Goal: Transaction & Acquisition: Purchase product/service

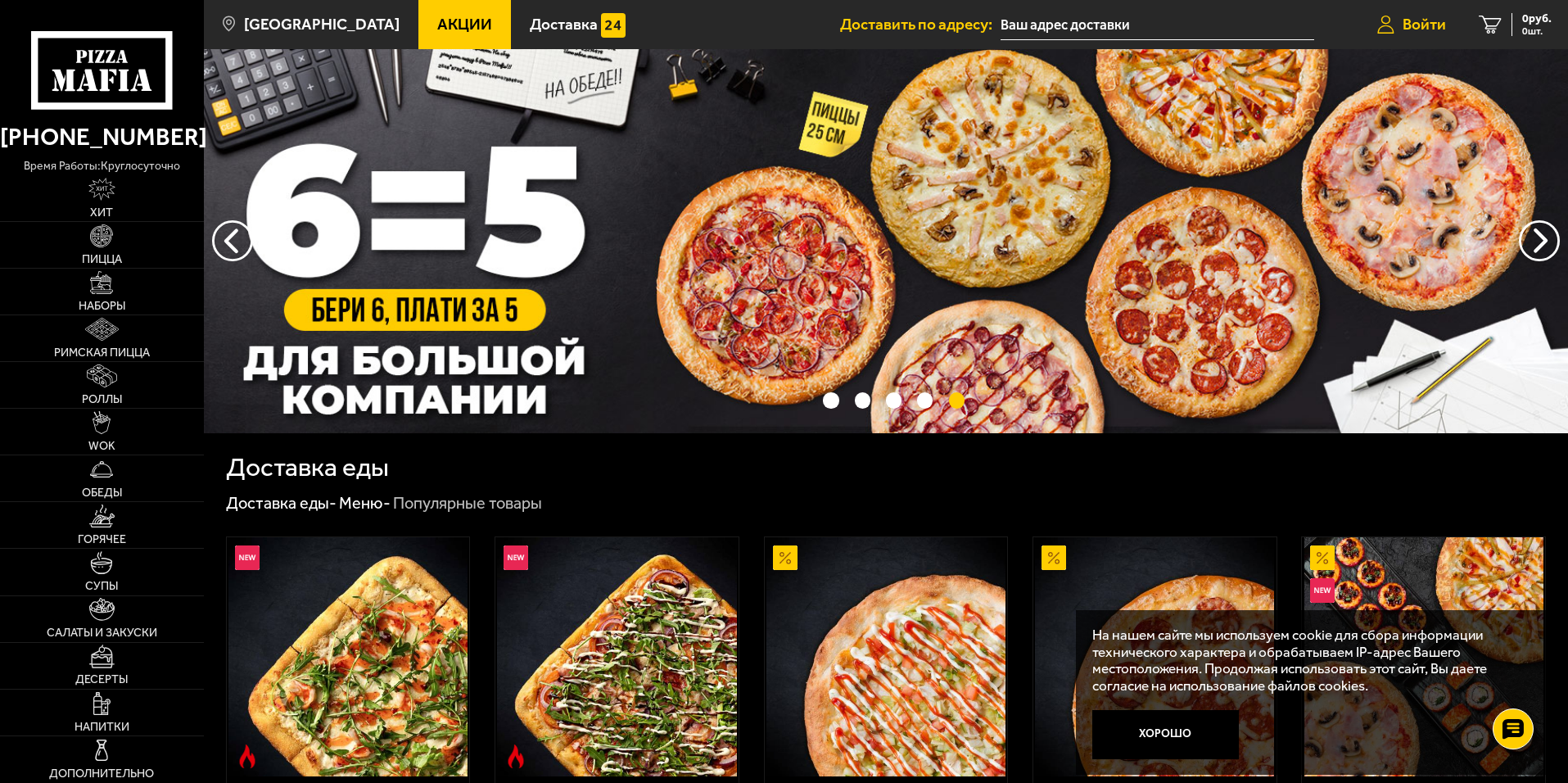
click at [1432, 22] on span "Войти" at bounding box center [1424, 23] width 43 height 15
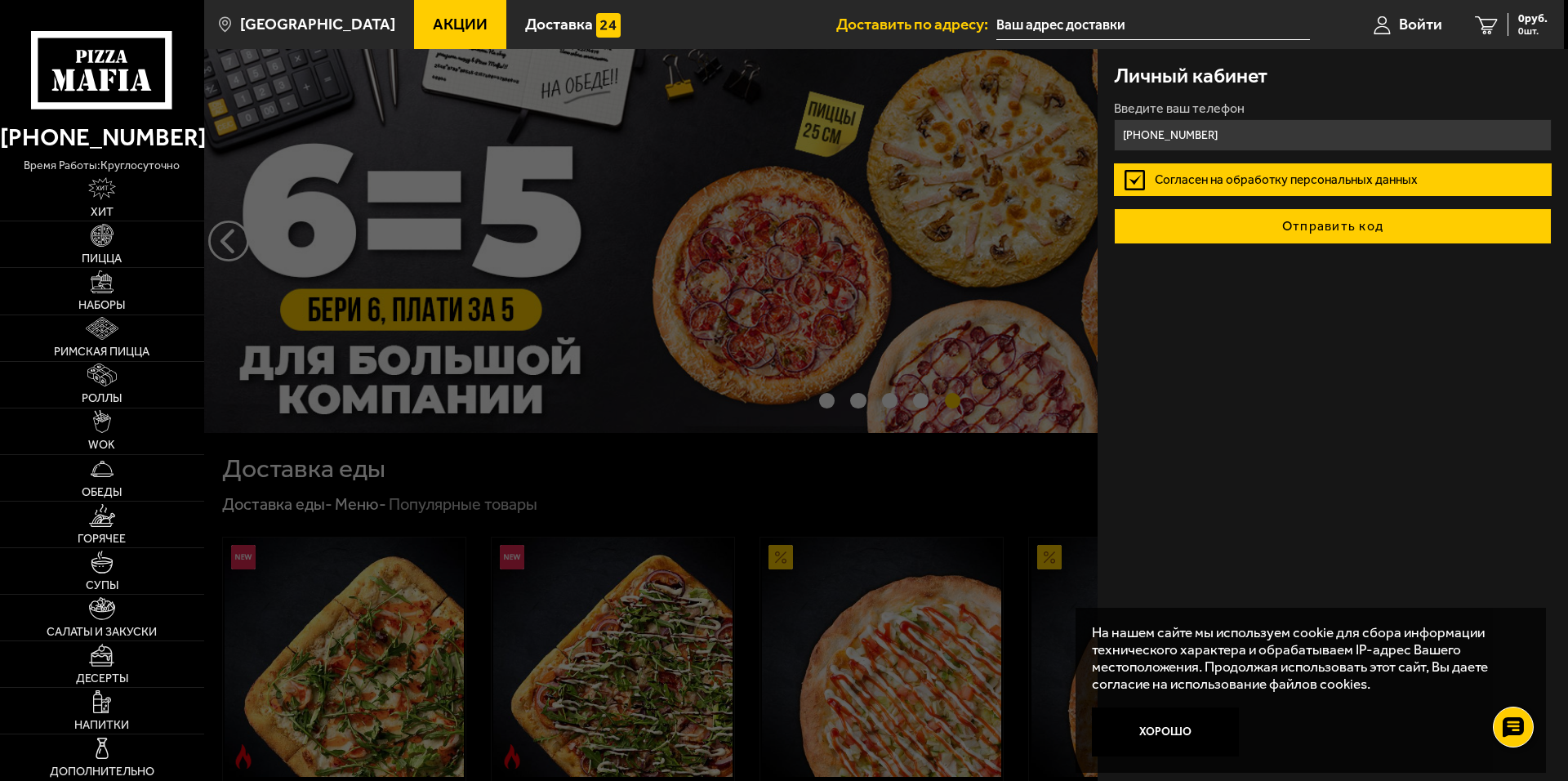
type input "[PHONE_NUMBER]"
click at [1324, 231] on button "Отправить код" at bounding box center [1332, 227] width 438 height 36
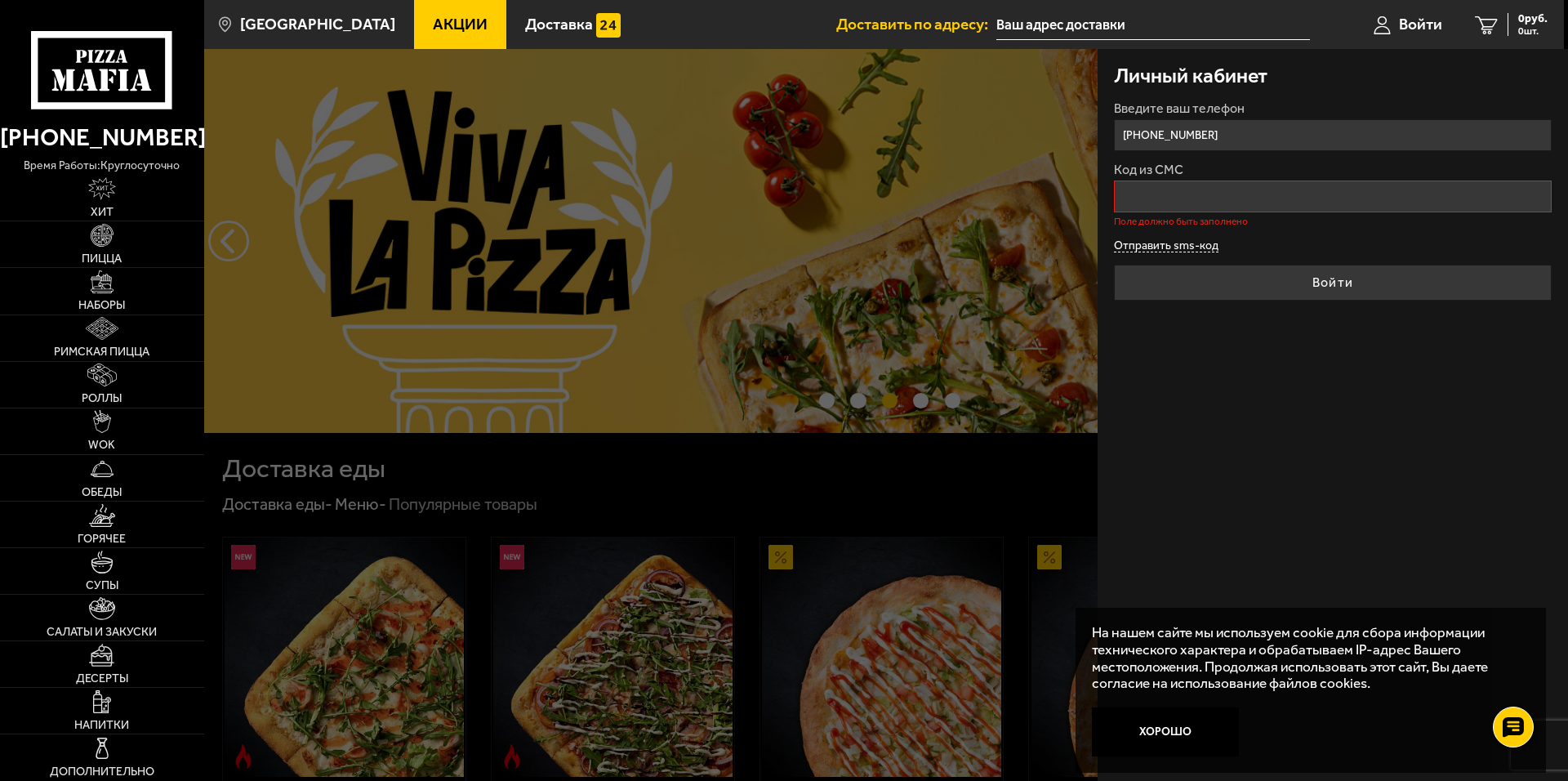
click at [1183, 244] on button "Отправить sms-код" at bounding box center [1166, 246] width 105 height 13
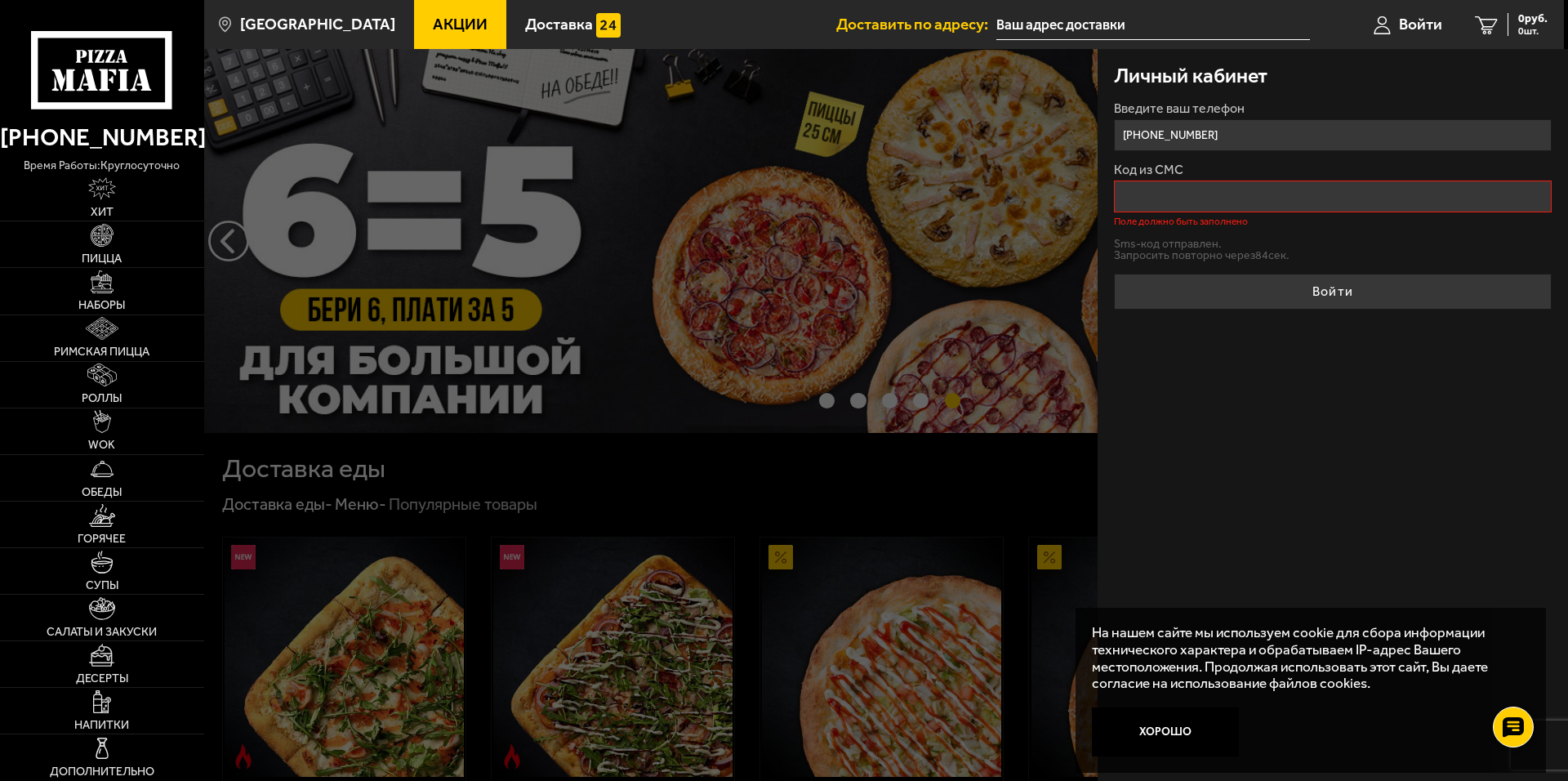
drag, startPoint x: 899, startPoint y: 507, endPoint x: 1015, endPoint y: 507, distance: 116.0
click at [906, 508] on div at bounding box center [988, 440] width 1568 height 781
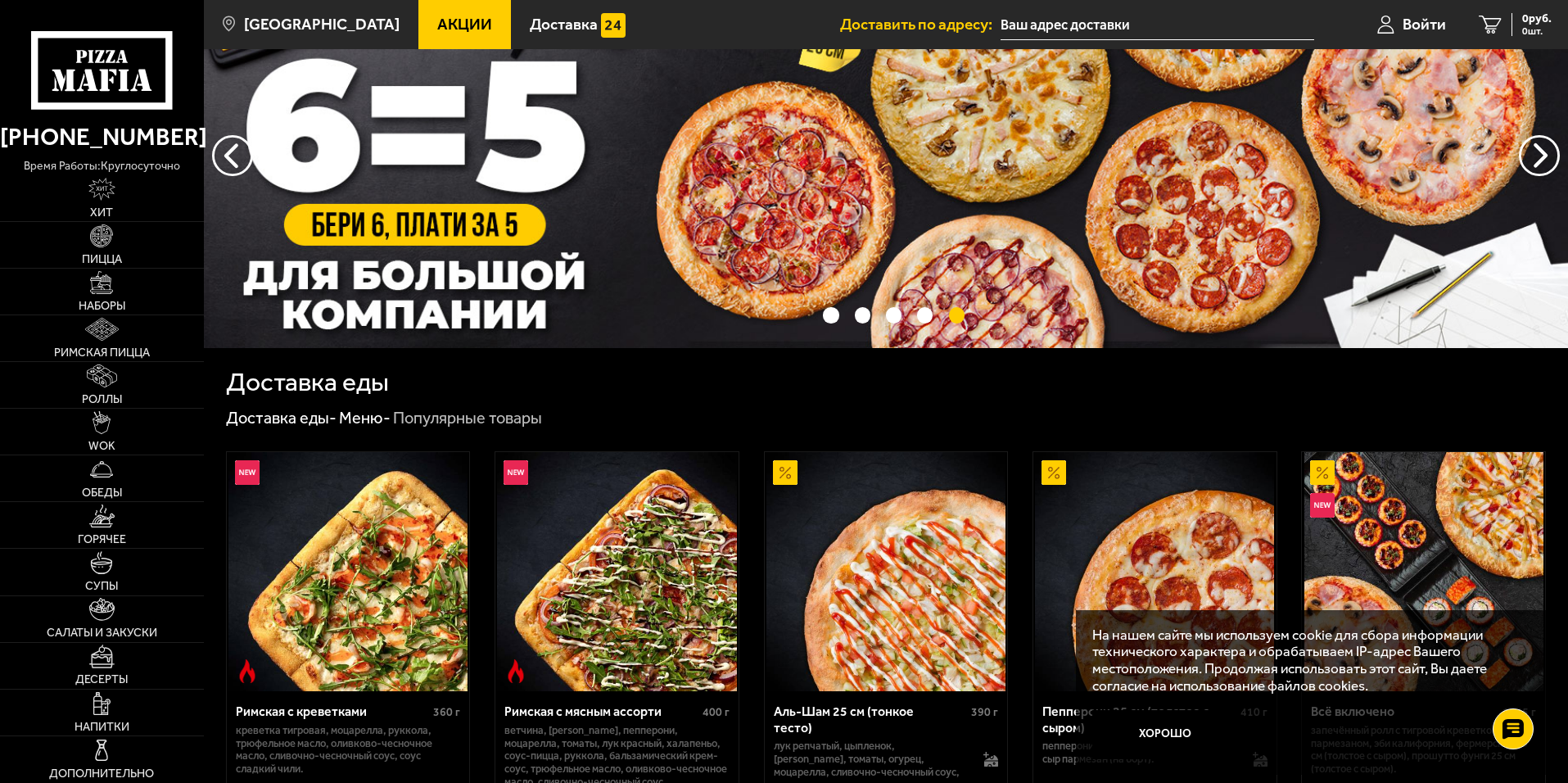
scroll to position [163, 0]
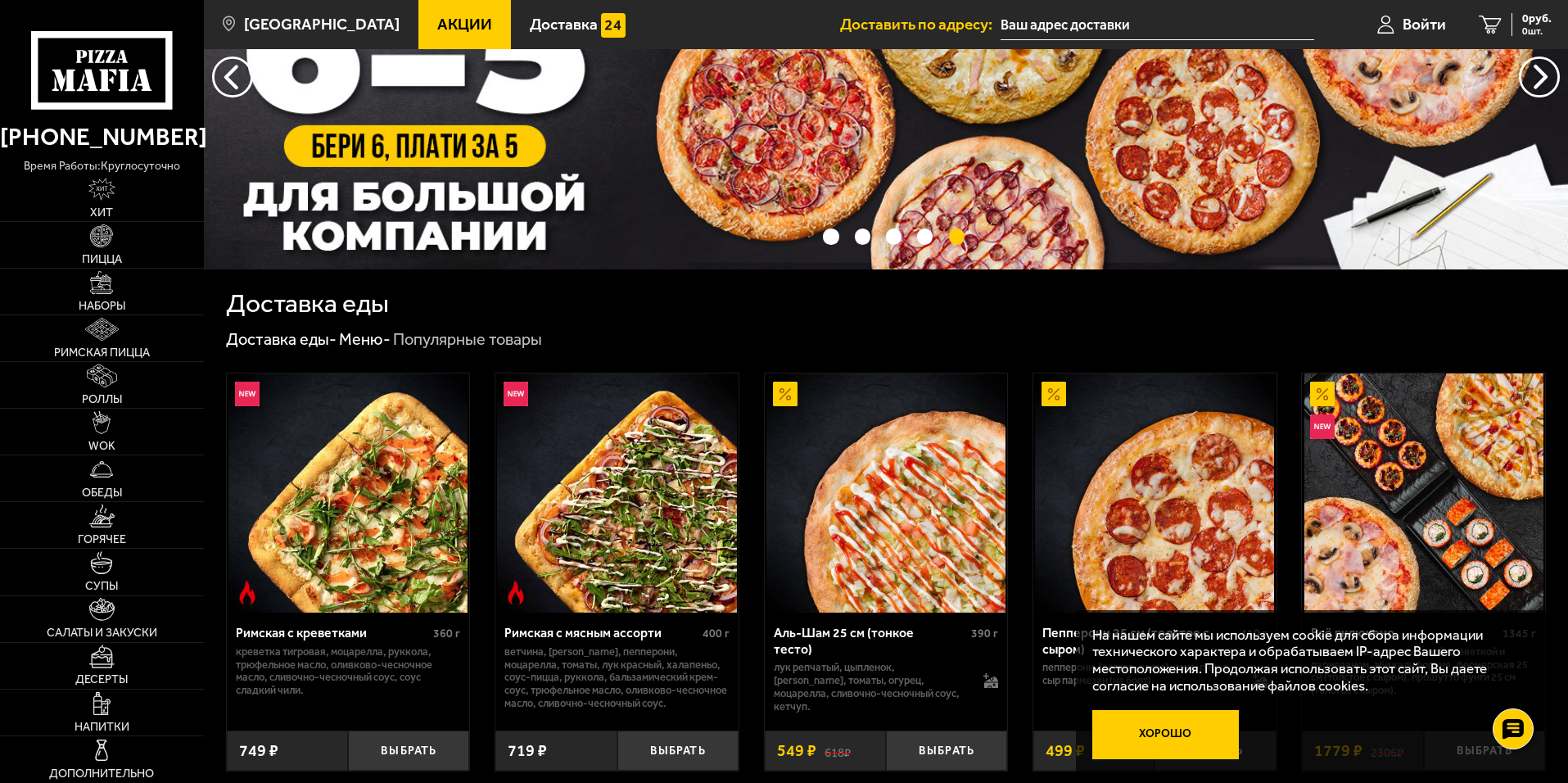
click at [1176, 743] on button "Хорошо" at bounding box center [1166, 735] width 147 height 49
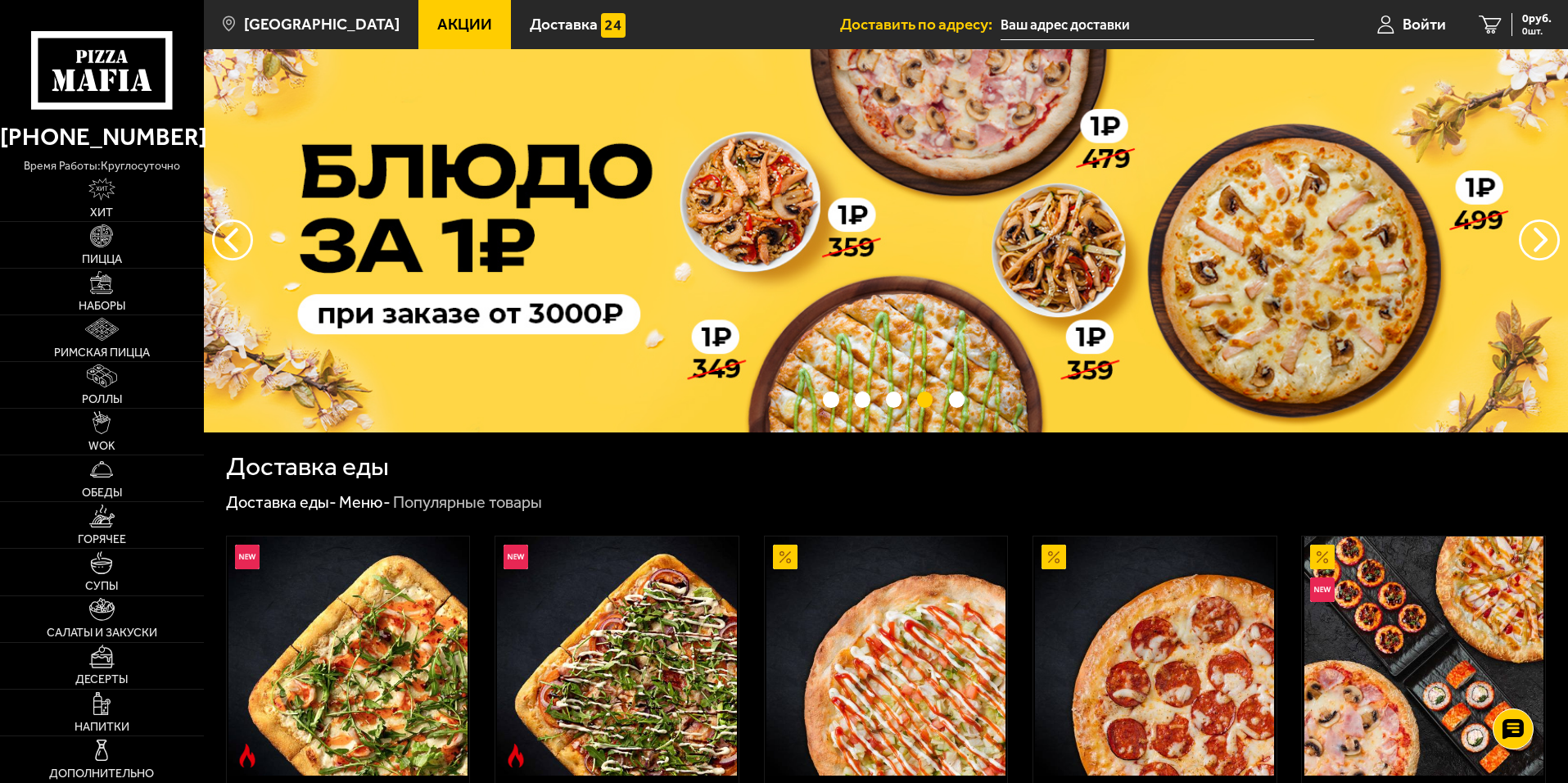
scroll to position [0, 0]
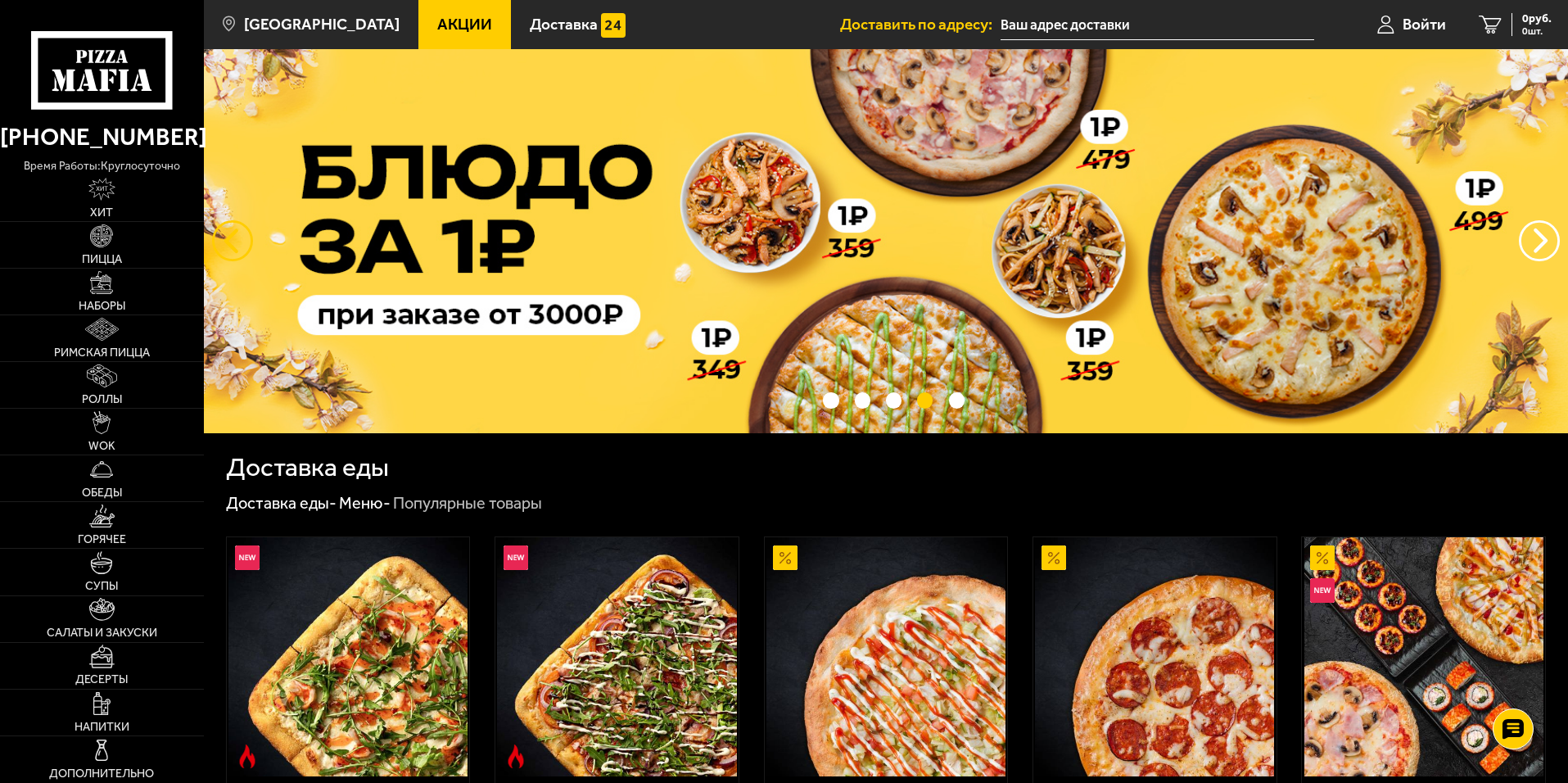
click at [236, 242] on button "следующий" at bounding box center [232, 241] width 41 height 41
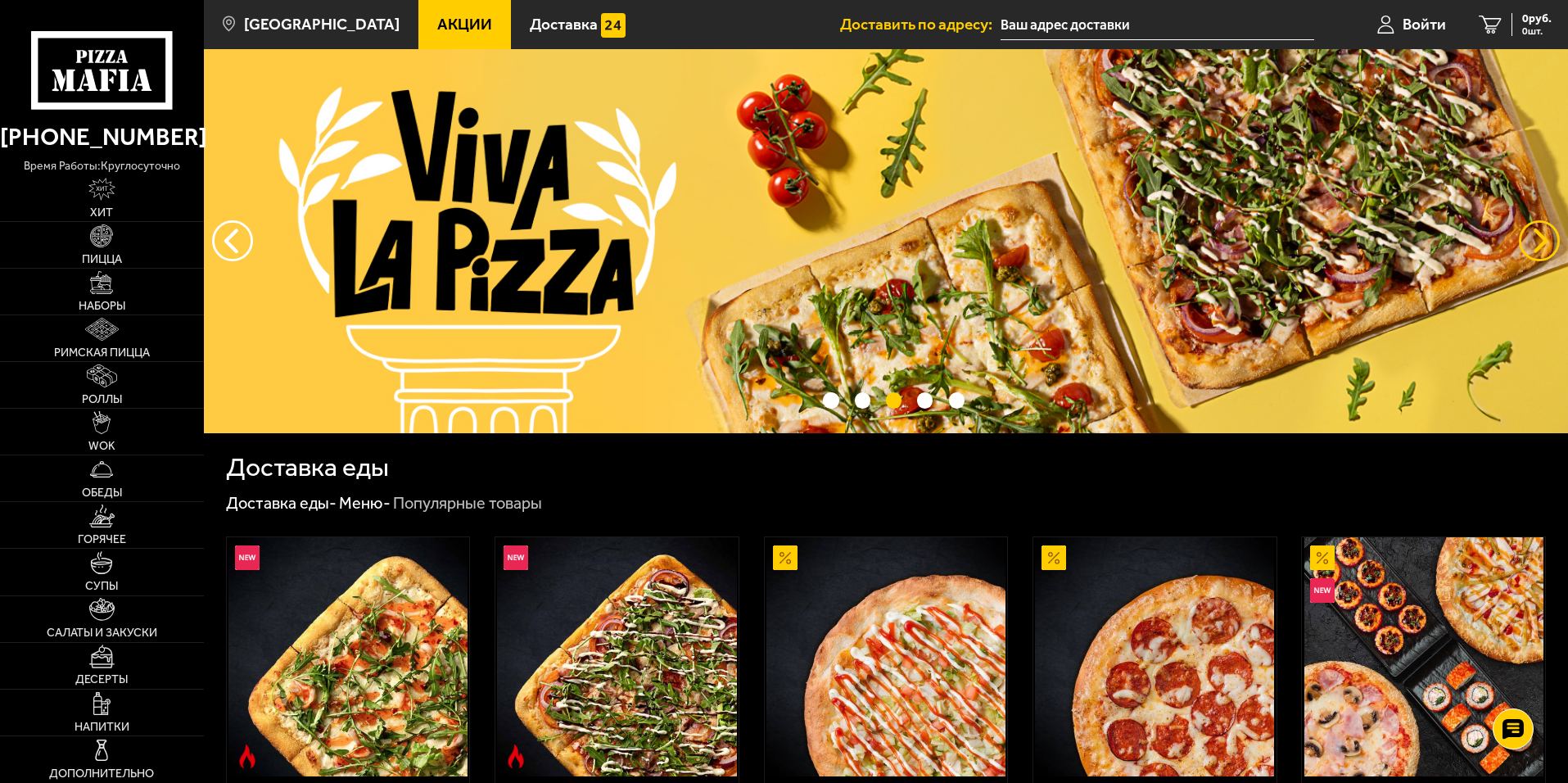
click at [1541, 233] on button "предыдущий" at bounding box center [1539, 241] width 41 height 41
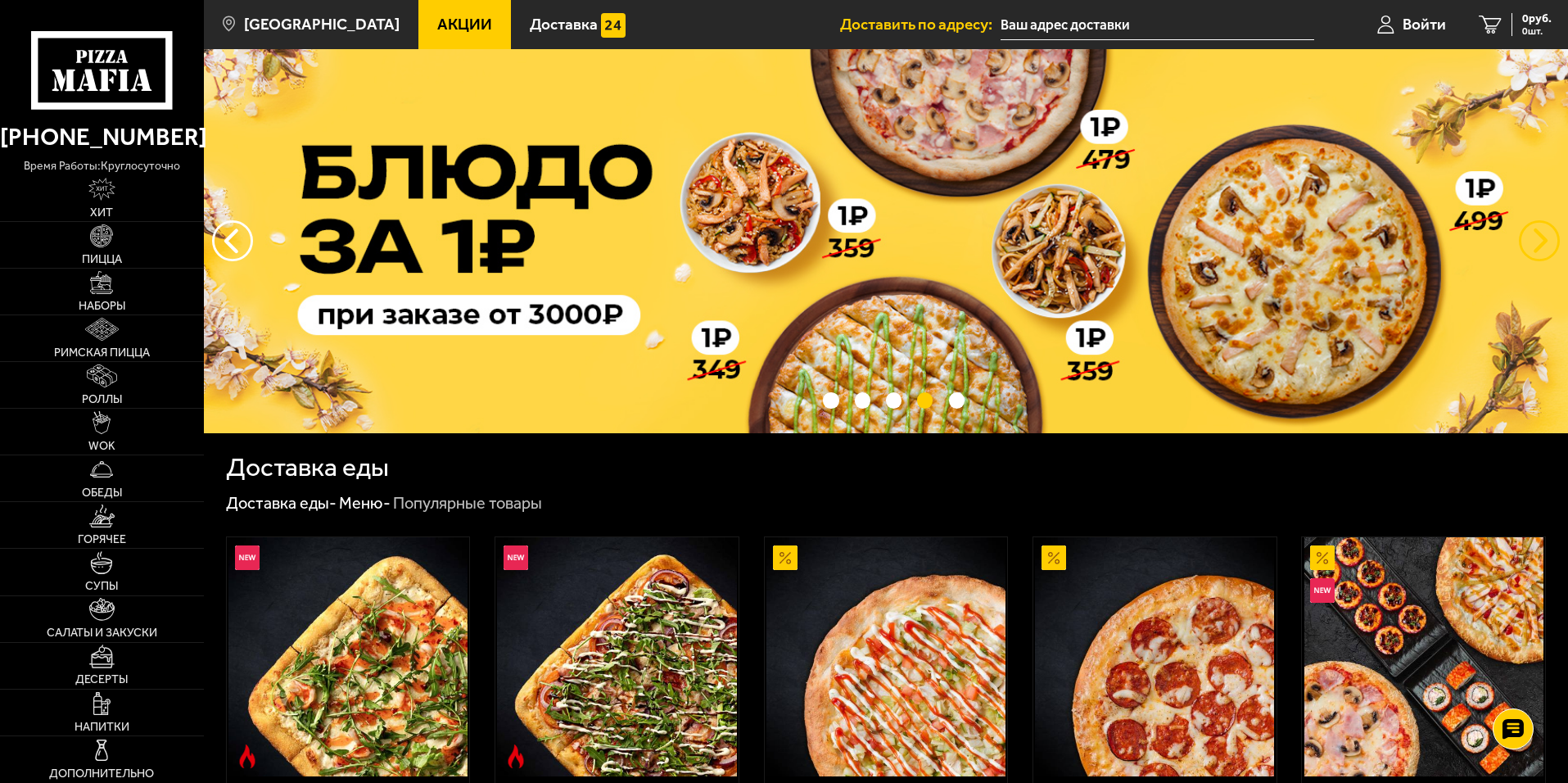
click at [1539, 243] on button "предыдущий" at bounding box center [1539, 241] width 41 height 41
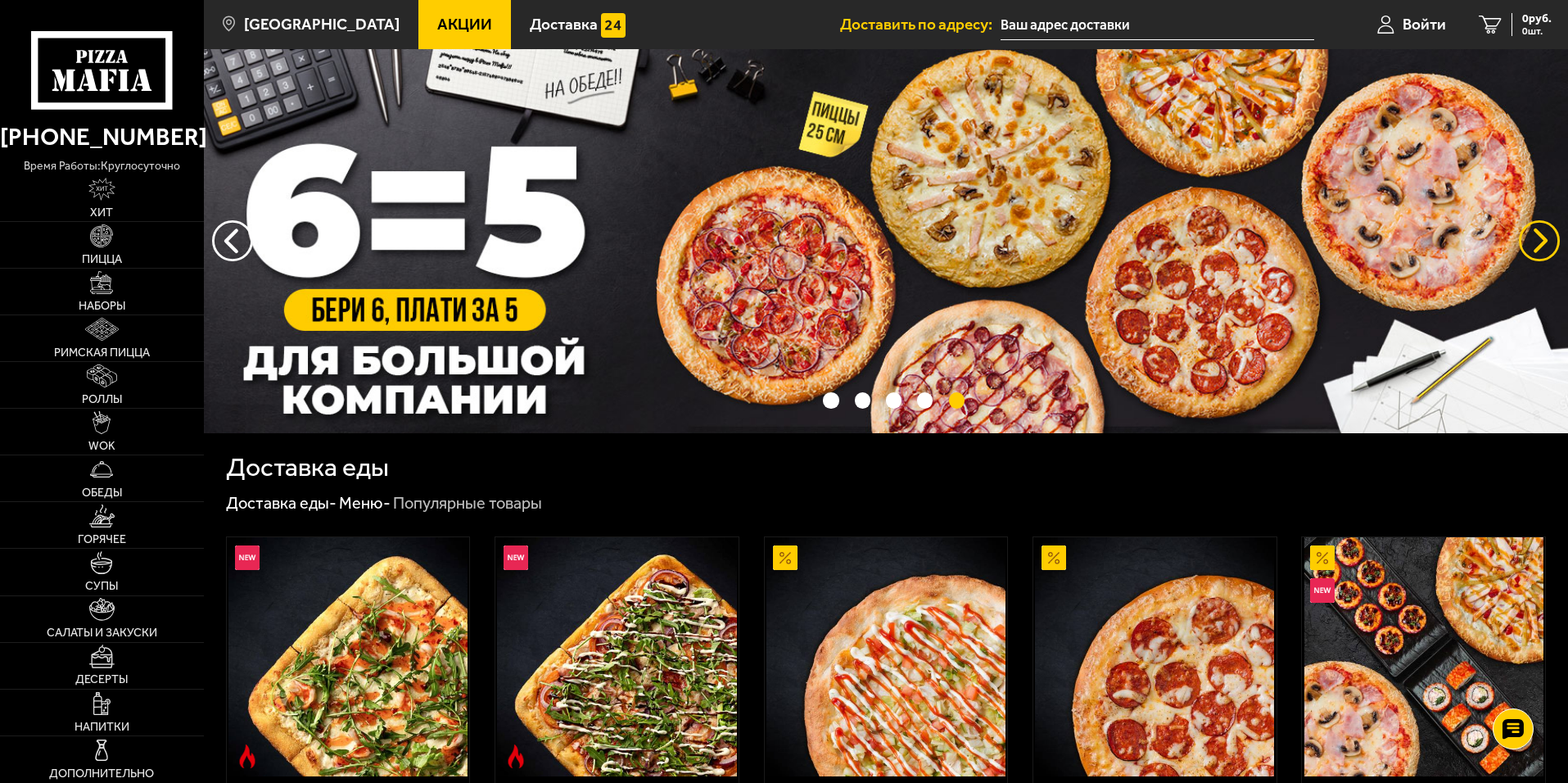
click at [1539, 245] on button "предыдущий" at bounding box center [1539, 241] width 41 height 41
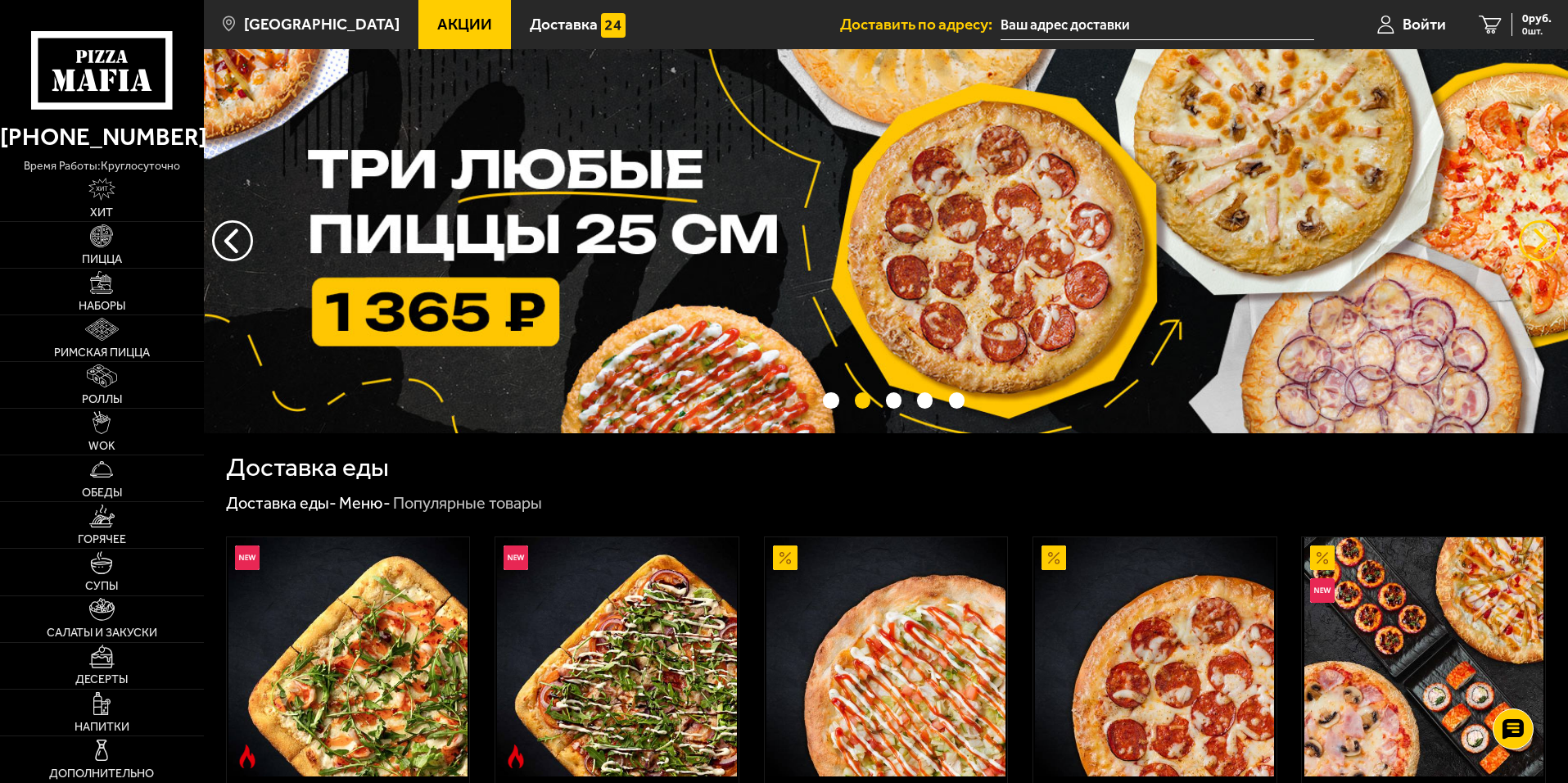
click at [1539, 245] on button "предыдущий" at bounding box center [1539, 241] width 41 height 41
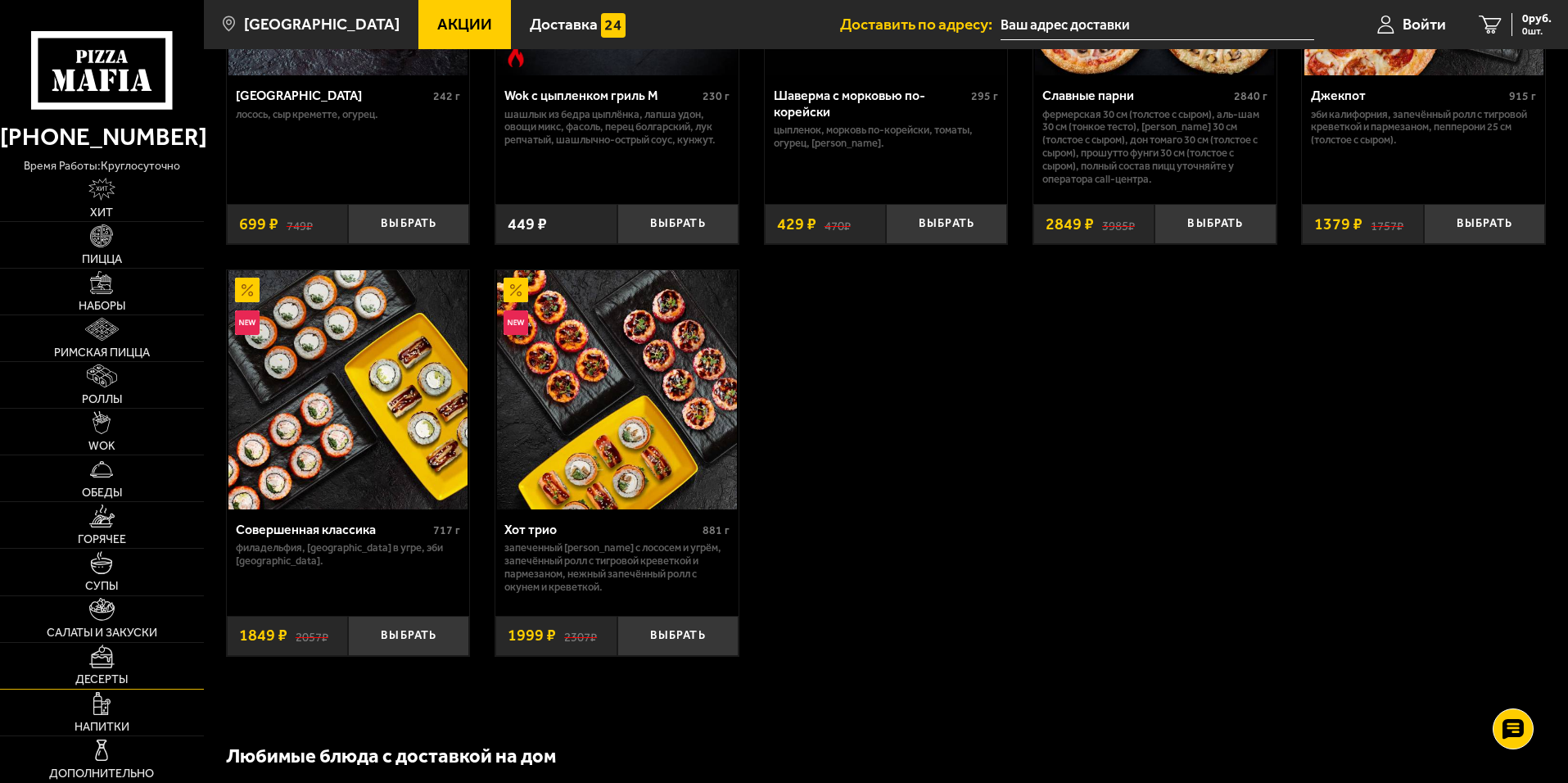
scroll to position [1147, 0]
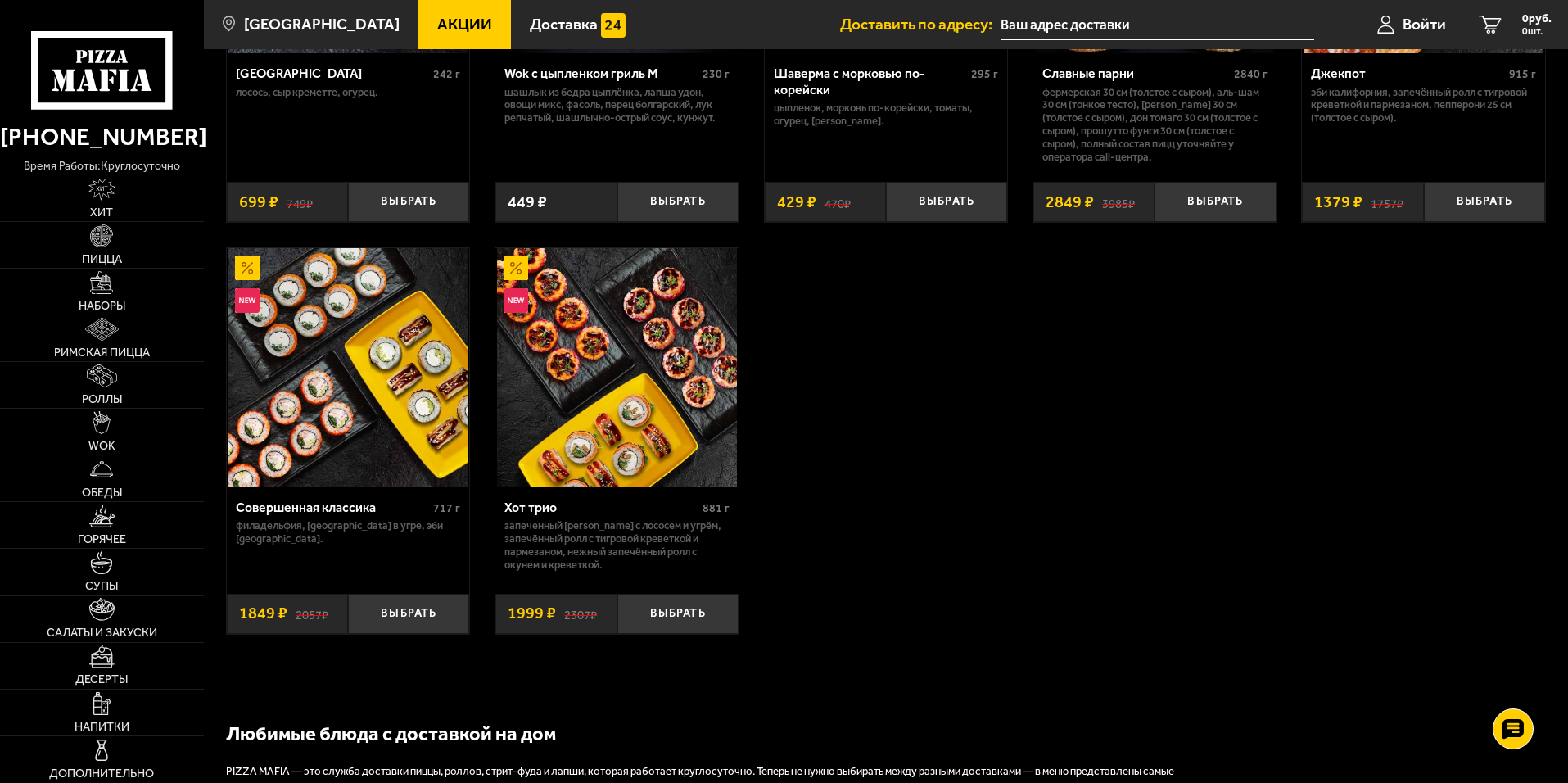
click at [114, 281] on link "Наборы" at bounding box center [101, 291] width 204 height 46
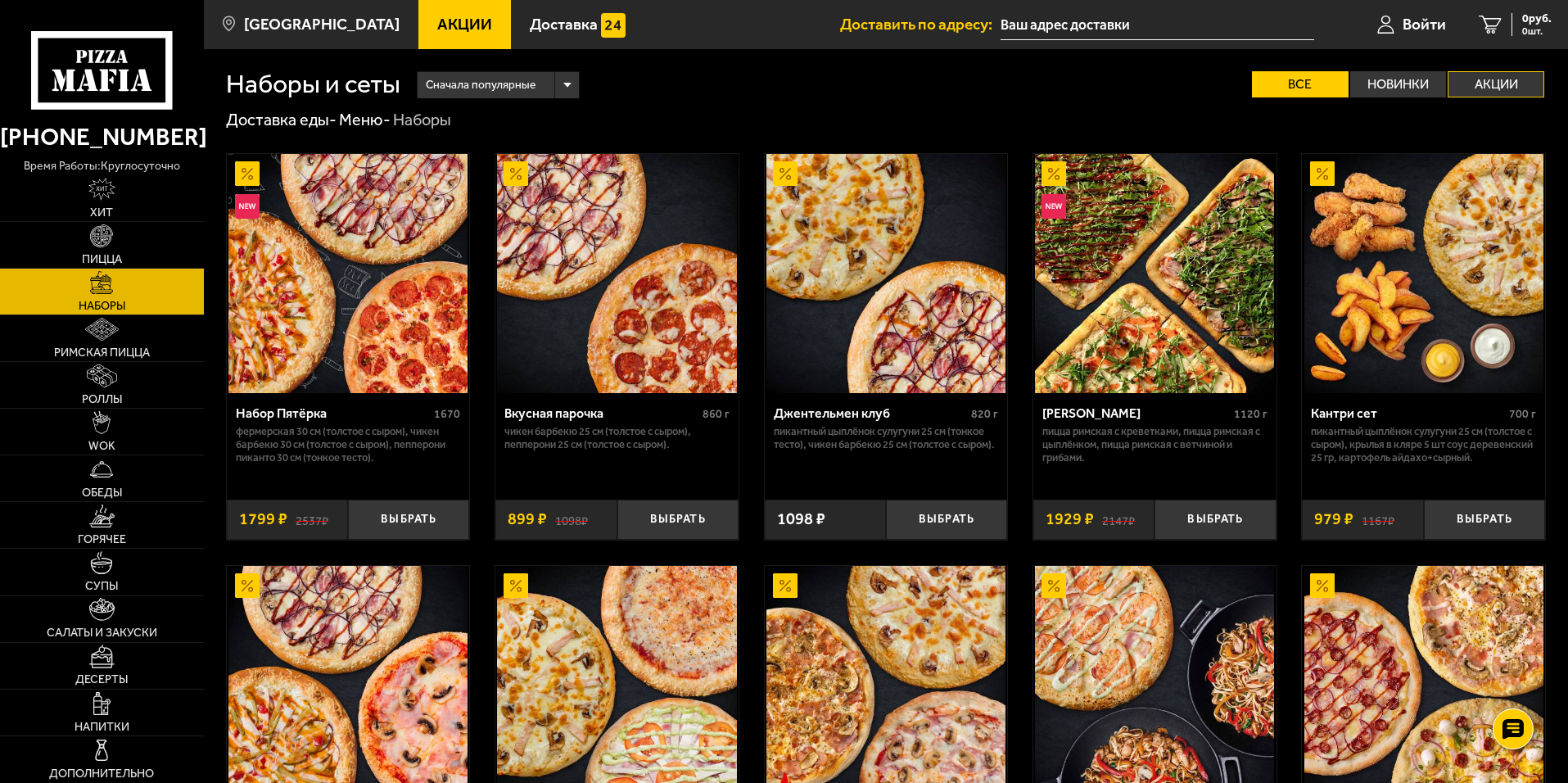
click at [1511, 83] on label "Акции" at bounding box center [1496, 84] width 97 height 26
click at [0, 0] on input "Акции" at bounding box center [0, 0] width 0 height 0
click at [1506, 80] on label "Акции" at bounding box center [1496, 84] width 97 height 26
click at [0, 0] on input "Акции" at bounding box center [0, 0] width 0 height 0
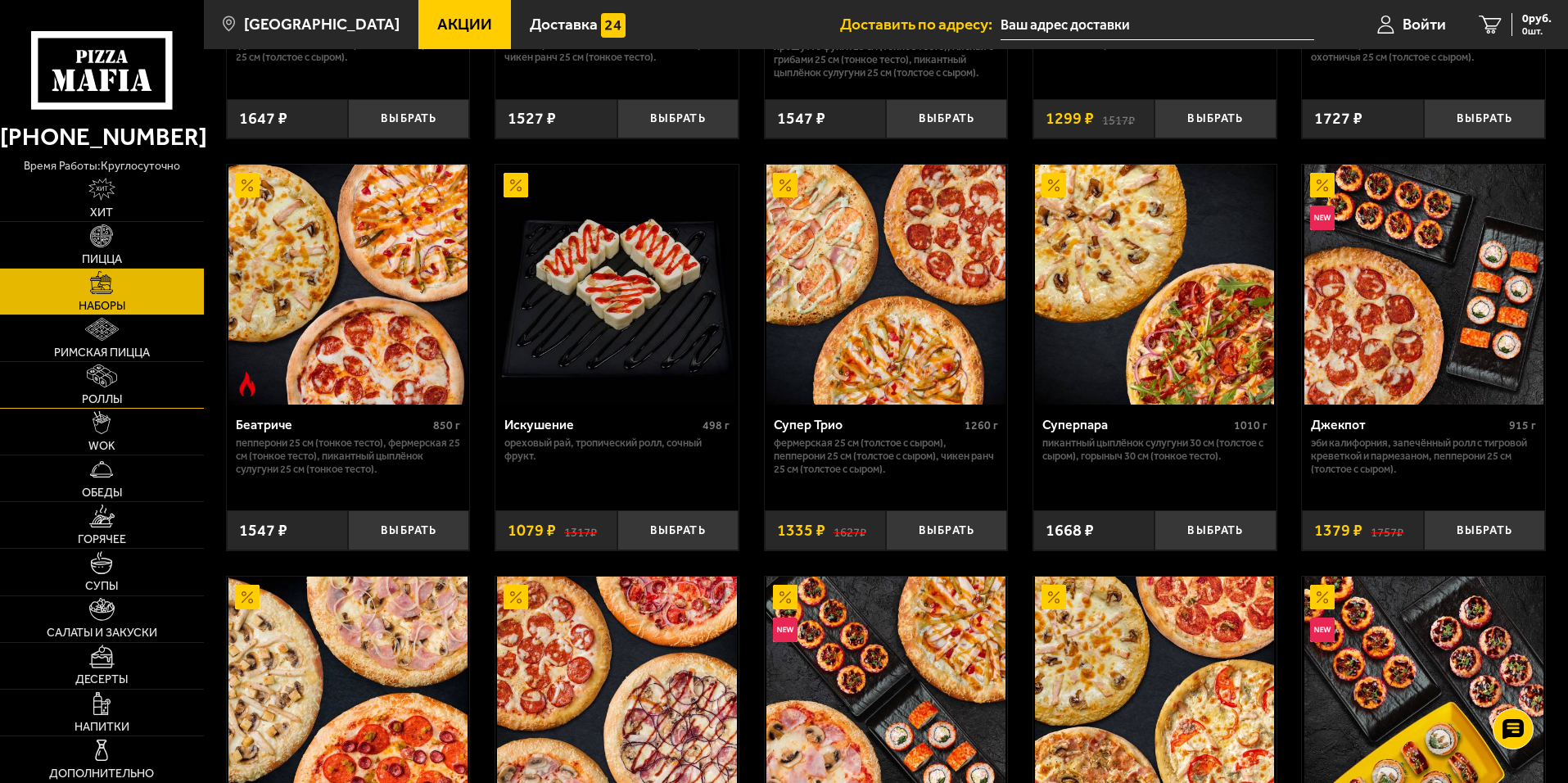
scroll to position [737, 0]
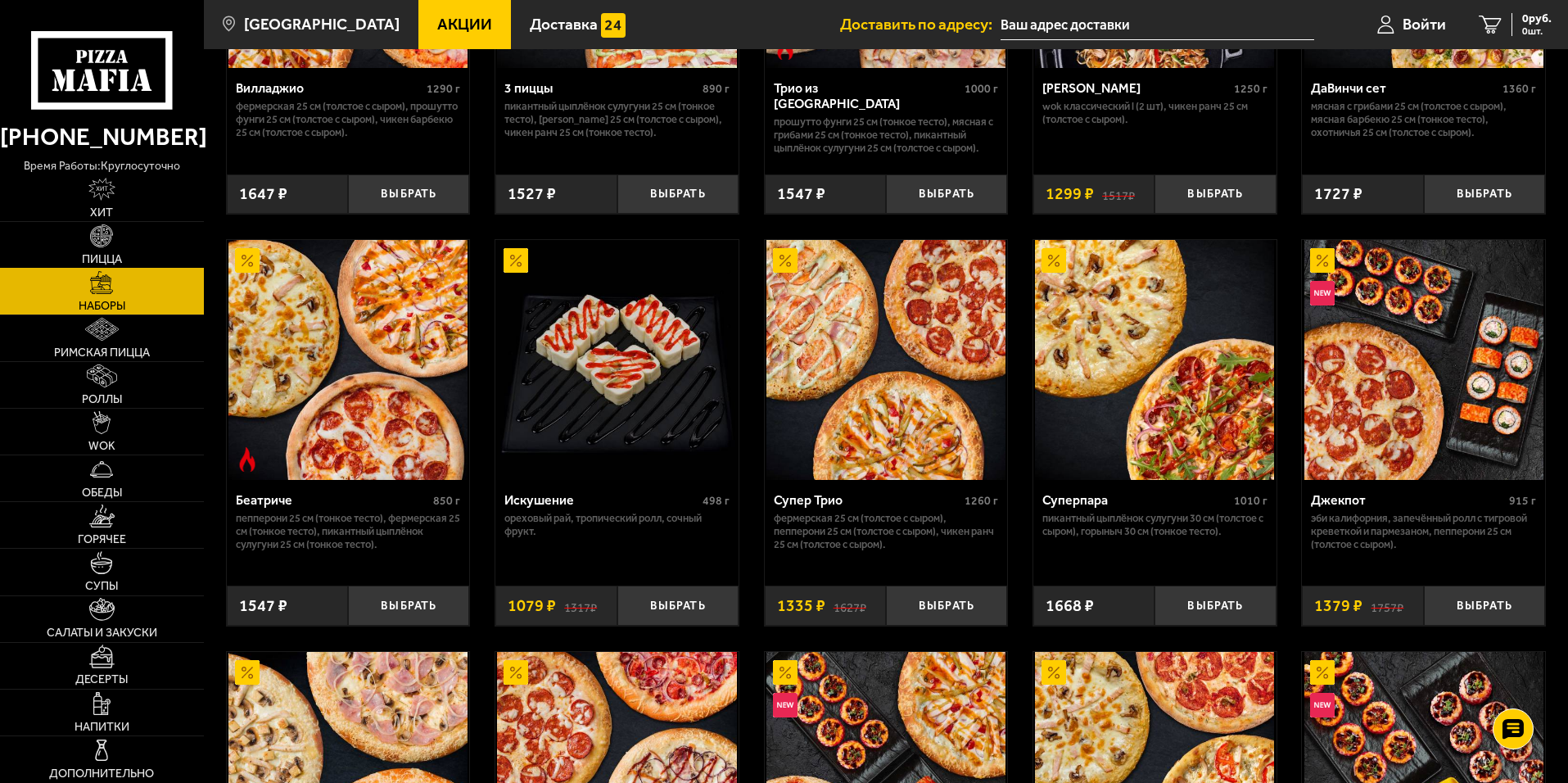
click at [94, 244] on img at bounding box center [101, 236] width 23 height 23
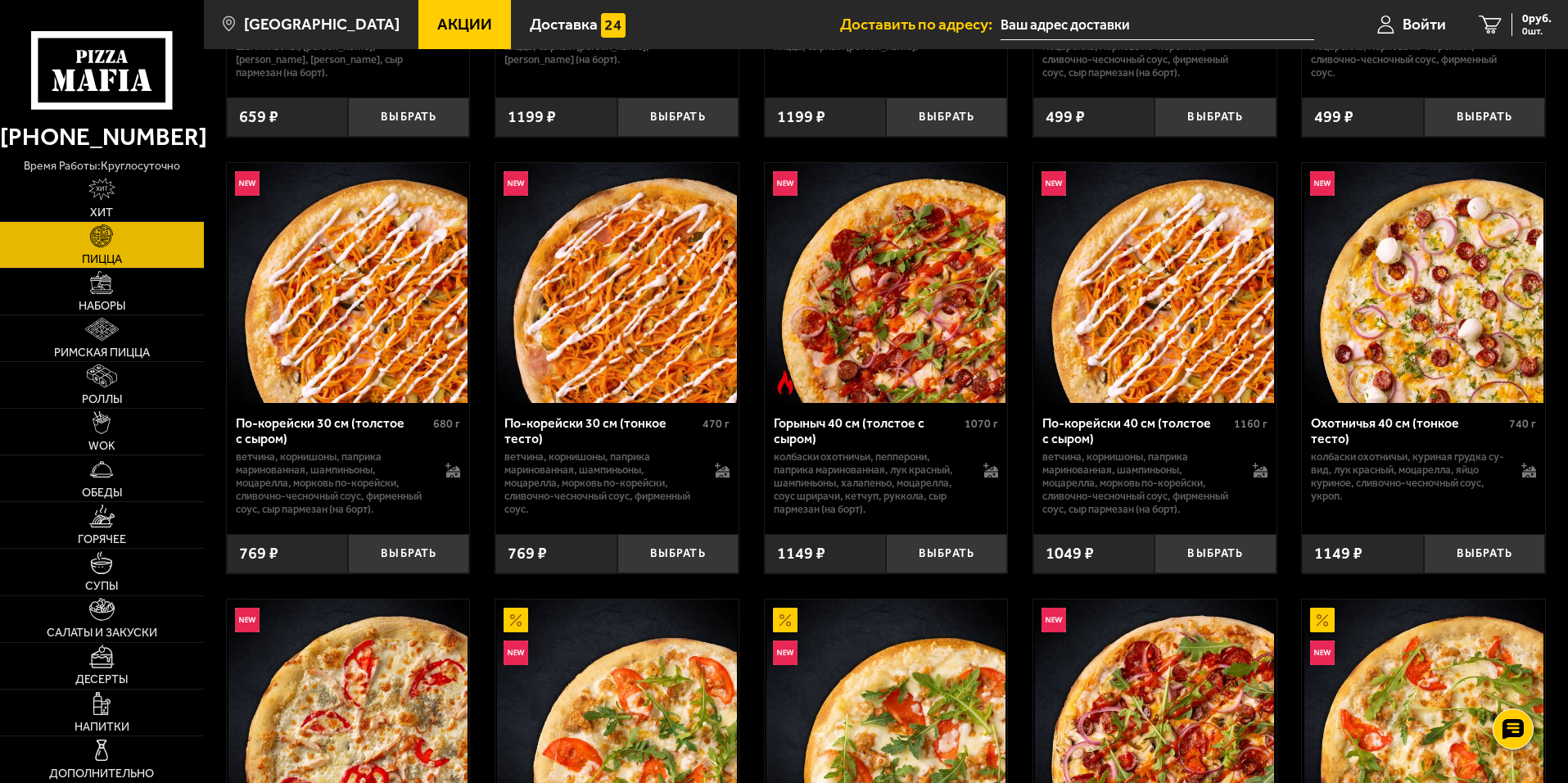
scroll to position [1474, 0]
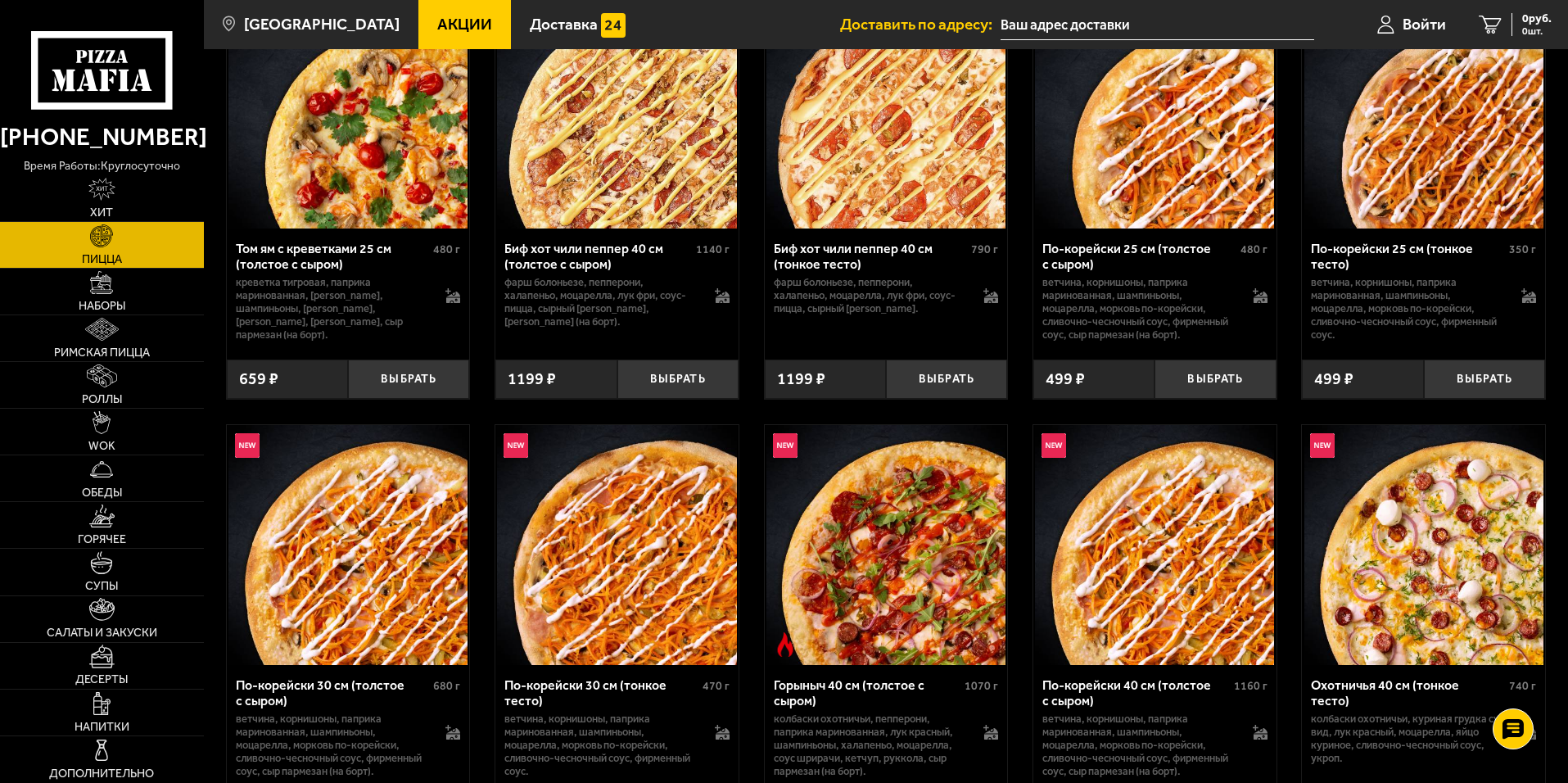
click at [437, 16] on span "Акции" at bounding box center [464, 23] width 55 height 15
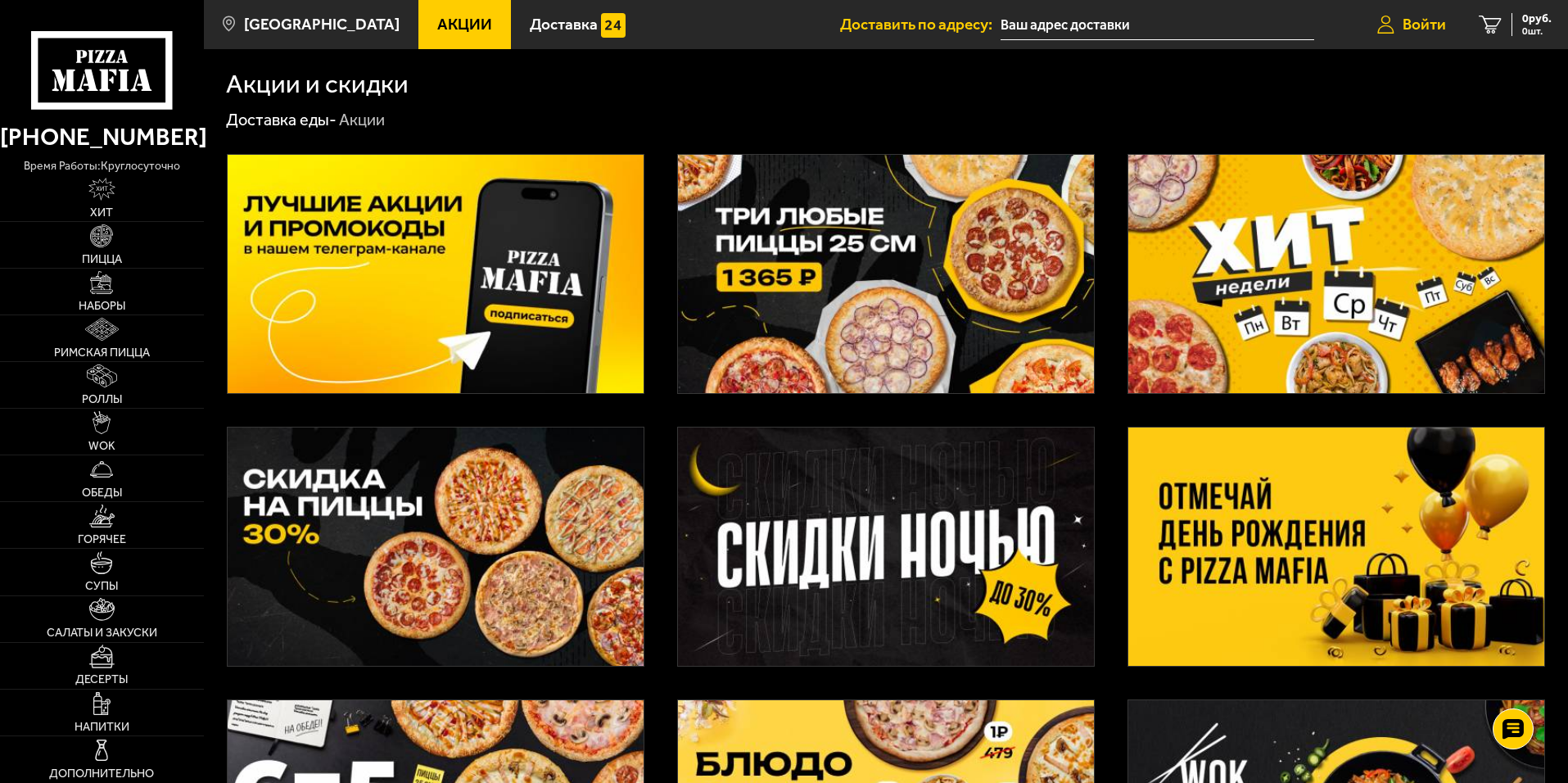
click at [1426, 23] on span "Войти" at bounding box center [1424, 23] width 43 height 15
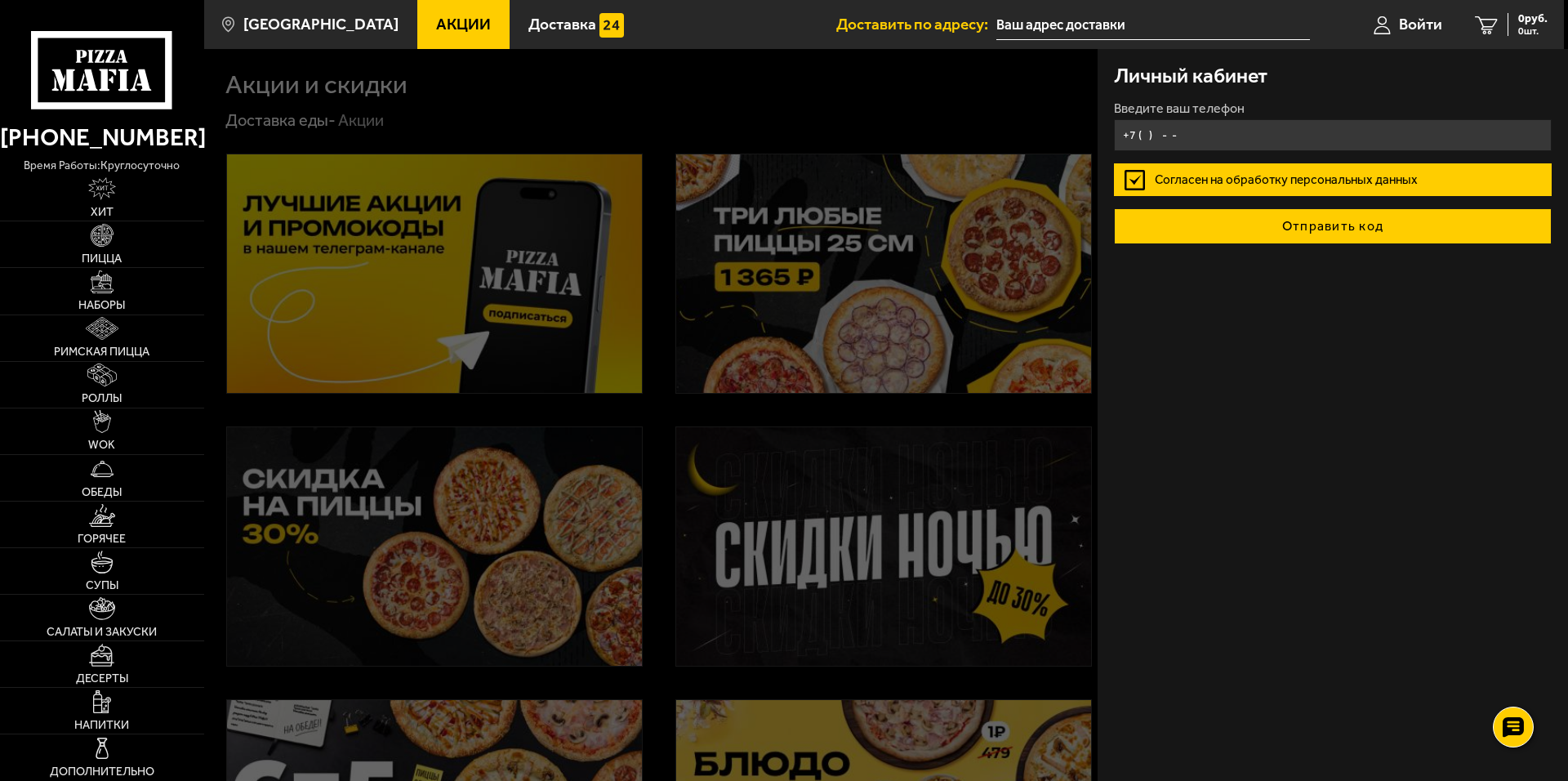
type input "[PHONE_NUMBER]"
click at [1283, 221] on button "Отправить код" at bounding box center [1332, 227] width 438 height 36
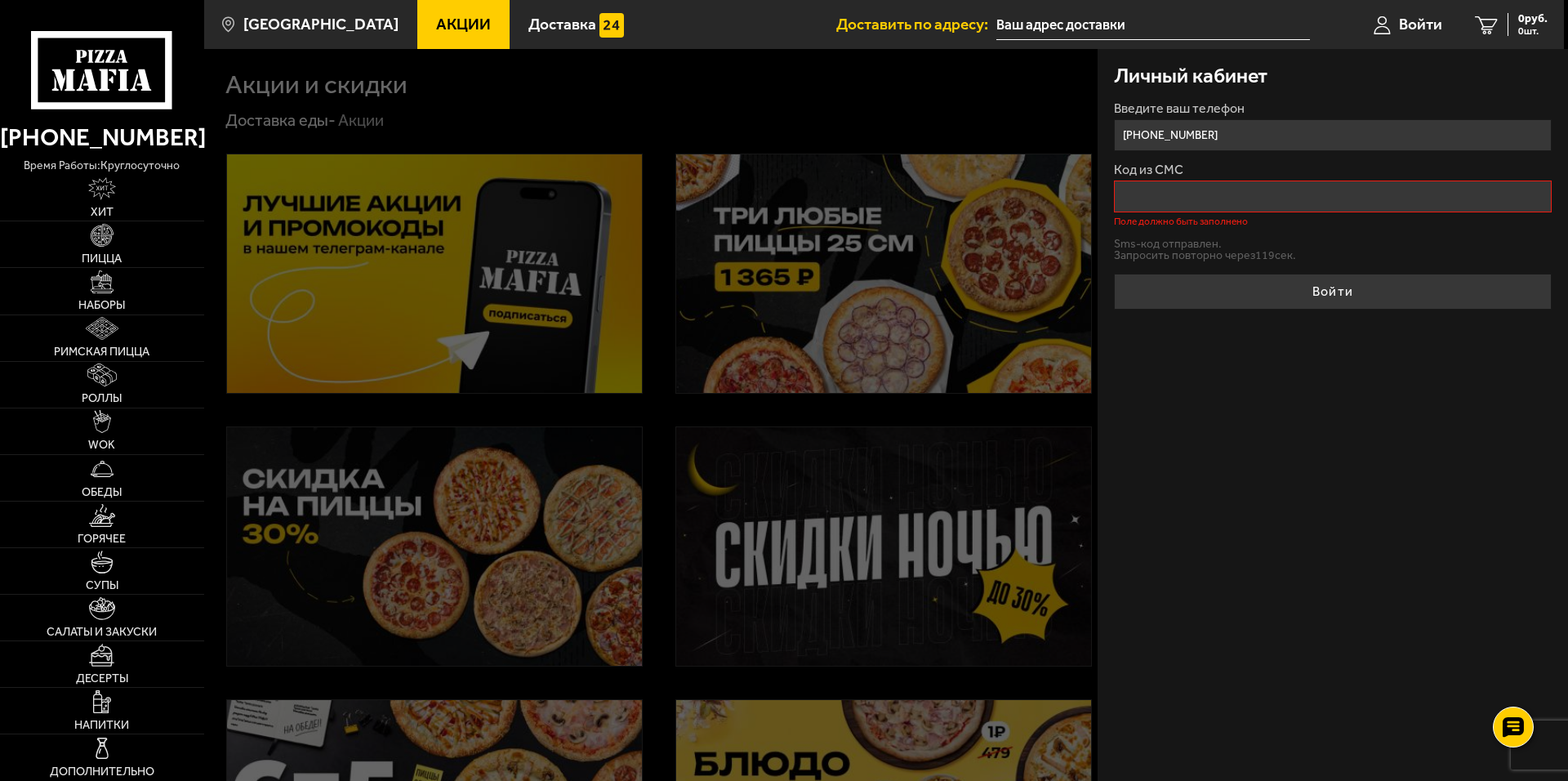
click at [467, 501] on div at bounding box center [988, 440] width 1568 height 781
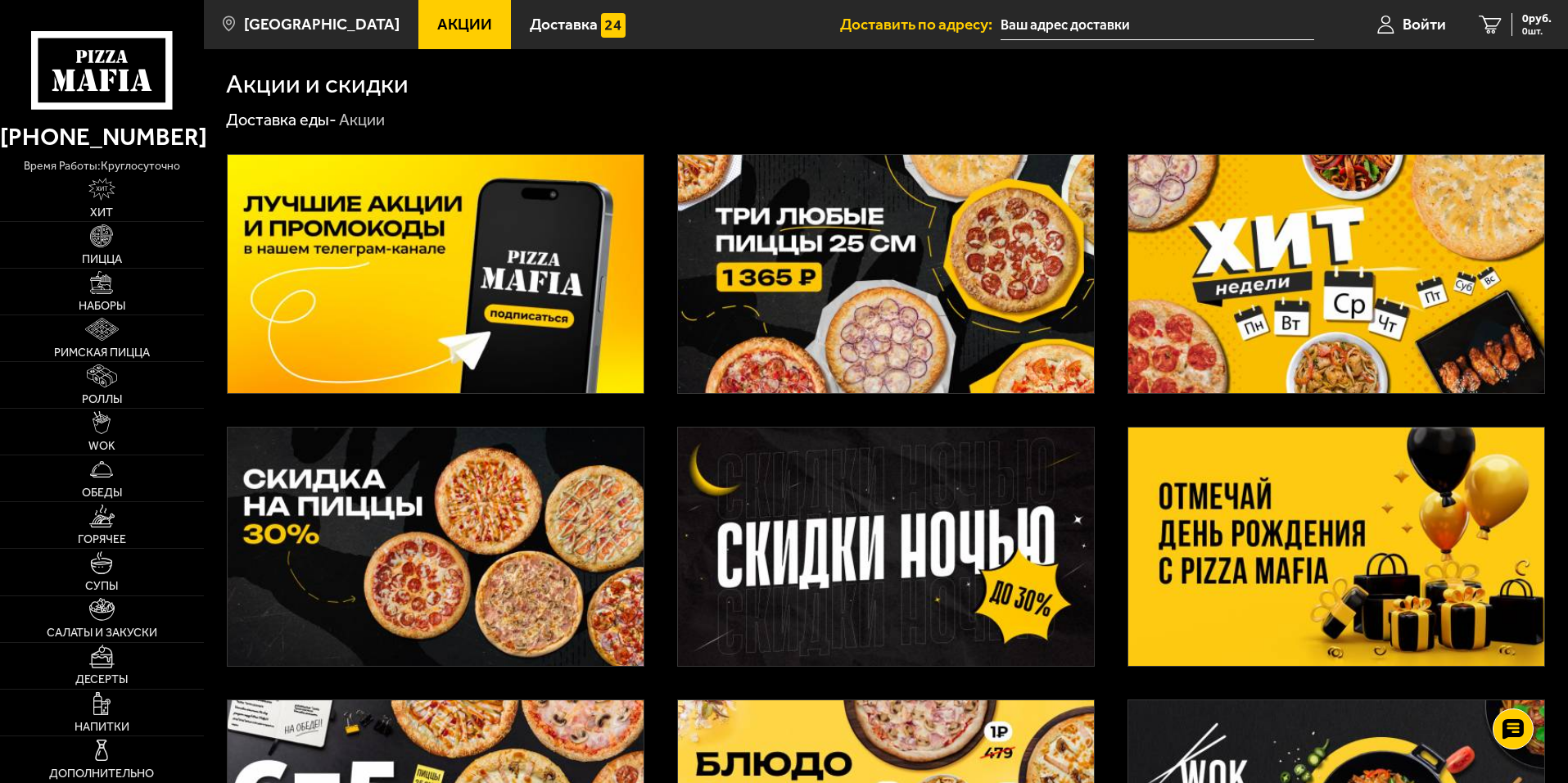
click at [485, 553] on img at bounding box center [435, 546] width 416 height 238
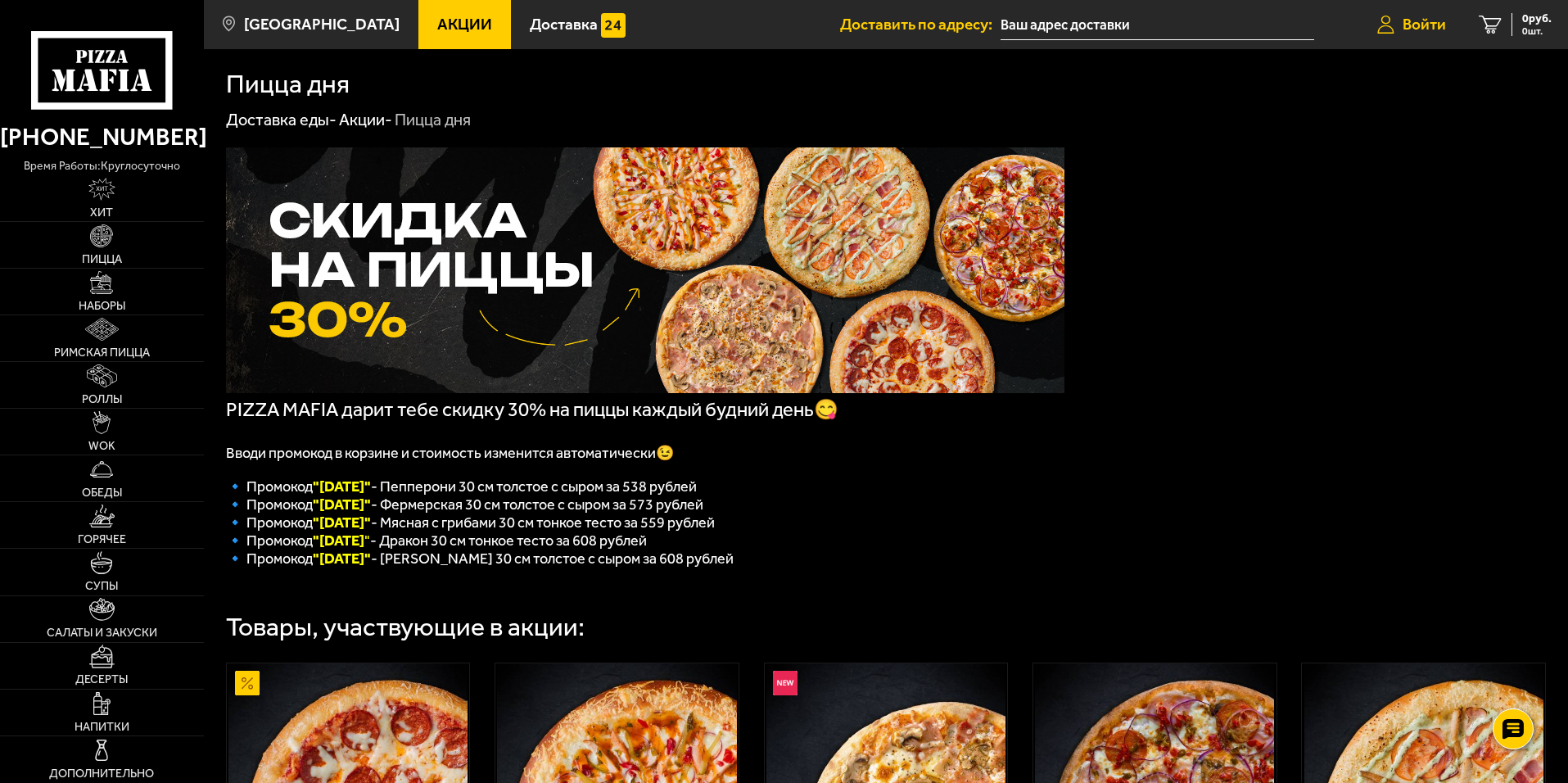
click at [1439, 22] on span "Войти" at bounding box center [1424, 23] width 43 height 15
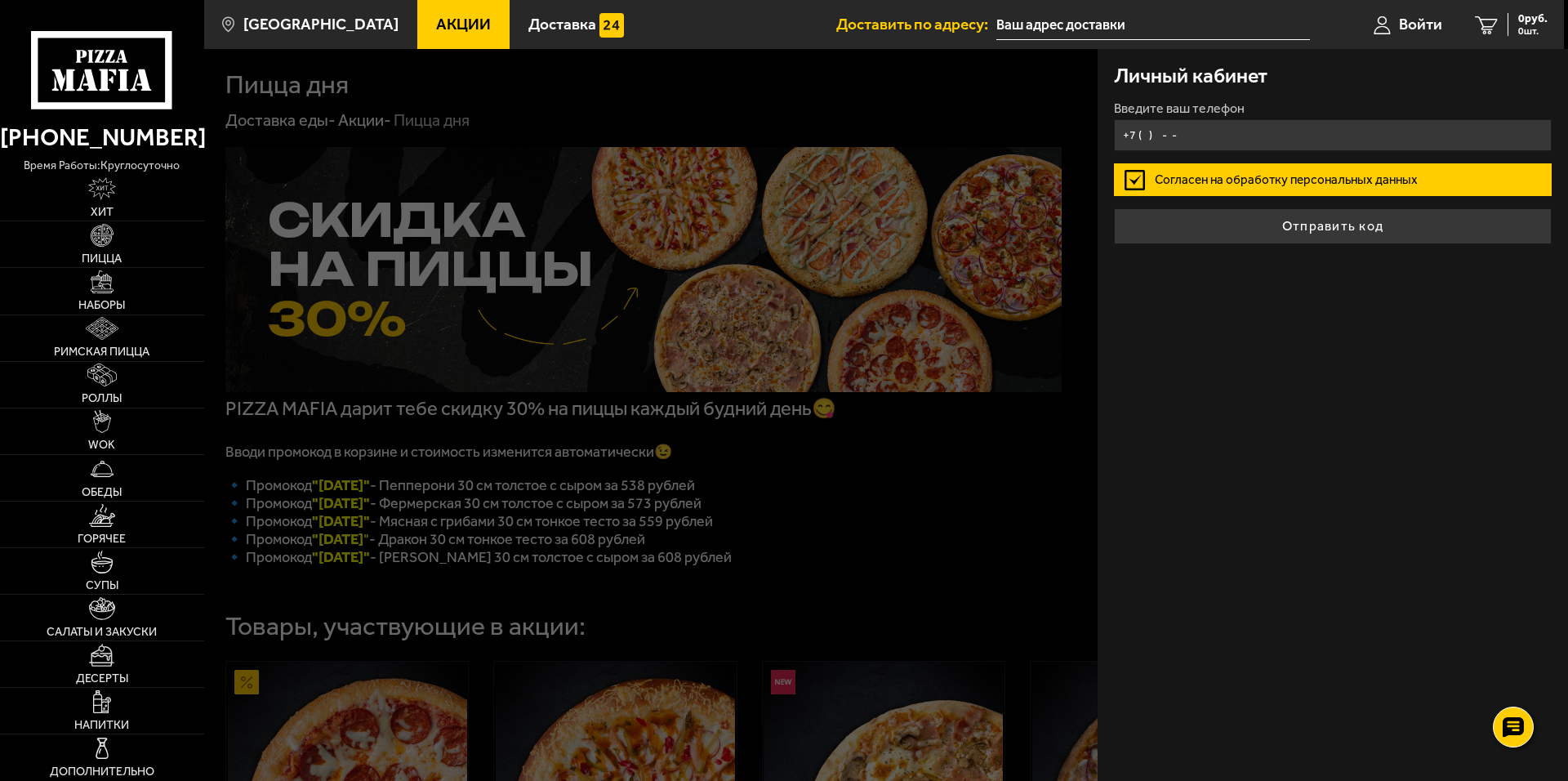
type input "[PHONE_NUMBER]"
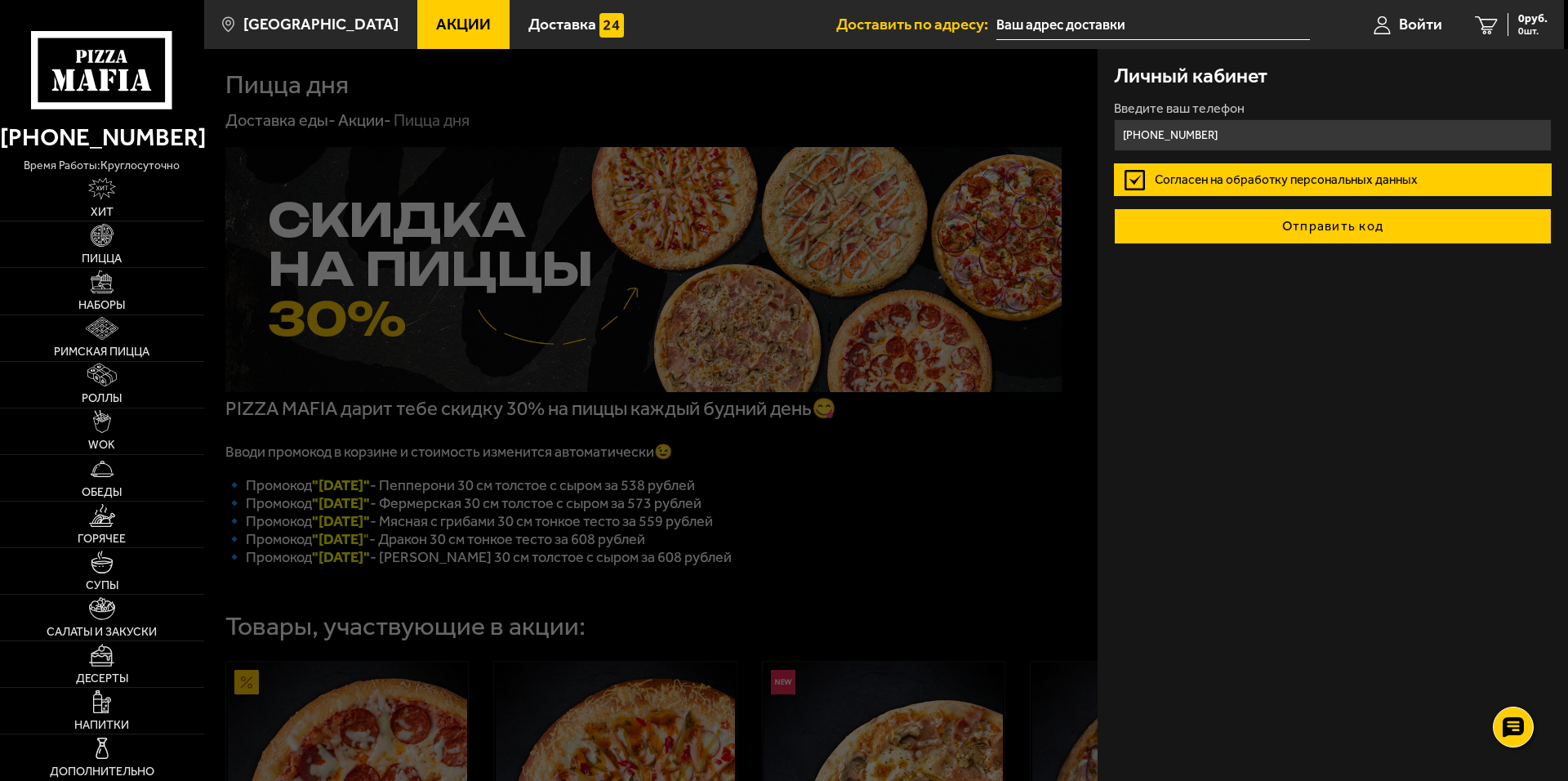
click at [1341, 221] on button "Отправить код" at bounding box center [1332, 227] width 438 height 36
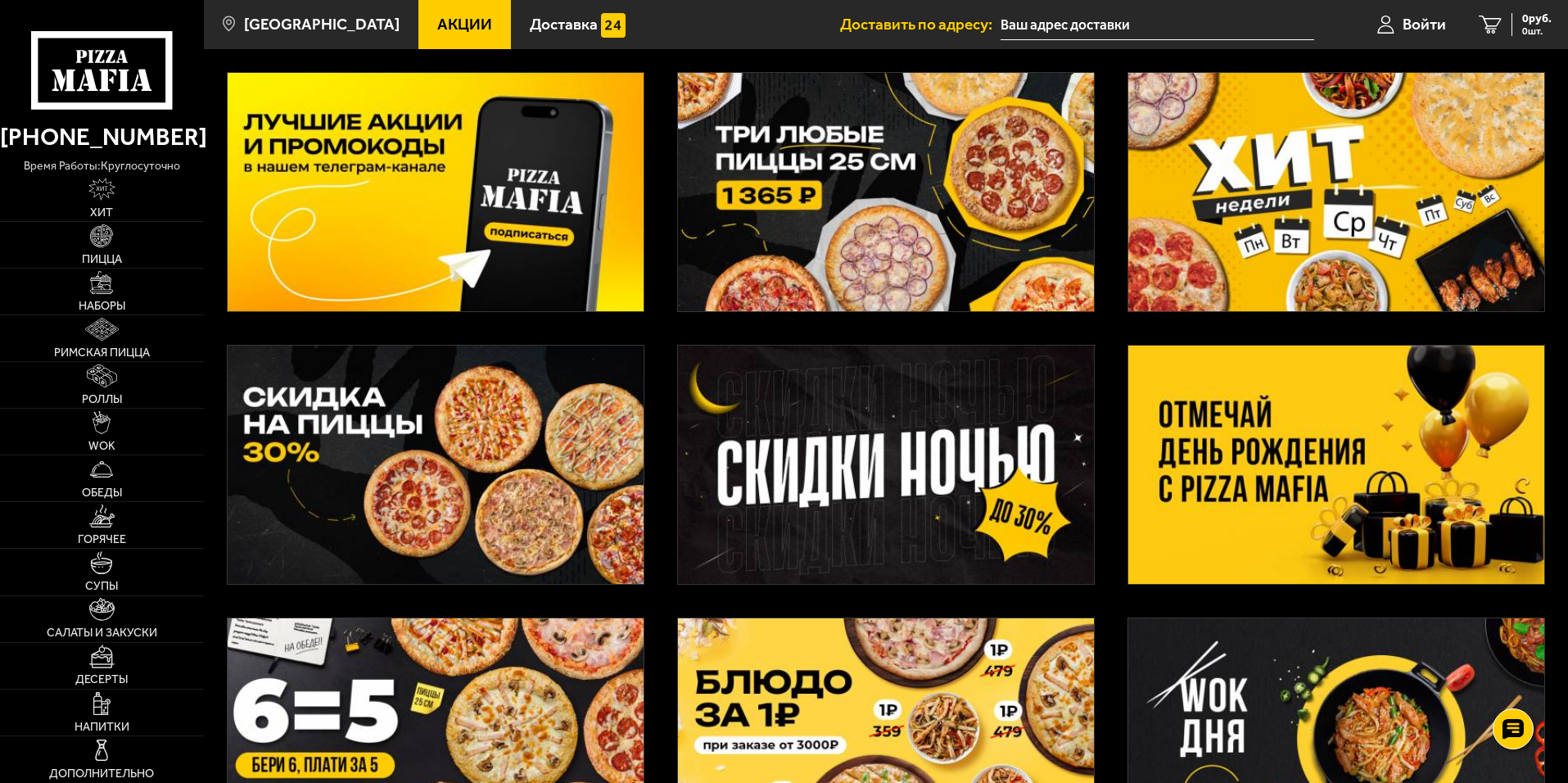
click at [1410, 476] on img at bounding box center [1336, 464] width 416 height 238
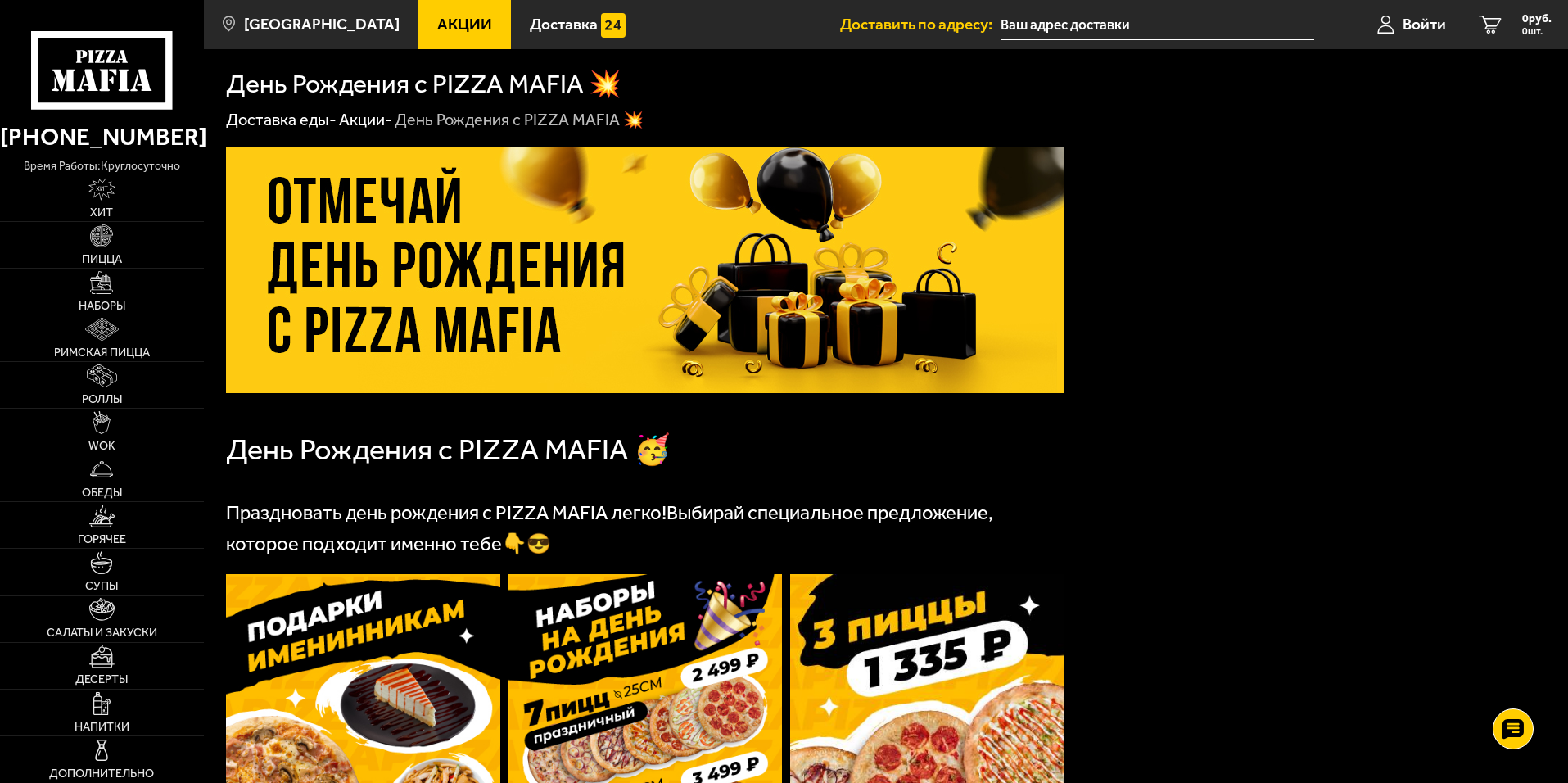
click at [122, 304] on span "Наборы" at bounding box center [102, 306] width 47 height 12
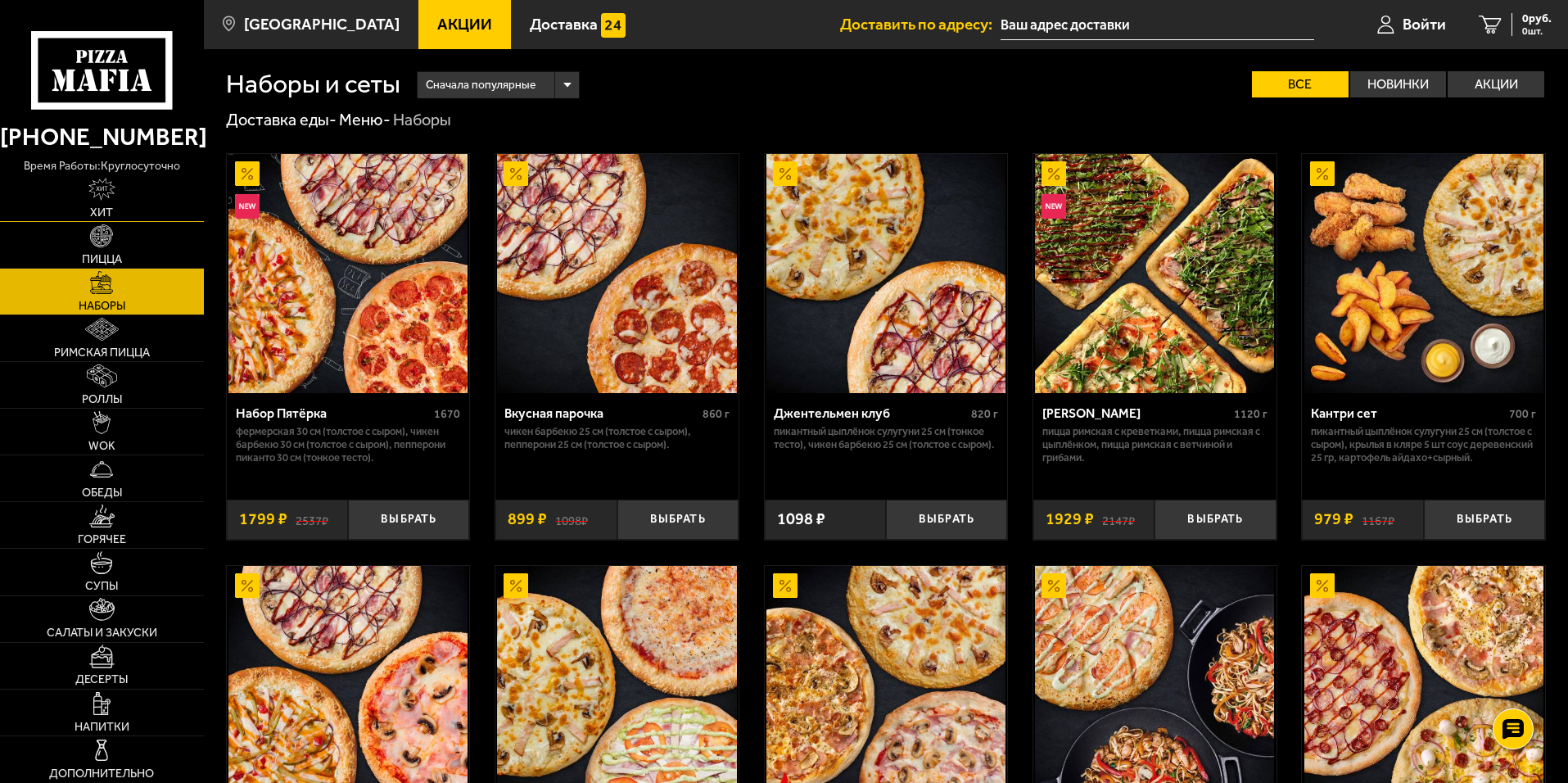
click at [117, 200] on link "Хит" at bounding box center [101, 198] width 204 height 46
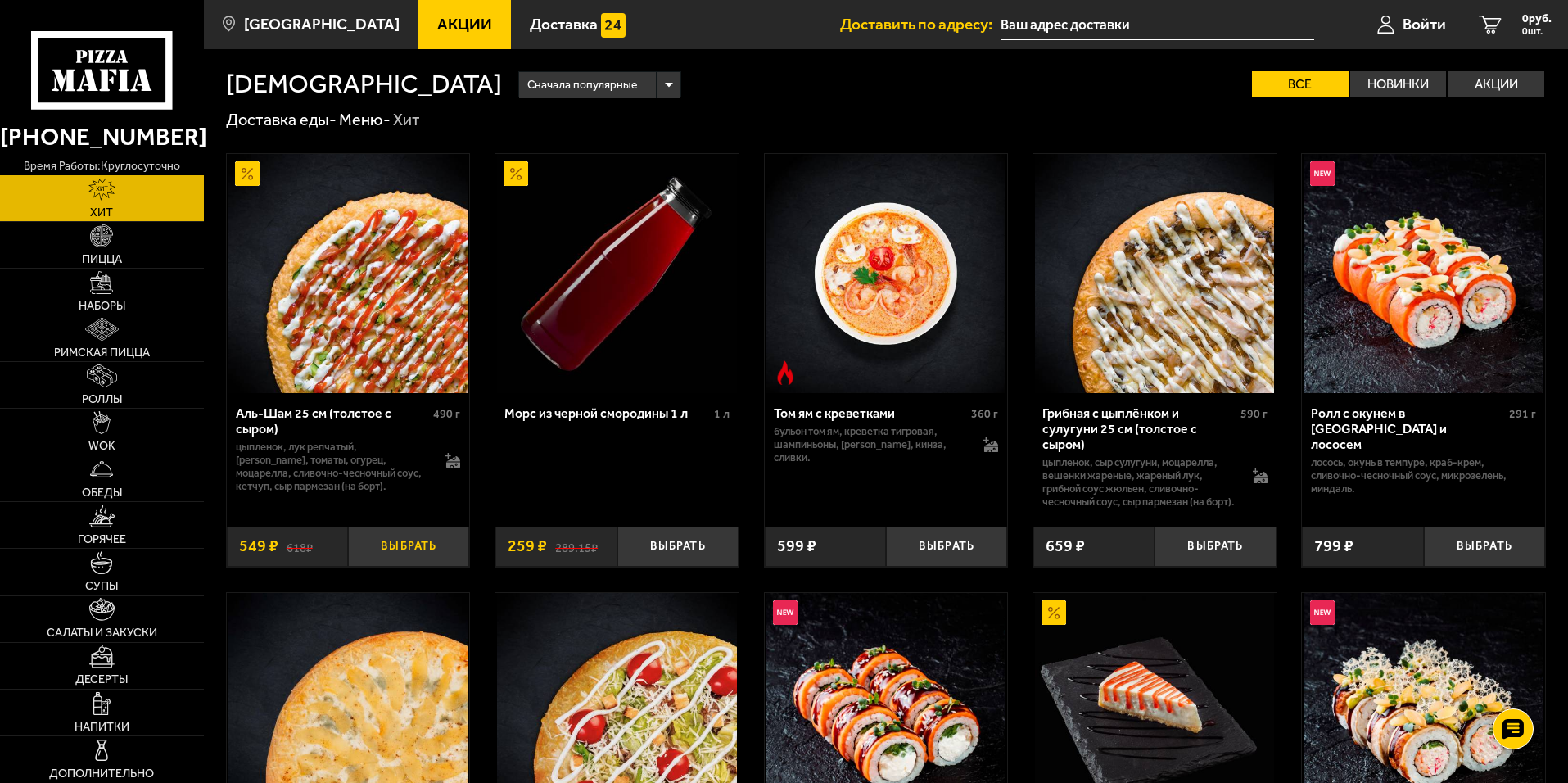
click at [402, 564] on button "Выбрать" at bounding box center [408, 547] width 121 height 40
click at [118, 251] on link "Пицца" at bounding box center [101, 244] width 204 height 46
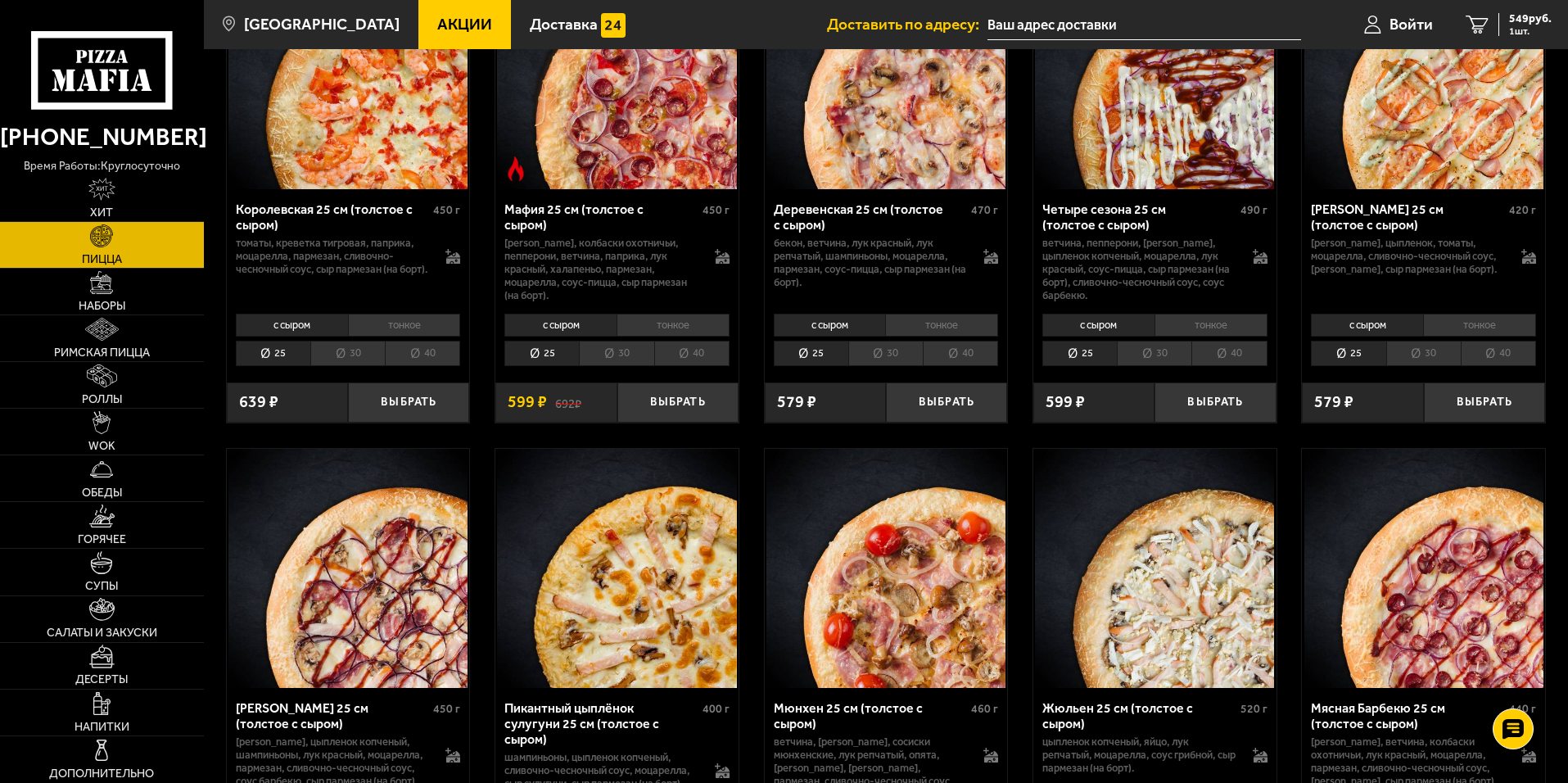
scroll to position [5479, 0]
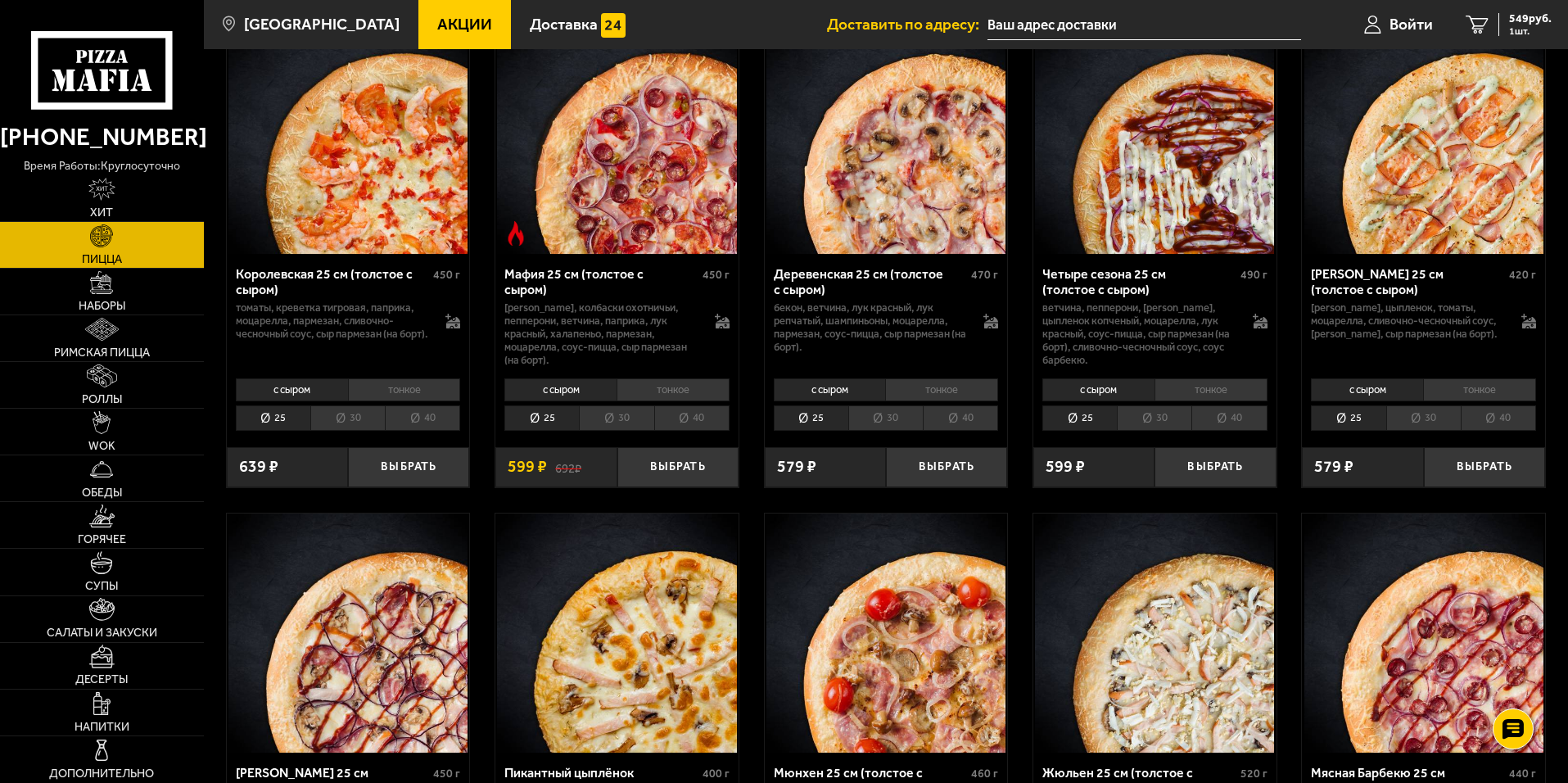
click at [399, 401] on li "тонкое" at bounding box center [405, 390] width 113 height 23
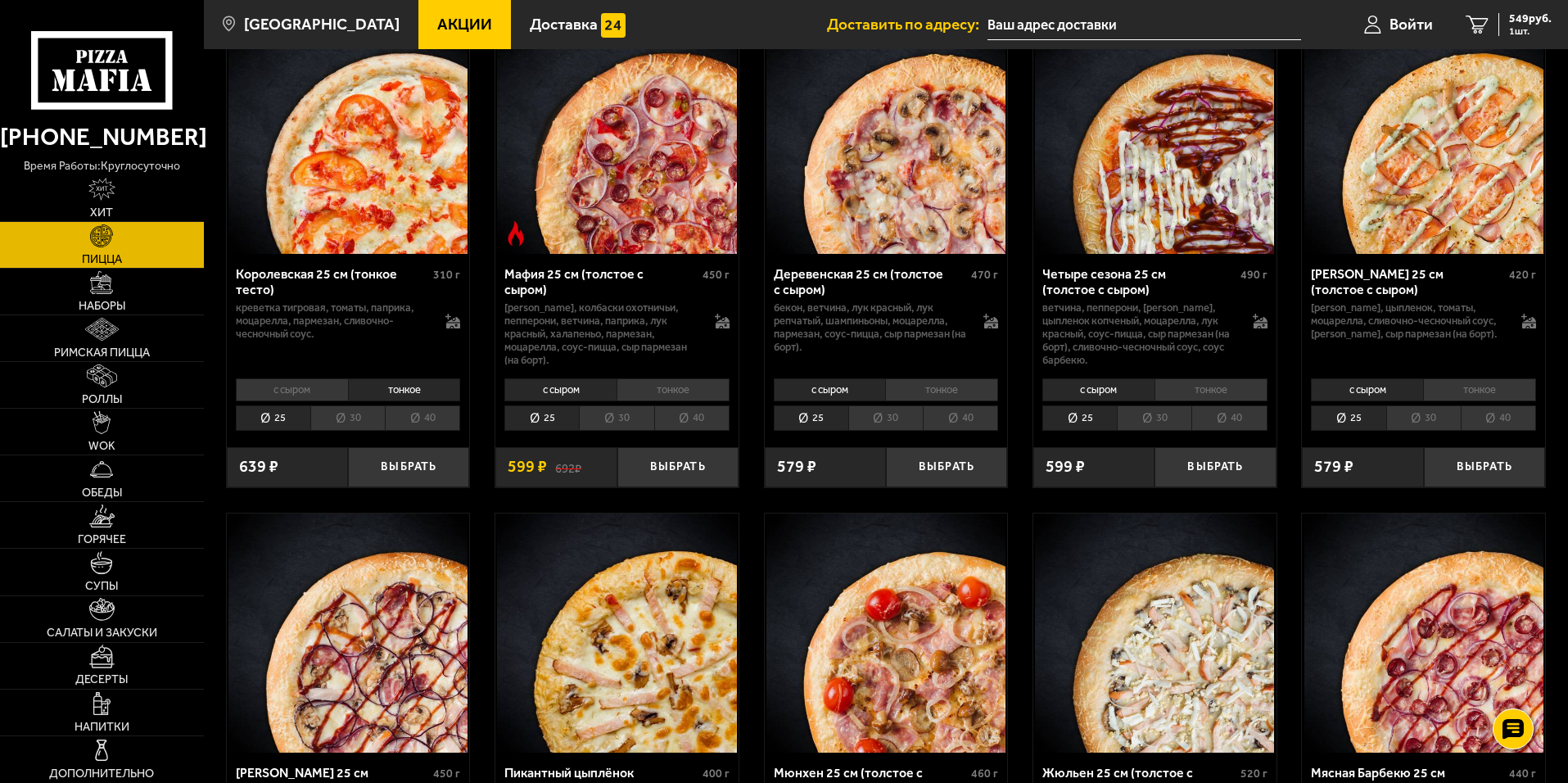
click at [301, 401] on li "с сыром" at bounding box center [292, 390] width 112 height 23
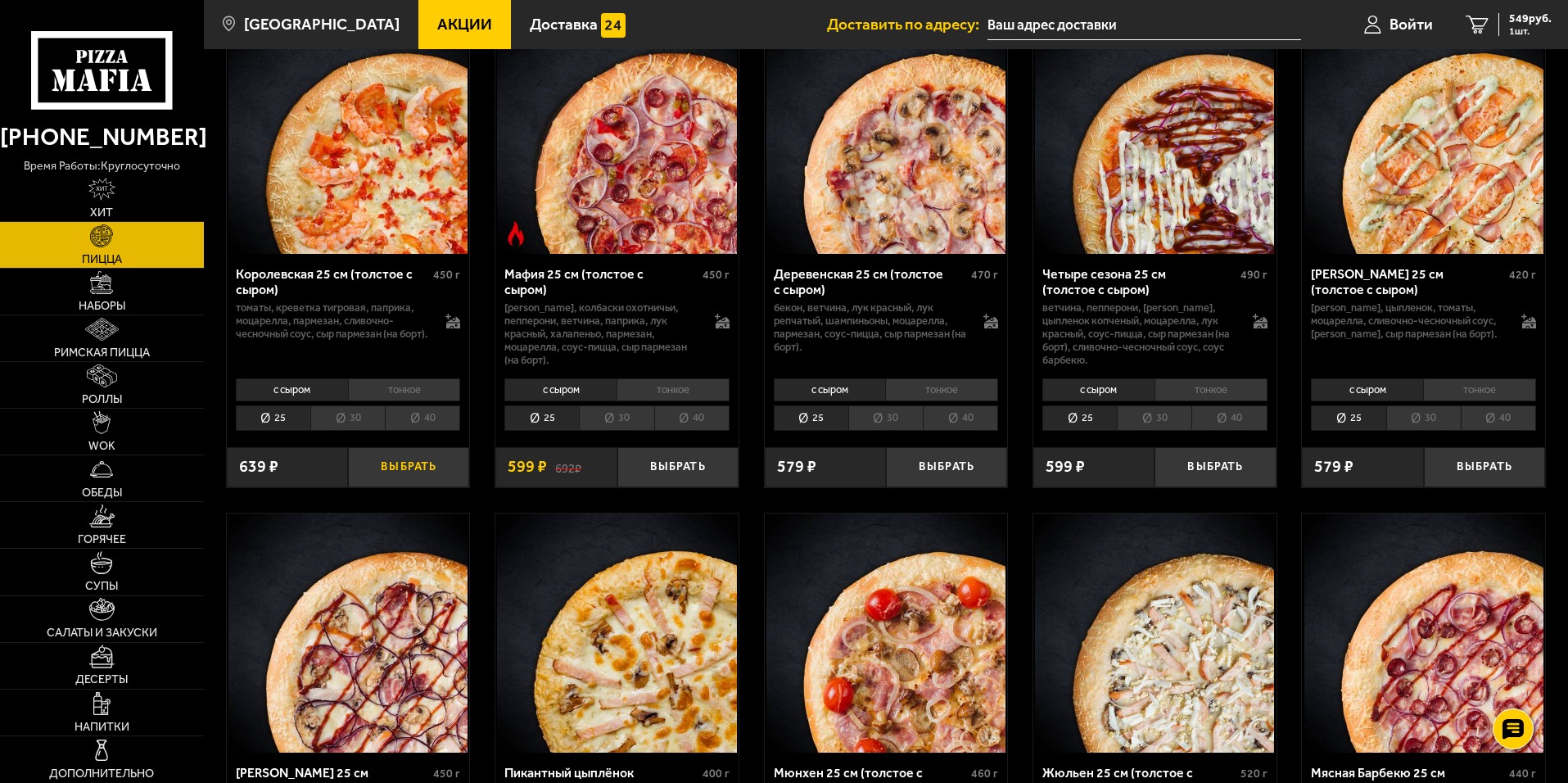
click at [425, 488] on button "Выбрать" at bounding box center [408, 467] width 121 height 40
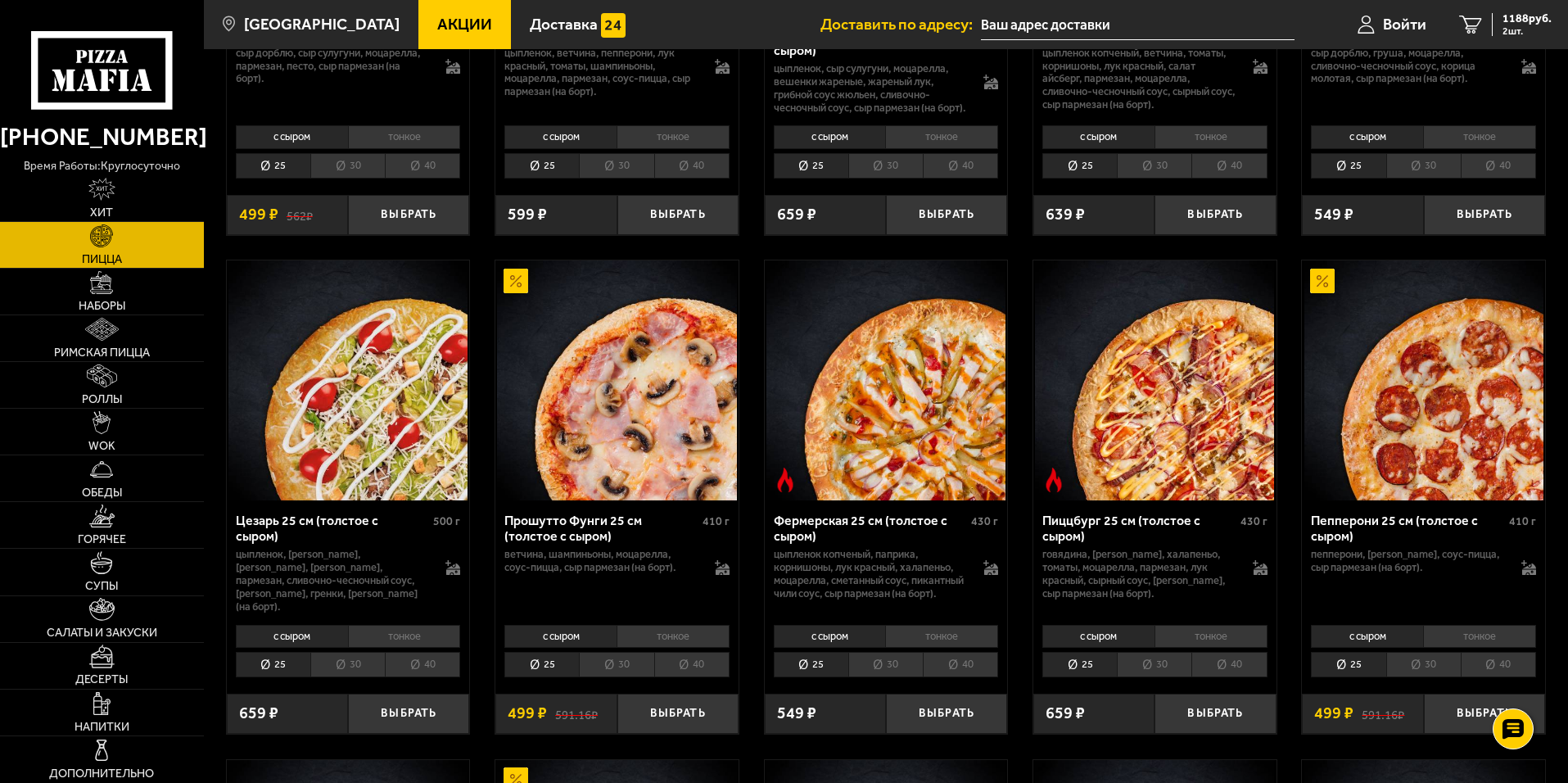
scroll to position [4751, 0]
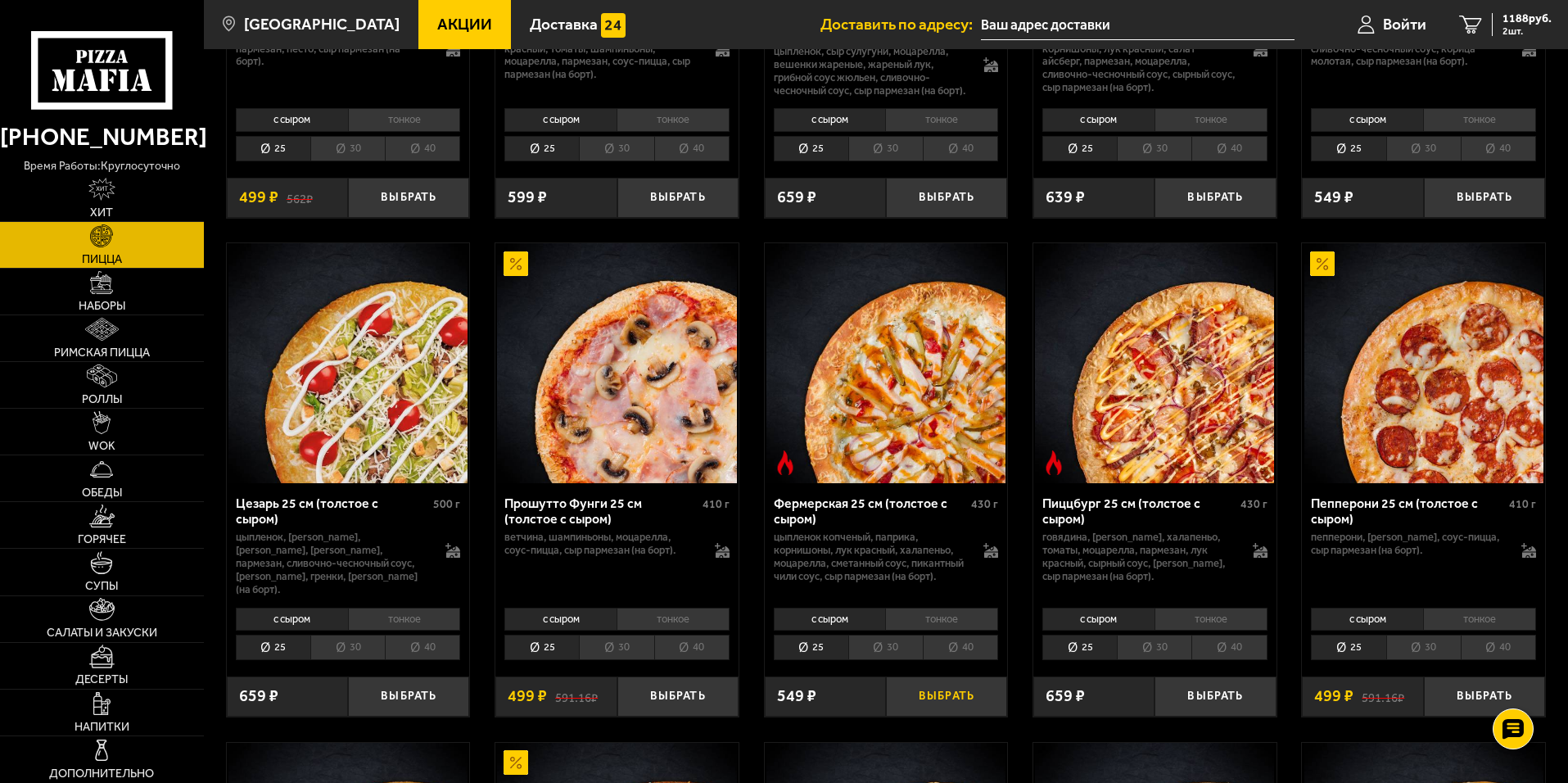
click at [943, 717] on button "Выбрать" at bounding box center [946, 697] width 121 height 40
click at [1536, 22] on span "1365 руб." at bounding box center [1527, 19] width 49 height 12
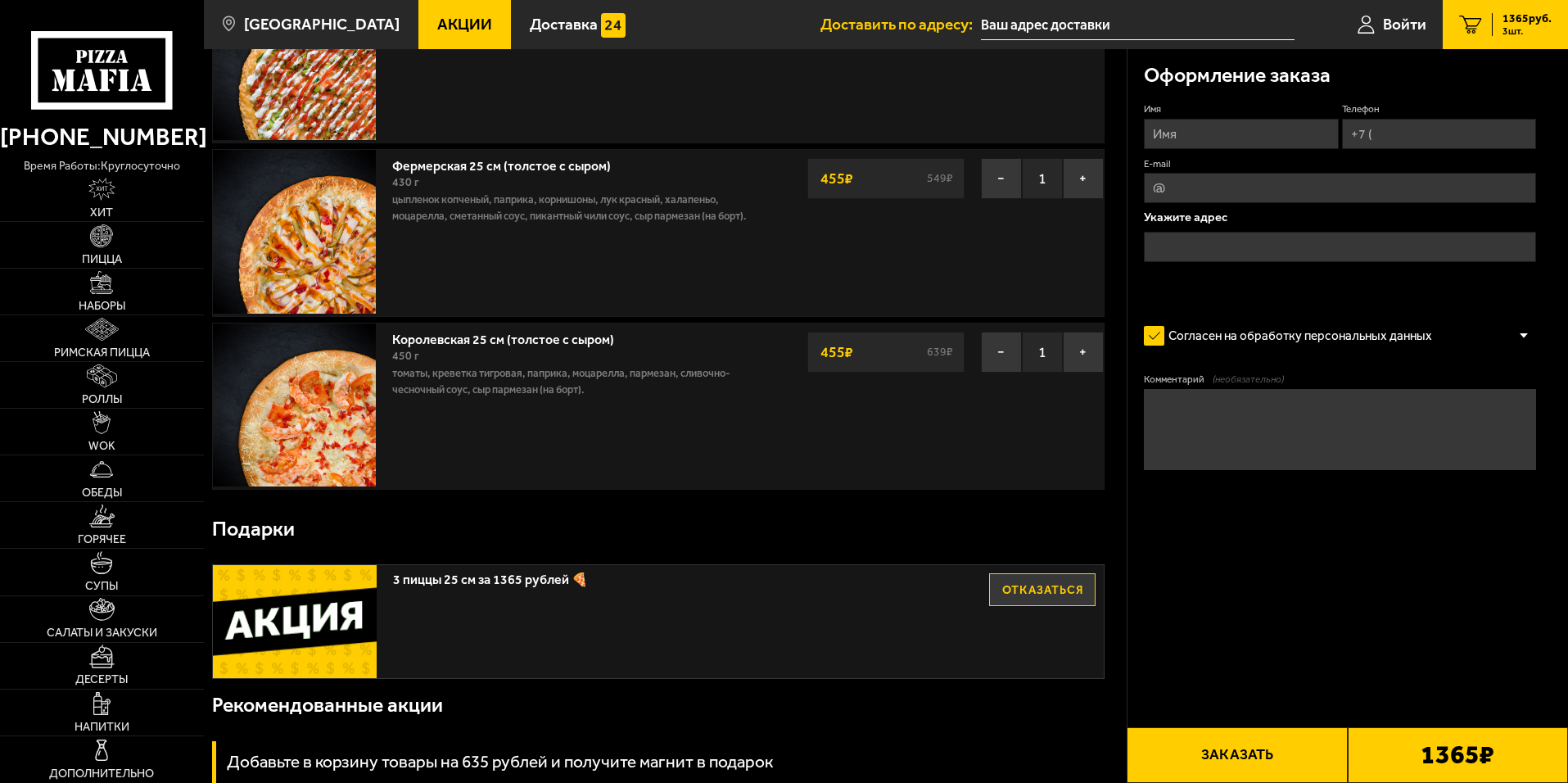
scroll to position [246, 0]
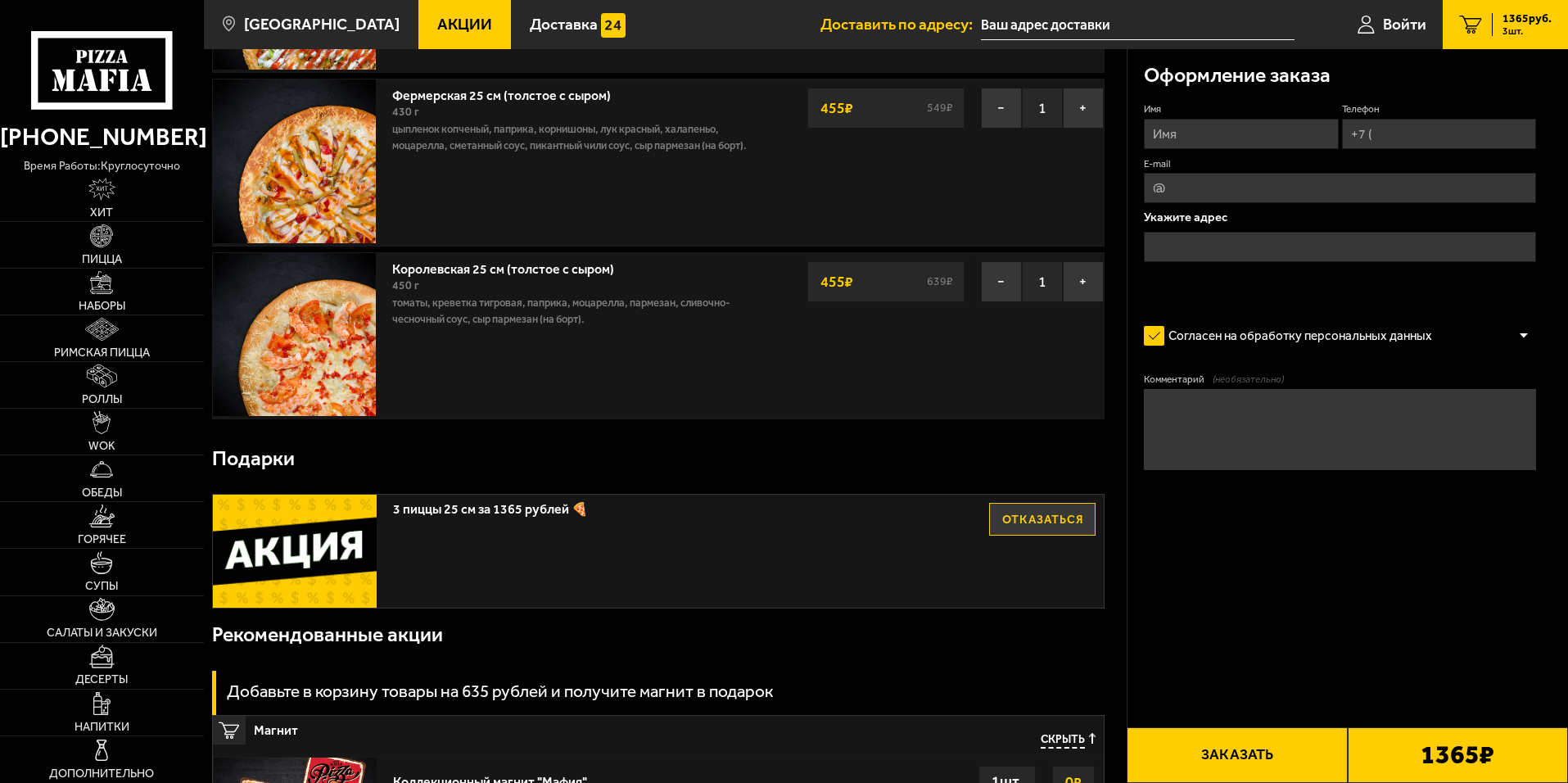
click at [945, 535] on div "3 пиццы 25 см за 1365 рублей 🍕 Отказаться" at bounding box center [658, 551] width 891 height 113
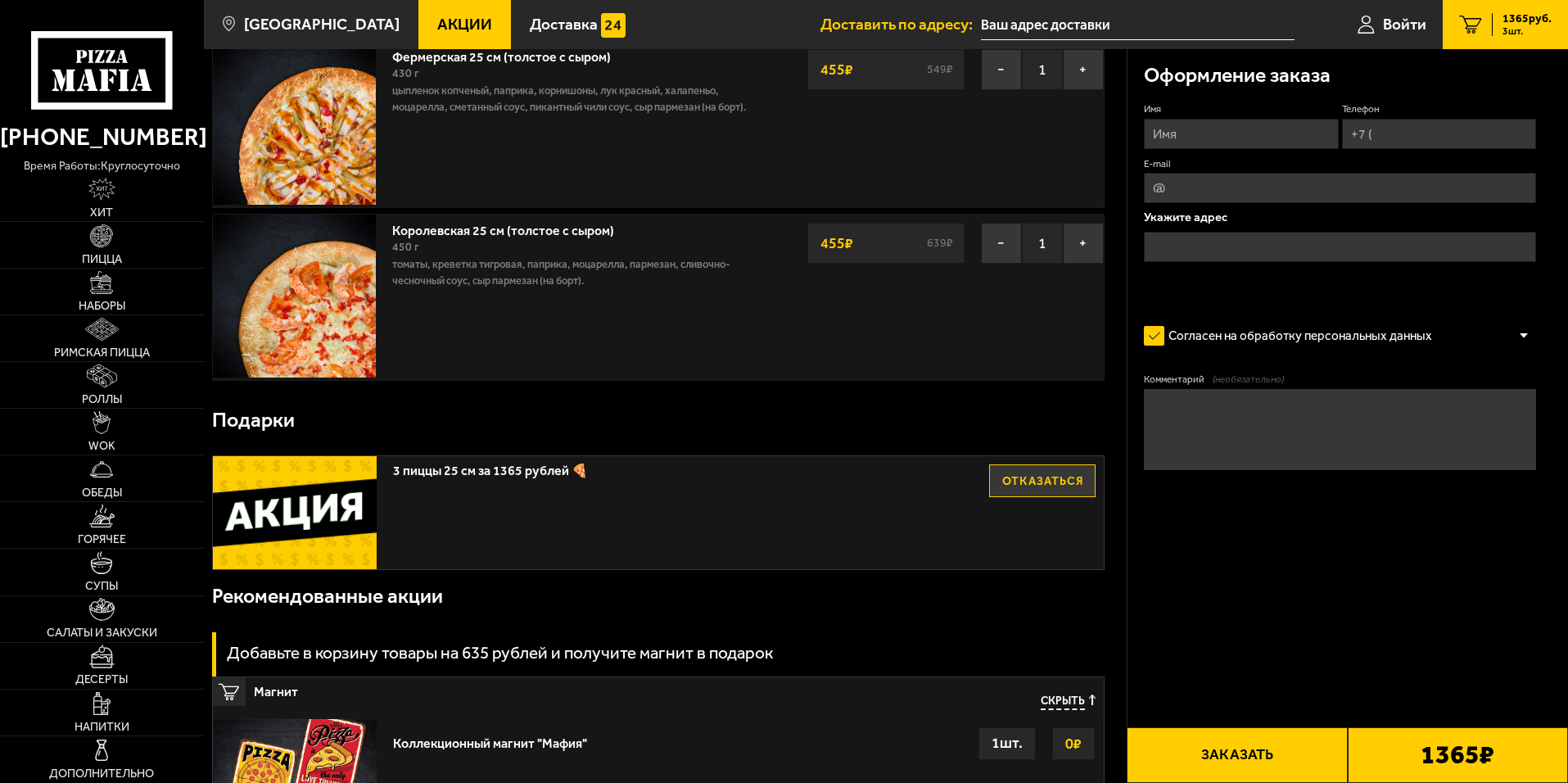
scroll to position [0, 0]
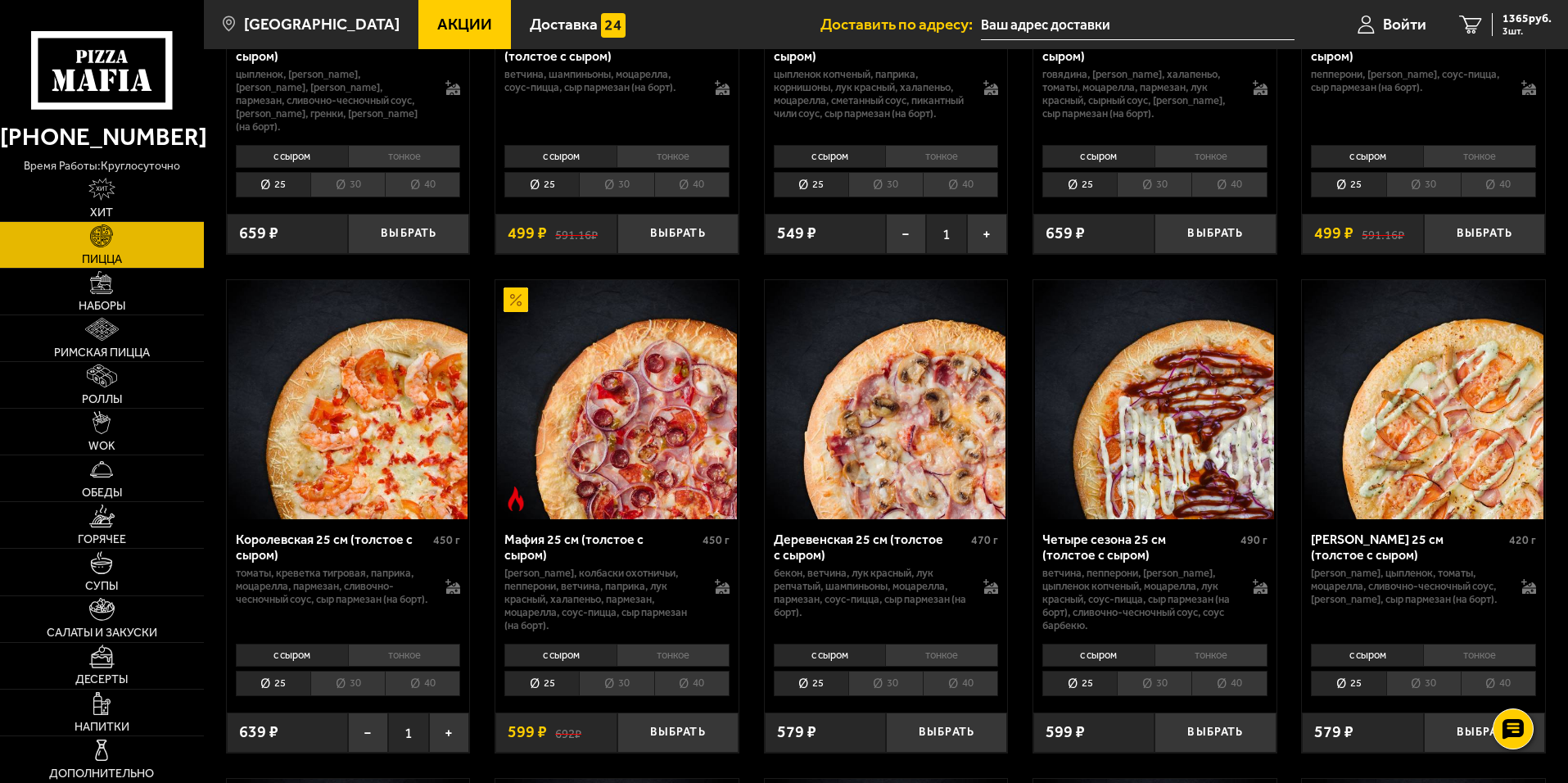
scroll to position [5242, 0]
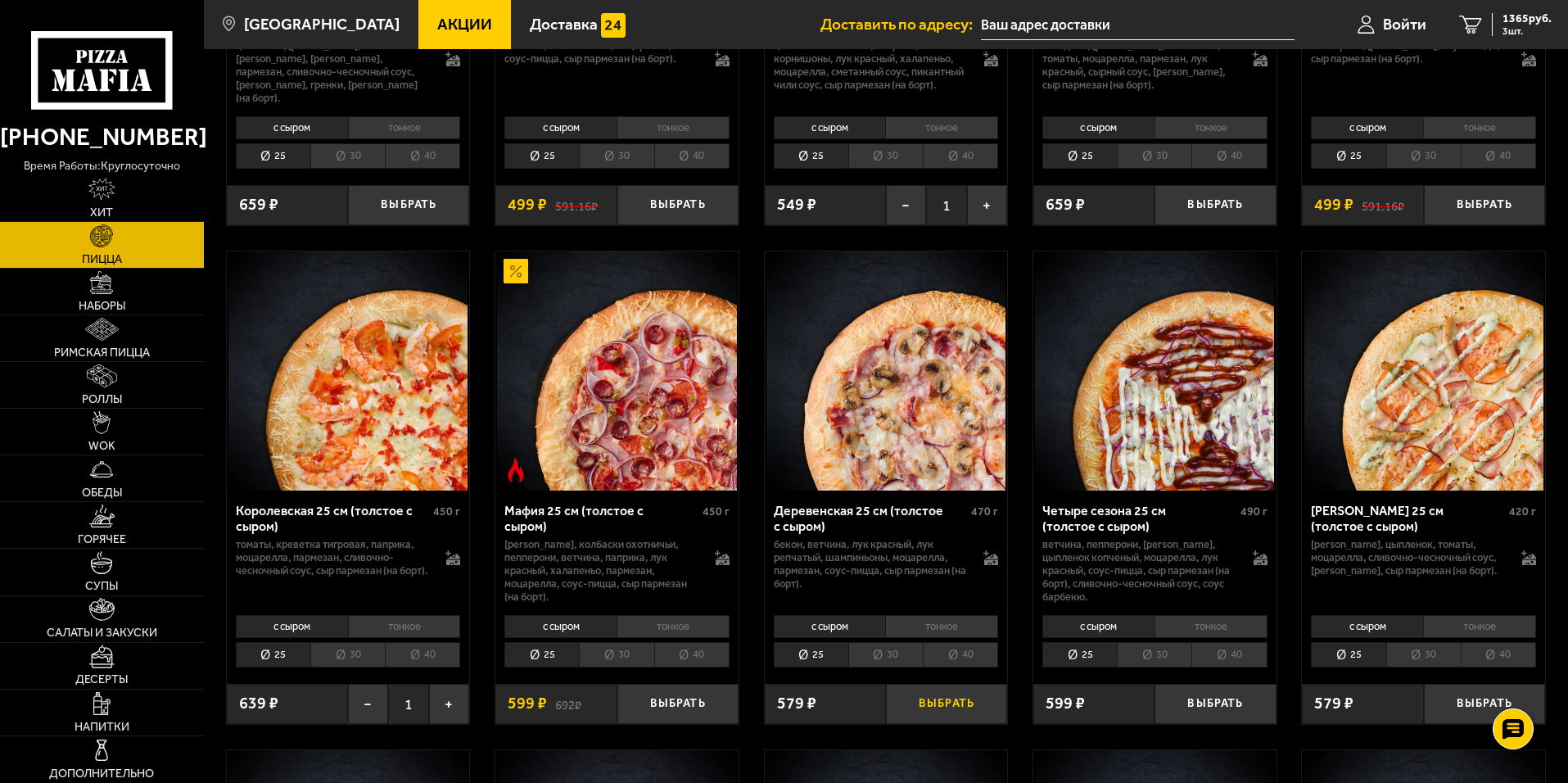
click at [951, 724] on button "Выбрать" at bounding box center [946, 704] width 121 height 40
click at [1520, 24] on span "2004 руб." at bounding box center [1527, 19] width 49 height 12
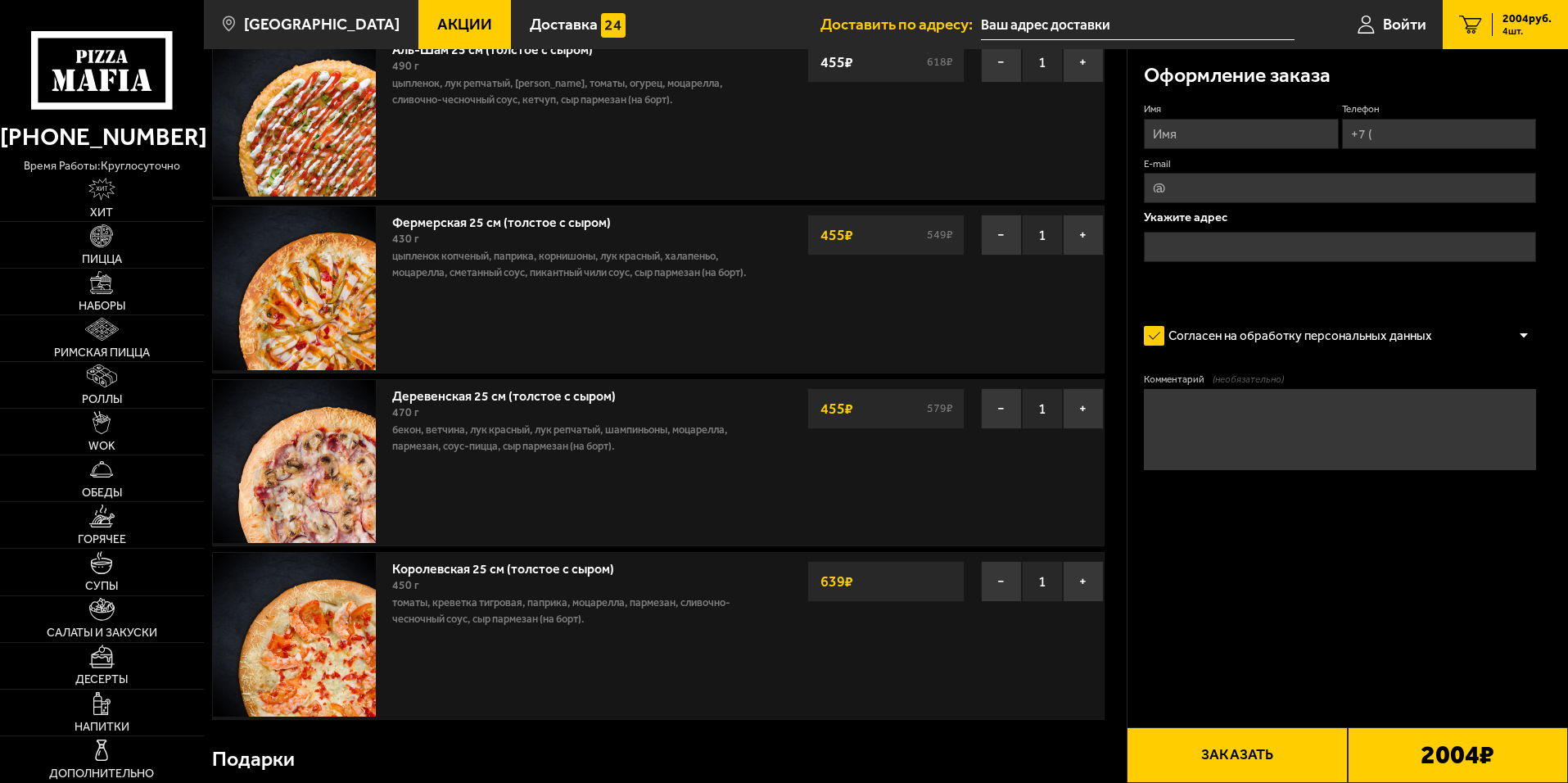
scroll to position [82, 0]
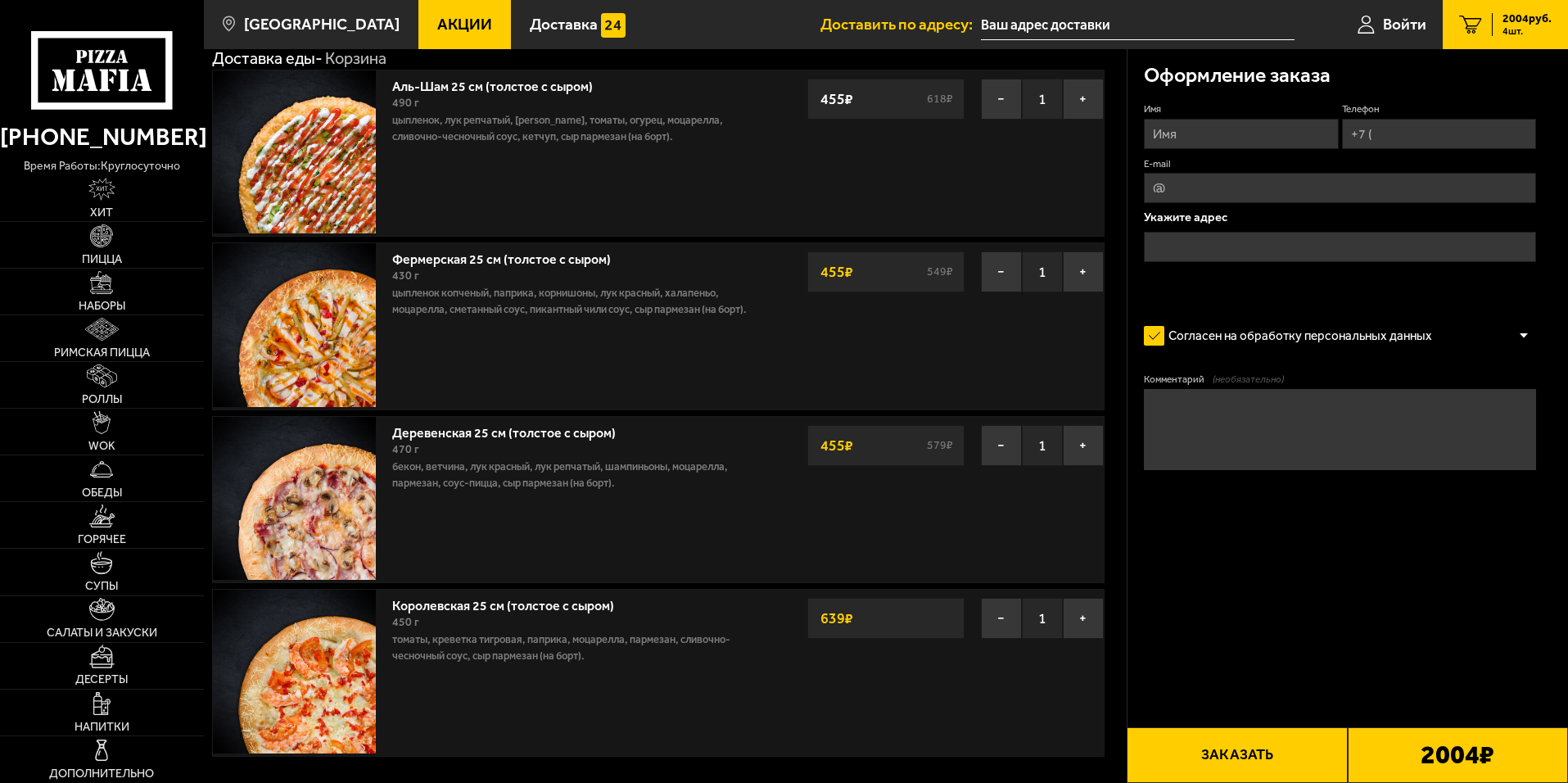
click at [1259, 144] on input "Имя" at bounding box center [1240, 134] width 194 height 31
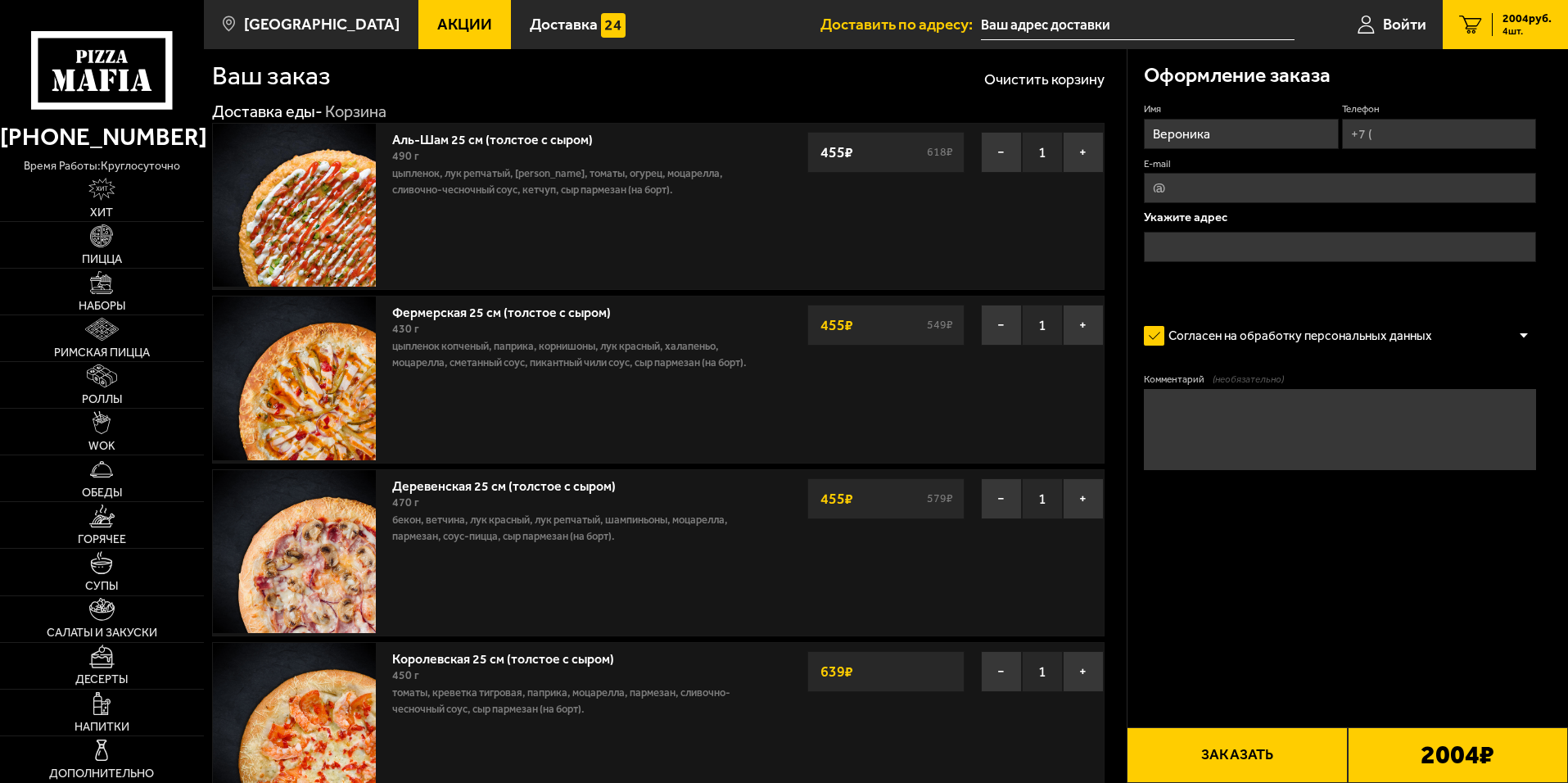
scroll to position [0, 0]
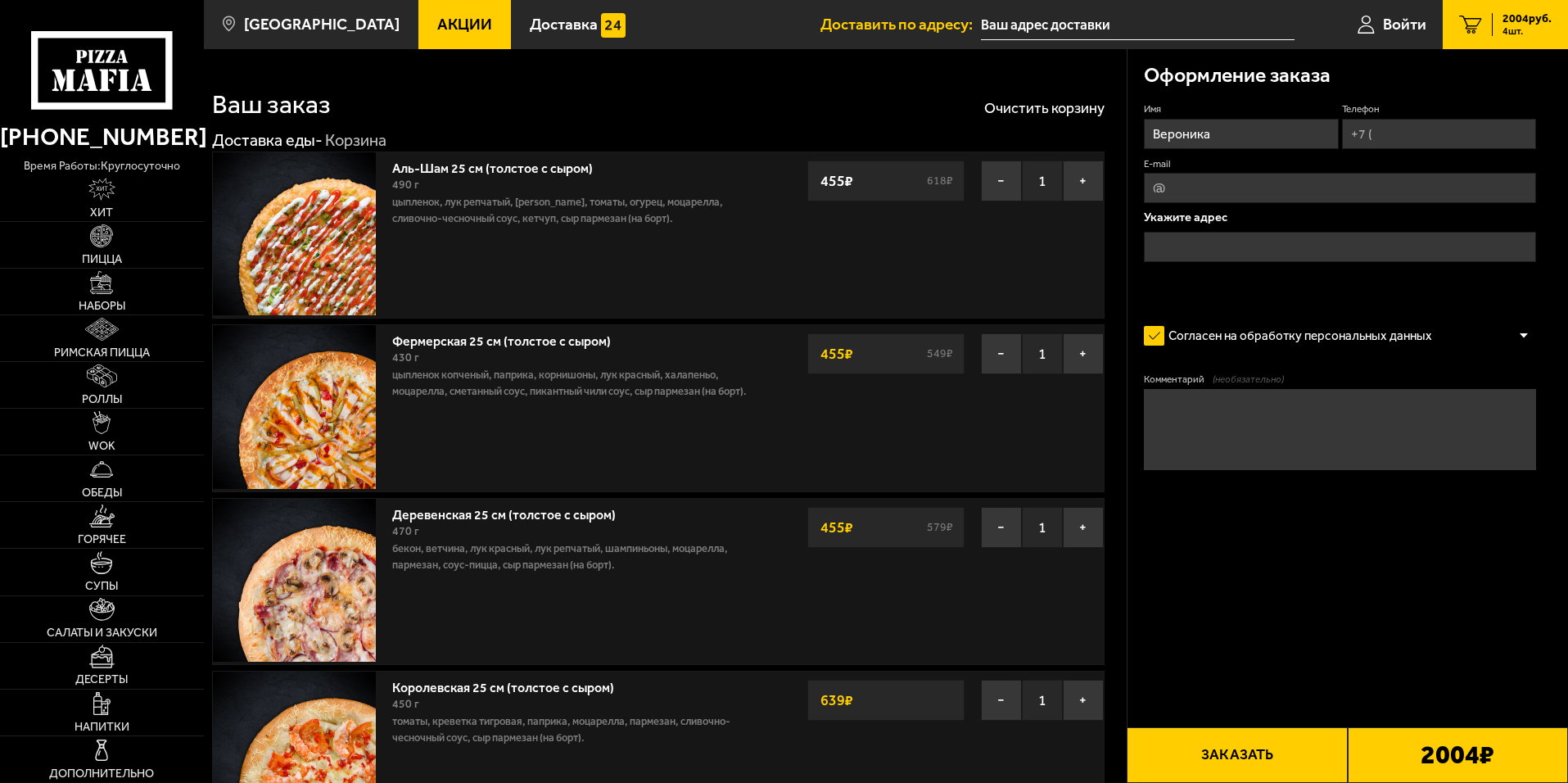
type input "Вероника"
drag, startPoint x: 1388, startPoint y: 132, endPoint x: 1395, endPoint y: 144, distance: 13.9
click at [1388, 132] on input "Телефон" at bounding box center [1439, 134] width 194 height 31
type input "[PHONE_NUMBER]"
click at [1173, 182] on input "E-mail" at bounding box center [1339, 188] width 392 height 31
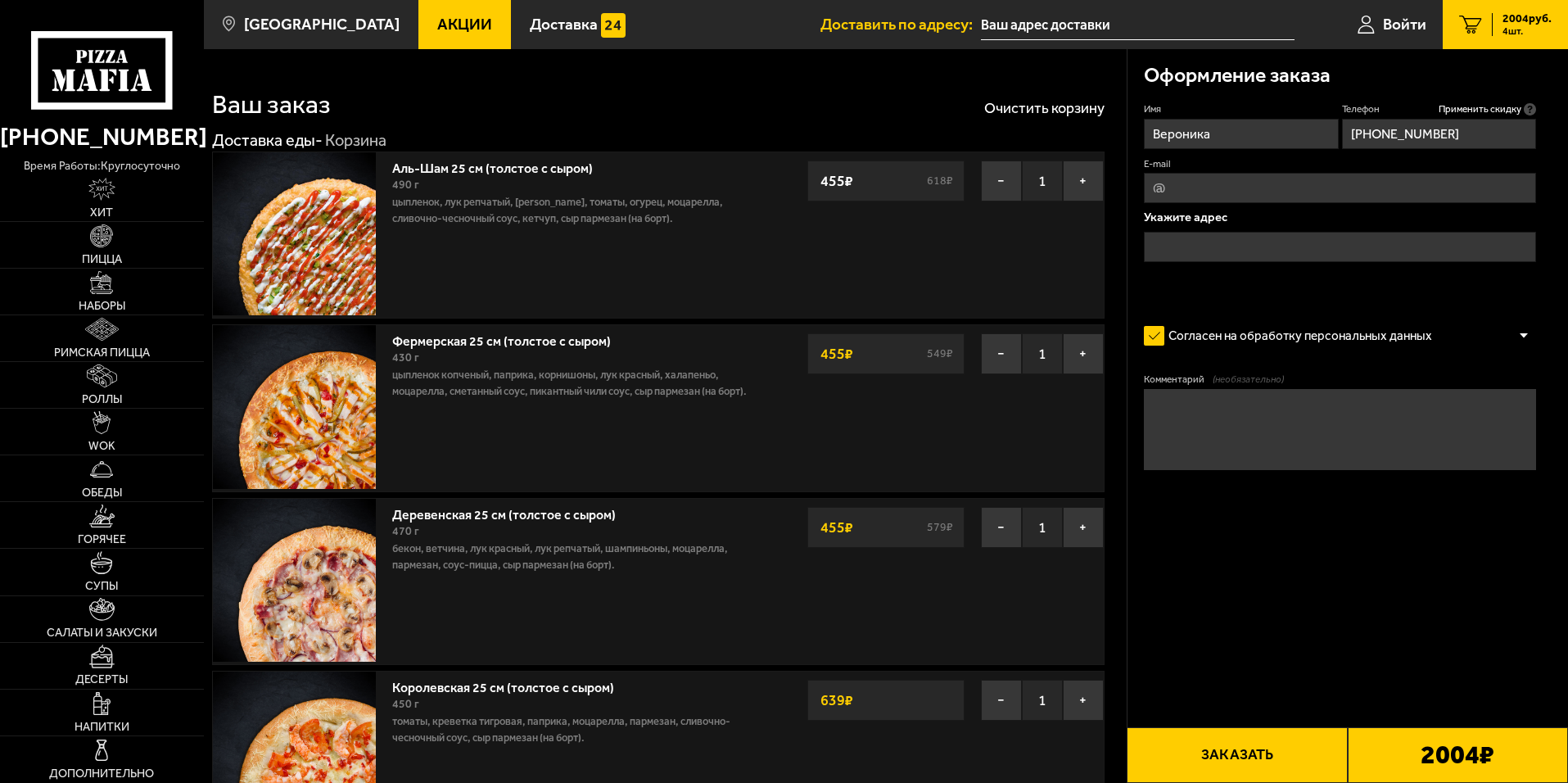
type input "[EMAIL_ADDRESS][DOMAIN_NAME]"
click at [1185, 242] on input "text" at bounding box center [1339, 247] width 392 height 31
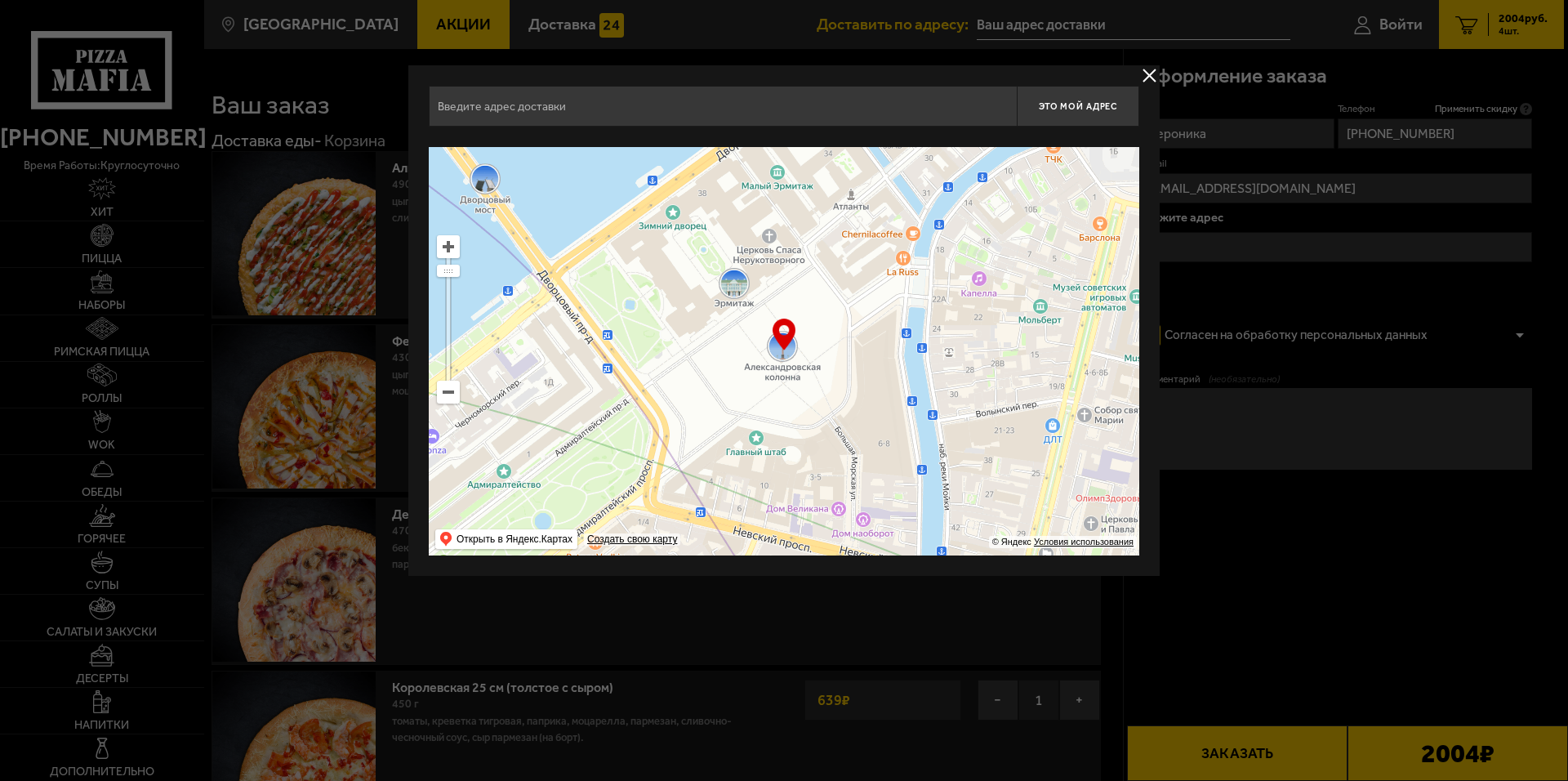
click at [804, 119] on input "text" at bounding box center [723, 107] width 588 height 41
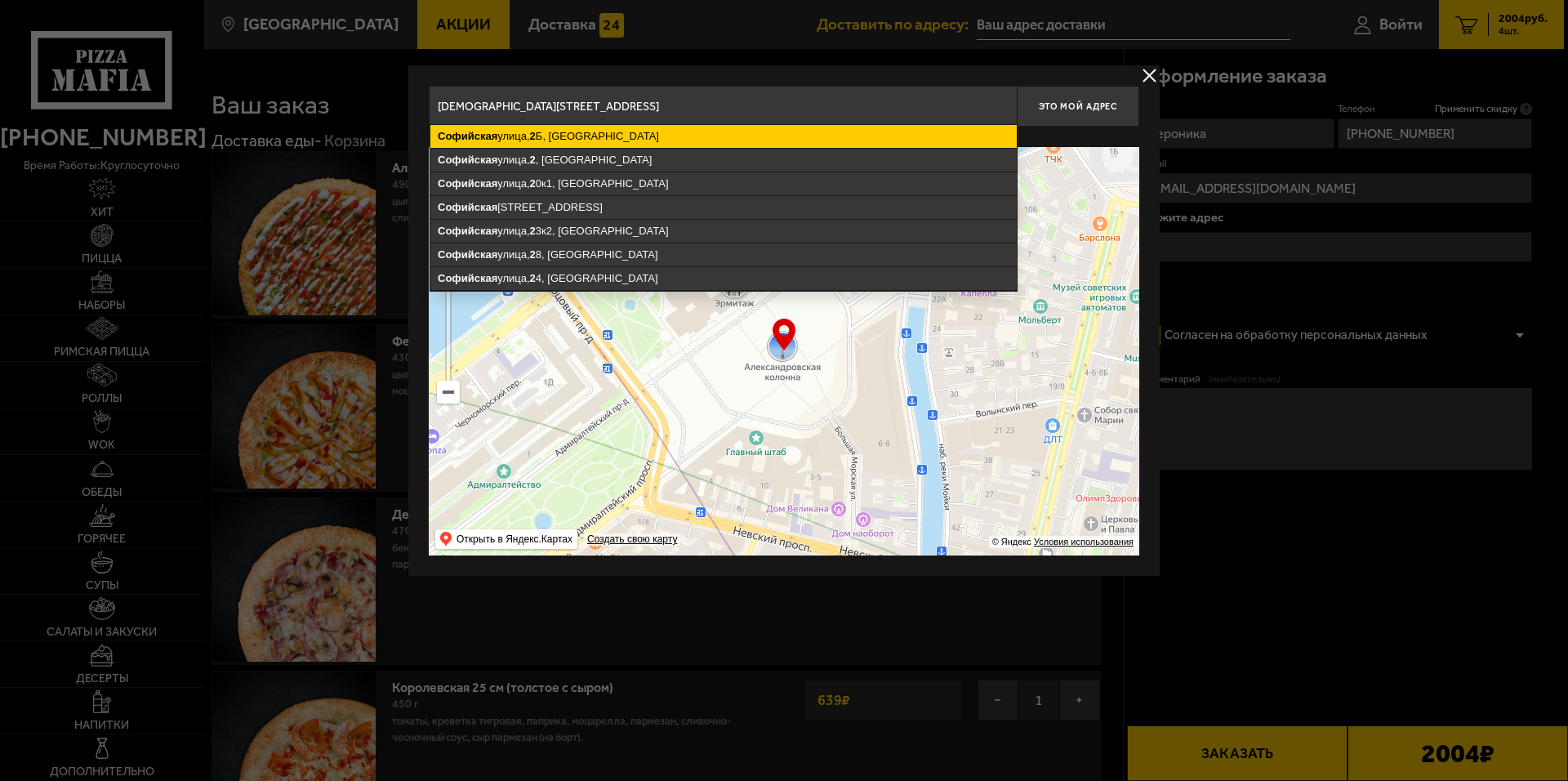
click at [674, 125] on ymaps "[STREET_ADDRESS]" at bounding box center [724, 137] width 587 height 23
type input "[STREET_ADDRESS]"
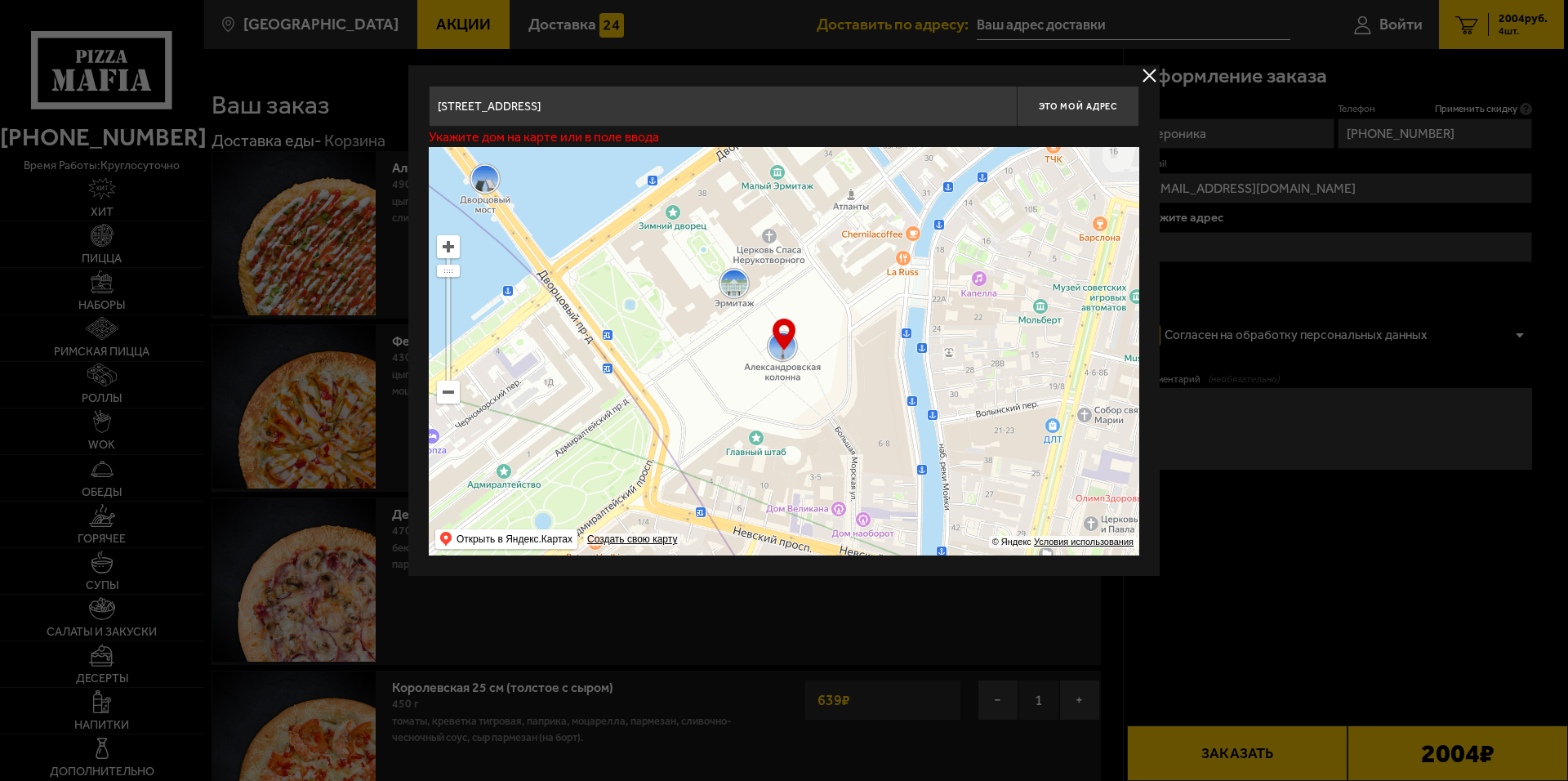
type input "[STREET_ADDRESS]"
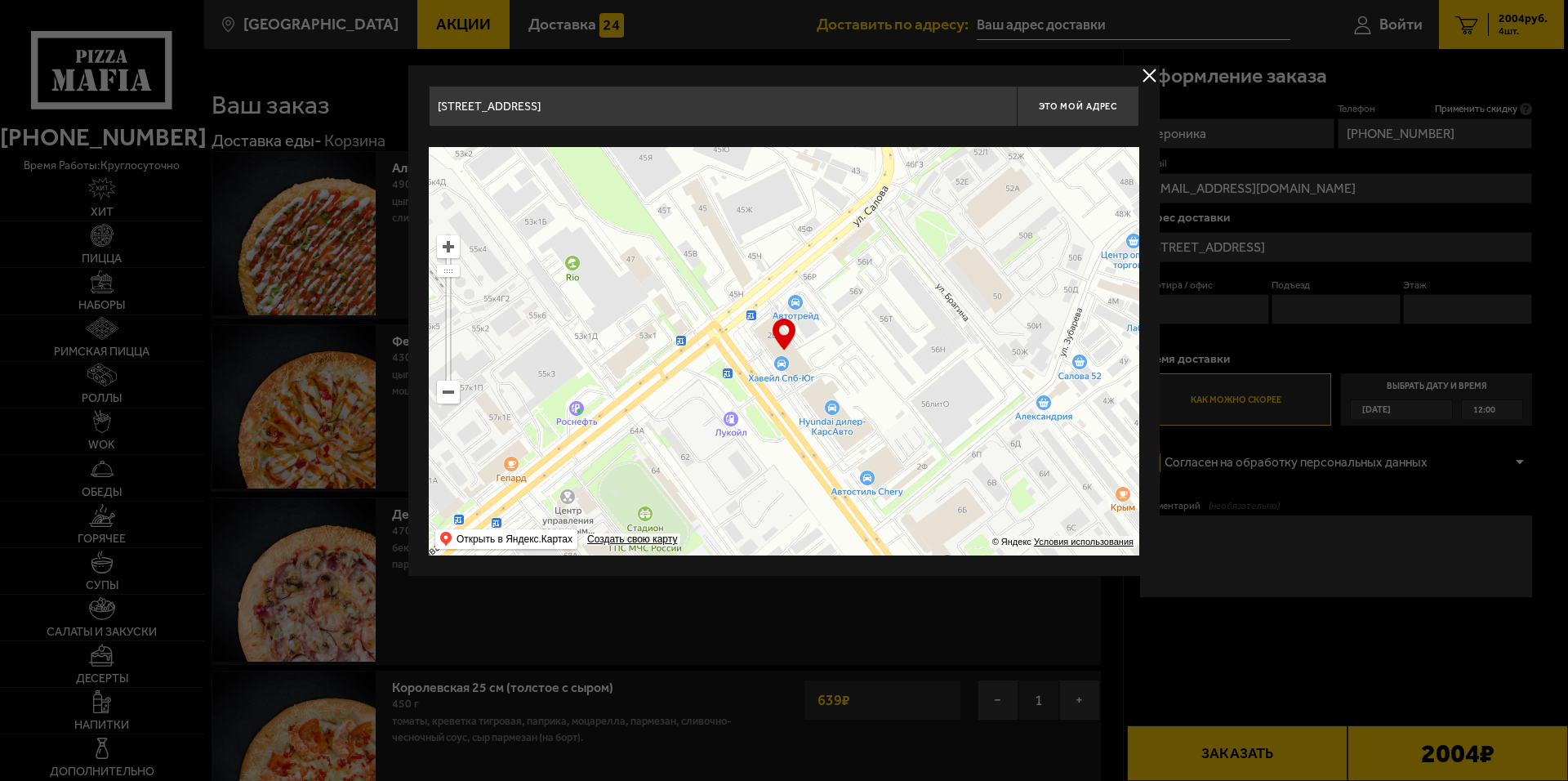
click at [784, 369] on ymaps at bounding box center [784, 351] width 711 height 408
click at [791, 334] on div "… © Яндекс Условия использования Открыть в Яндекс.Картах Создать свою карту" at bounding box center [784, 351] width 711 height 408
click at [1089, 107] on span "Это мой адрес" at bounding box center [1078, 107] width 79 height 11
type input "[STREET_ADDRESS]"
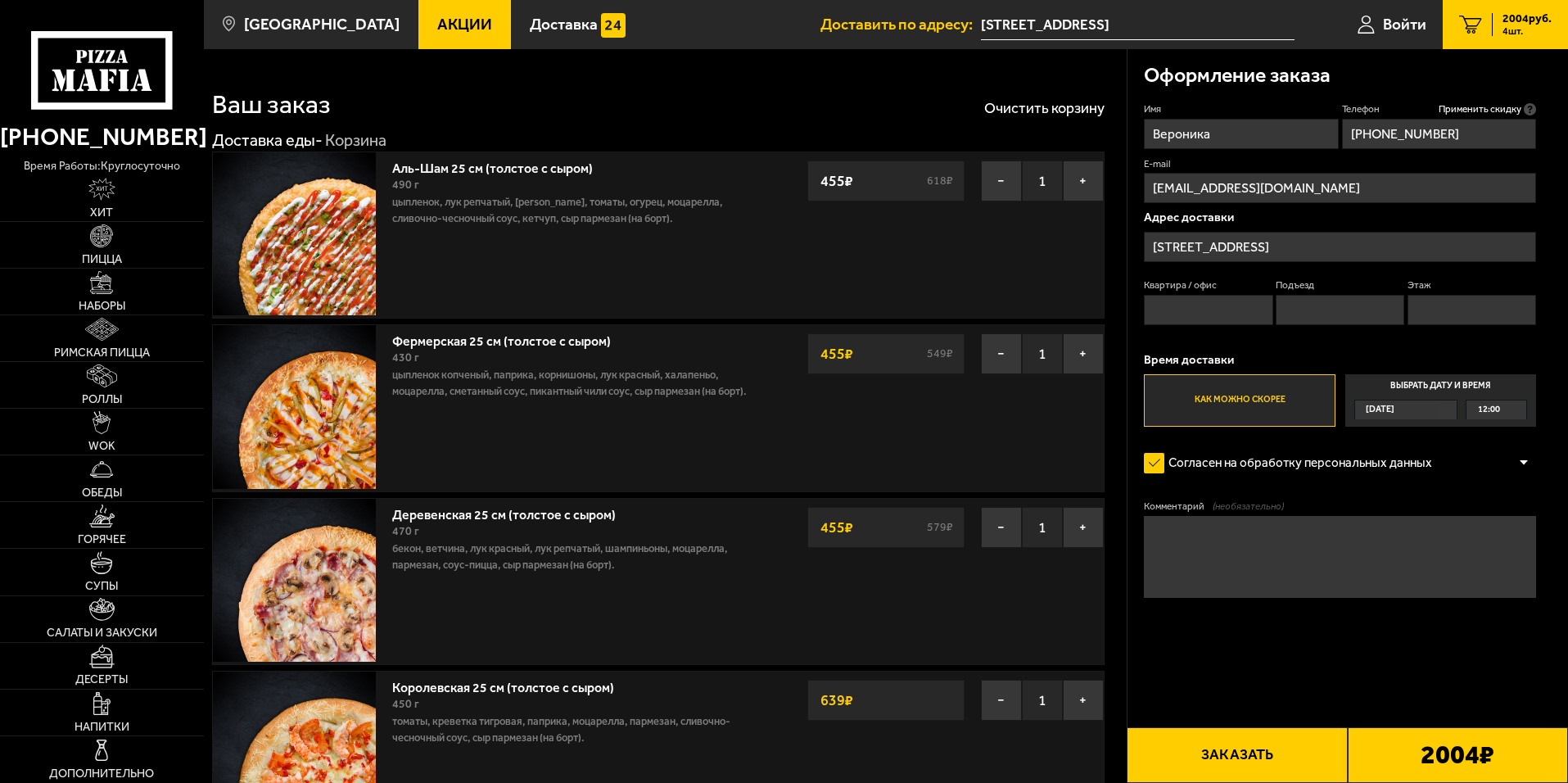
click at [1189, 304] on input "Квартира / офис" at bounding box center [1207, 310] width 128 height 31
click at [1185, 299] on input "Квартира / офис" at bounding box center [1207, 310] width 128 height 31
click at [1206, 537] on textarea "Комментарий (необязательно)" at bounding box center [1339, 557] width 392 height 82
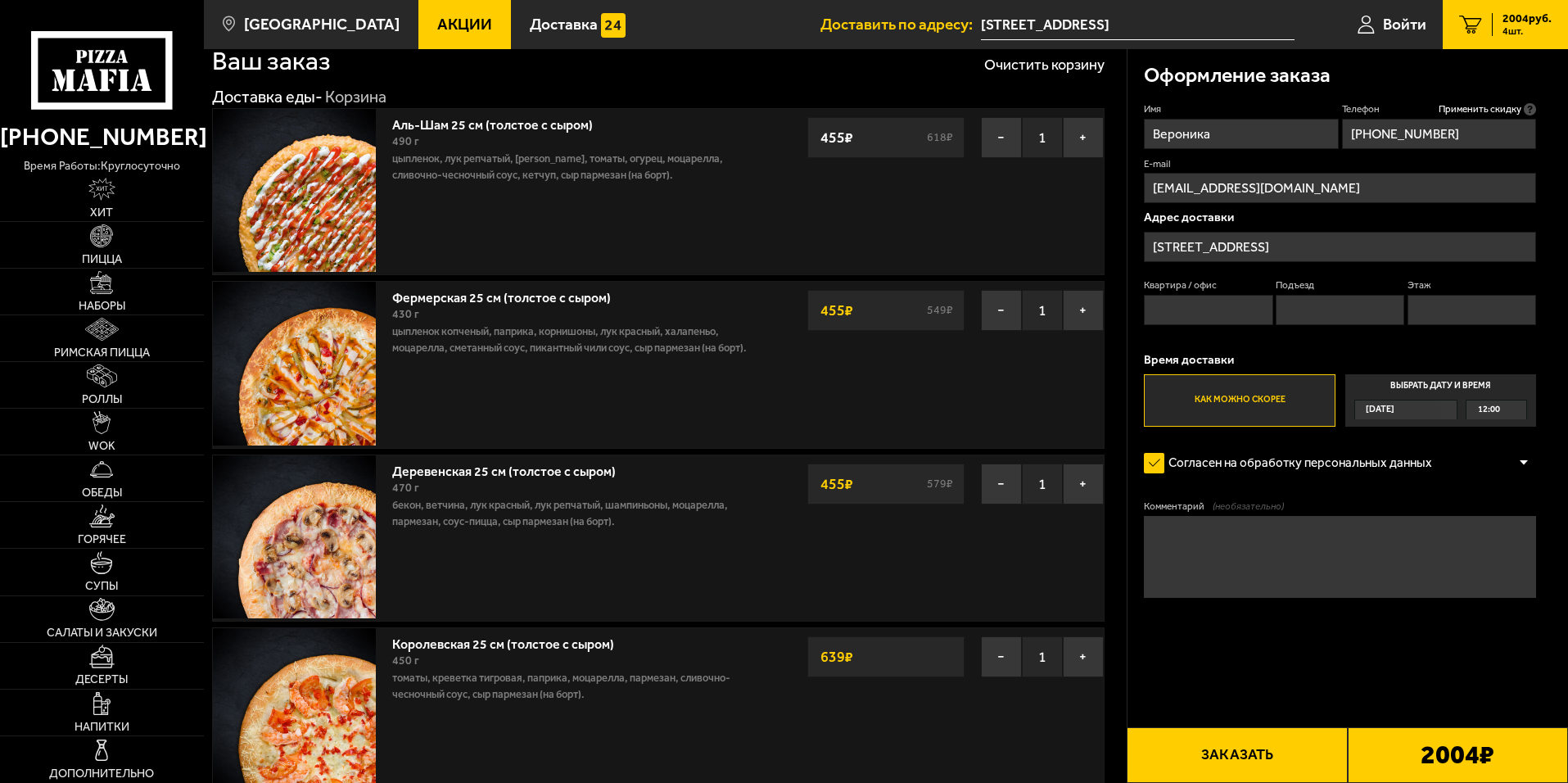
scroll to position [82, 0]
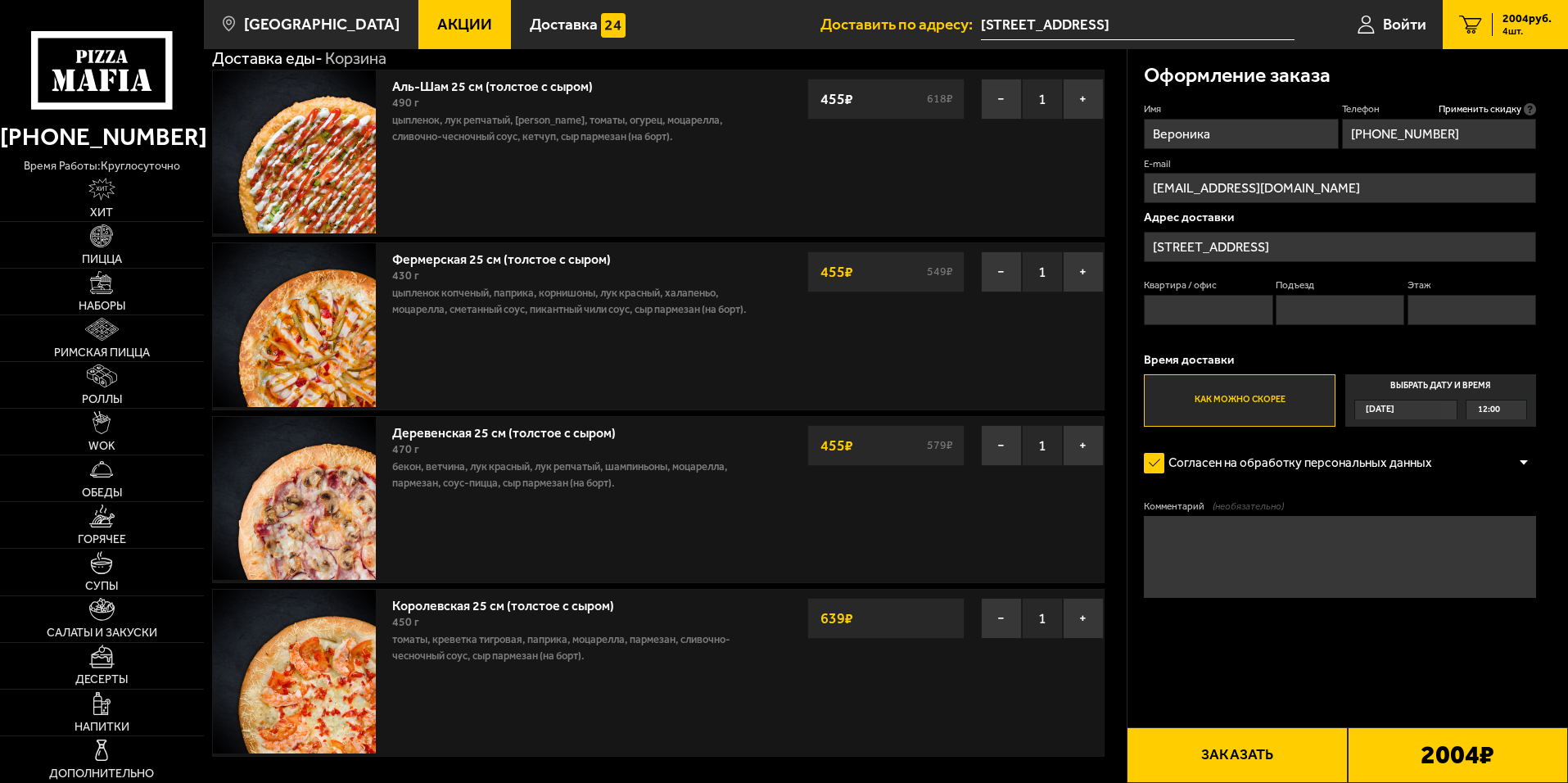
click at [1241, 537] on textarea "Комментарий (необязательно)" at bounding box center [1339, 557] width 392 height 82
click at [1205, 565] on textarea "Комментарий (необязательно)" at bounding box center [1339, 557] width 392 height 82
click at [1222, 545] on textarea "Комментарий (необязательно)" at bounding box center [1339, 557] width 392 height 82
click at [1219, 531] on textarea "Комментарий (необязательно)" at bounding box center [1339, 557] width 392 height 82
click at [1211, 534] on textarea "Комментарий (необязательно)" at bounding box center [1339, 557] width 392 height 82
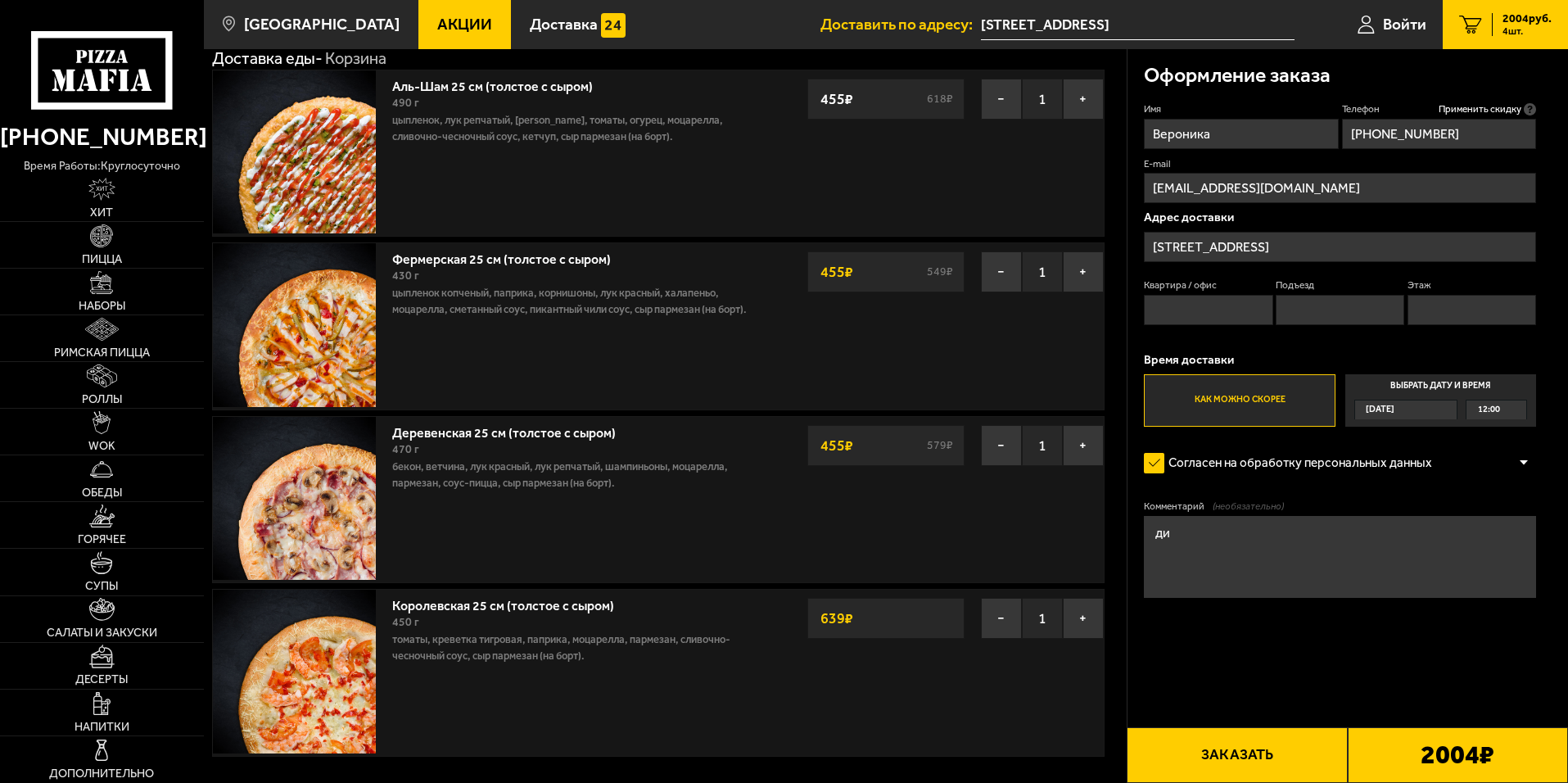
type textarea "д"
click at [1330, 544] on textarea "Дилерский центр Haval" at bounding box center [1339, 557] width 392 height 82
drag, startPoint x: 1170, startPoint y: 560, endPoint x: 1141, endPoint y: 555, distance: 29.4
click at [1141, 555] on div "Оформление заказа Имя Вероника Телефон Применить скидку Вы будете зарегистриров…" at bounding box center [1348, 372] width 442 height 645
click at [1378, 538] on textarea "Дилерский центр Haval" at bounding box center [1339, 557] width 392 height 82
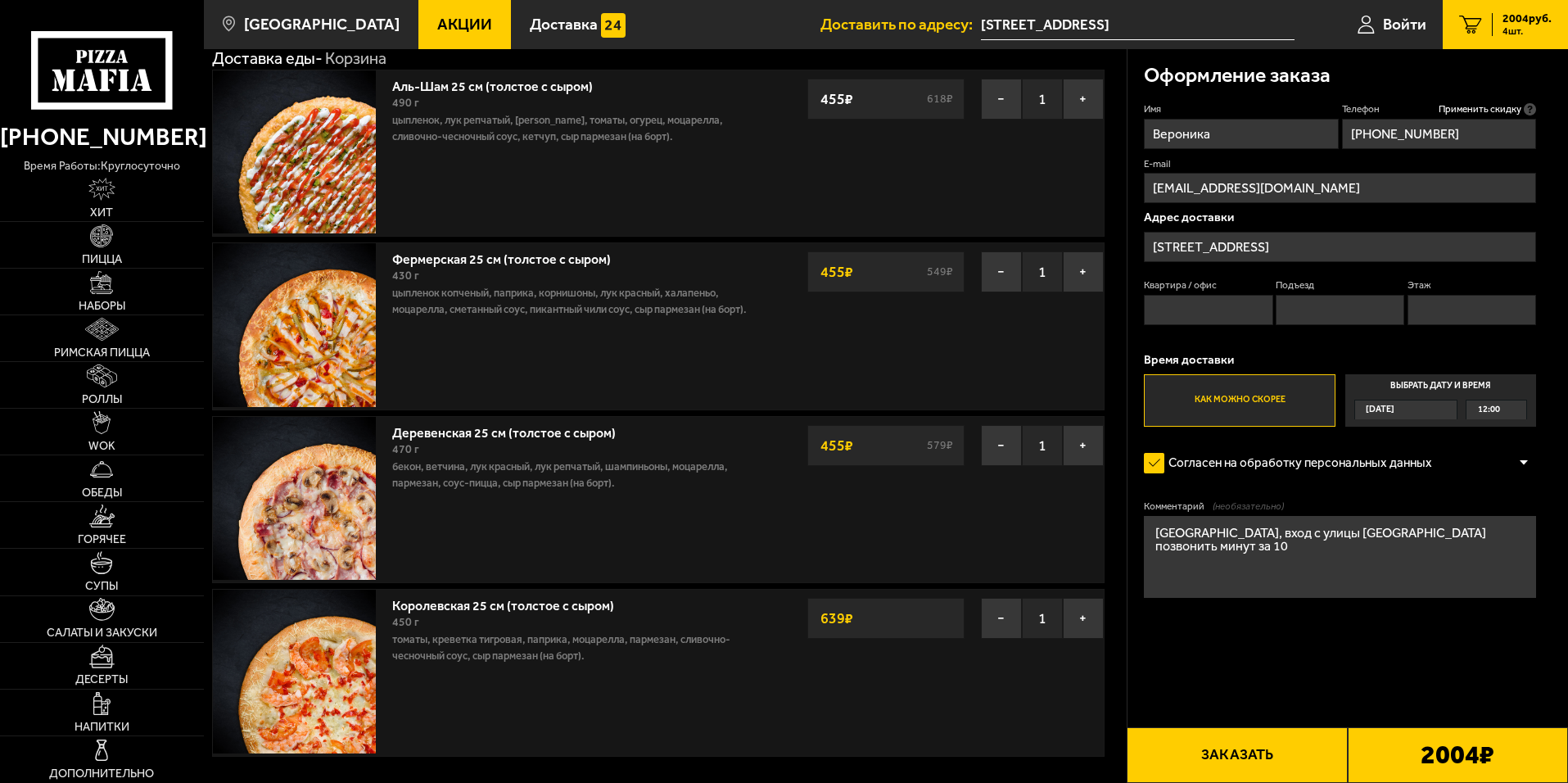
click at [1385, 554] on textarea "[GEOGRAPHIC_DATA], вход с улицы [GEOGRAPHIC_DATA] позвонить минут за 10" at bounding box center [1339, 557] width 392 height 82
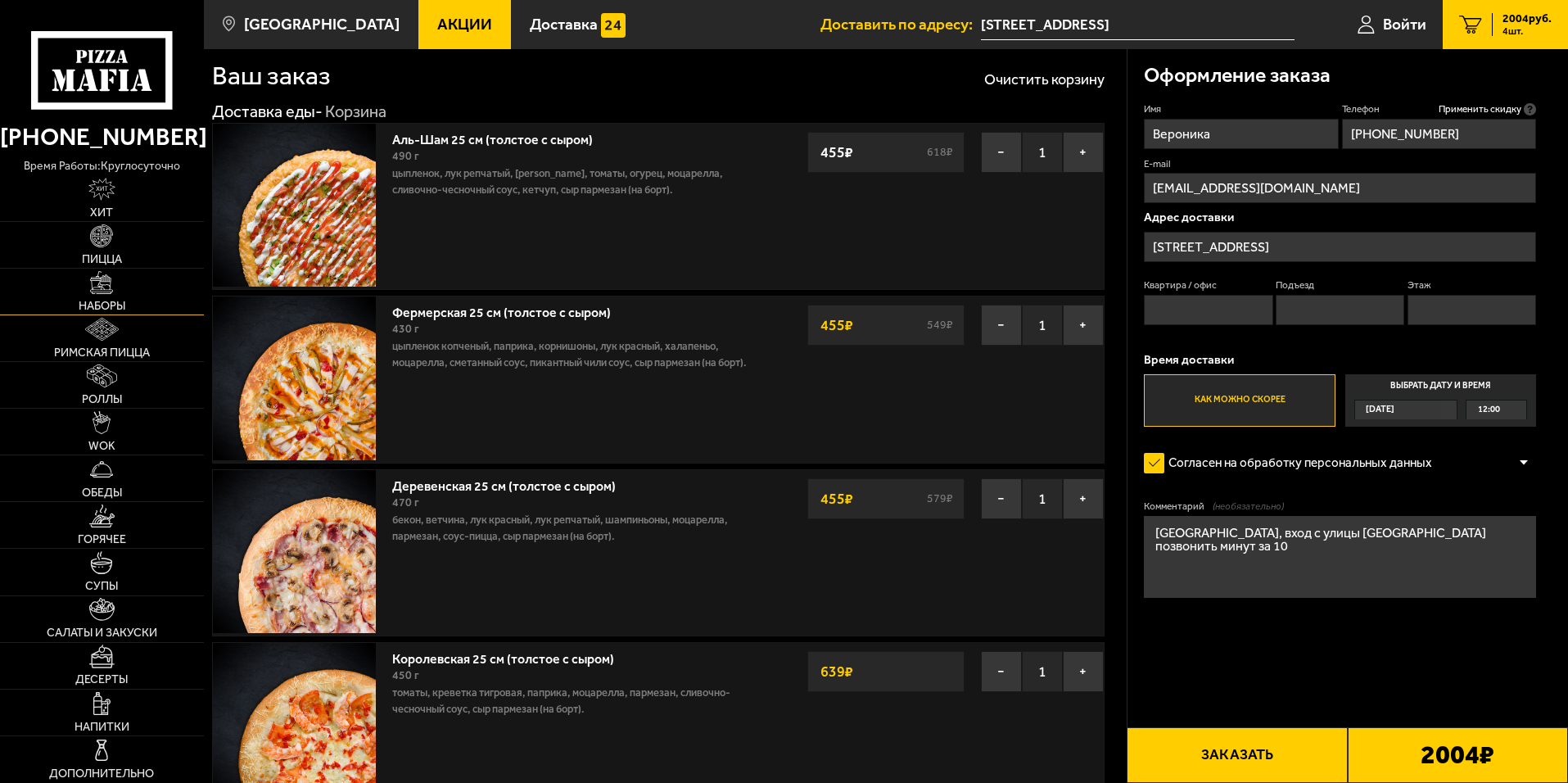
scroll to position [0, 0]
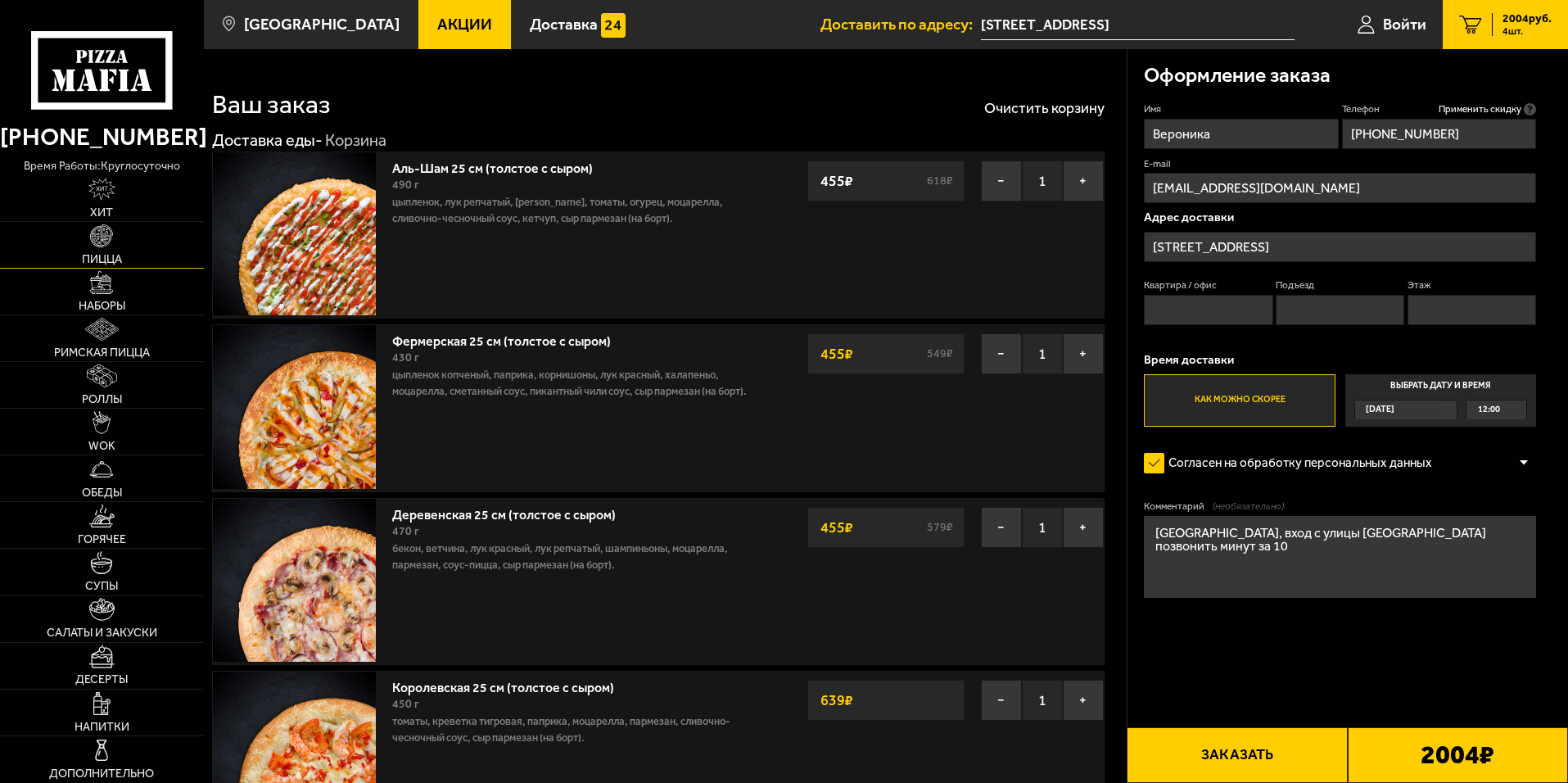
type textarea "[GEOGRAPHIC_DATA], вход с улицы [GEOGRAPHIC_DATA] позвонить минут за 10"
click at [108, 247] on img at bounding box center [101, 236] width 23 height 23
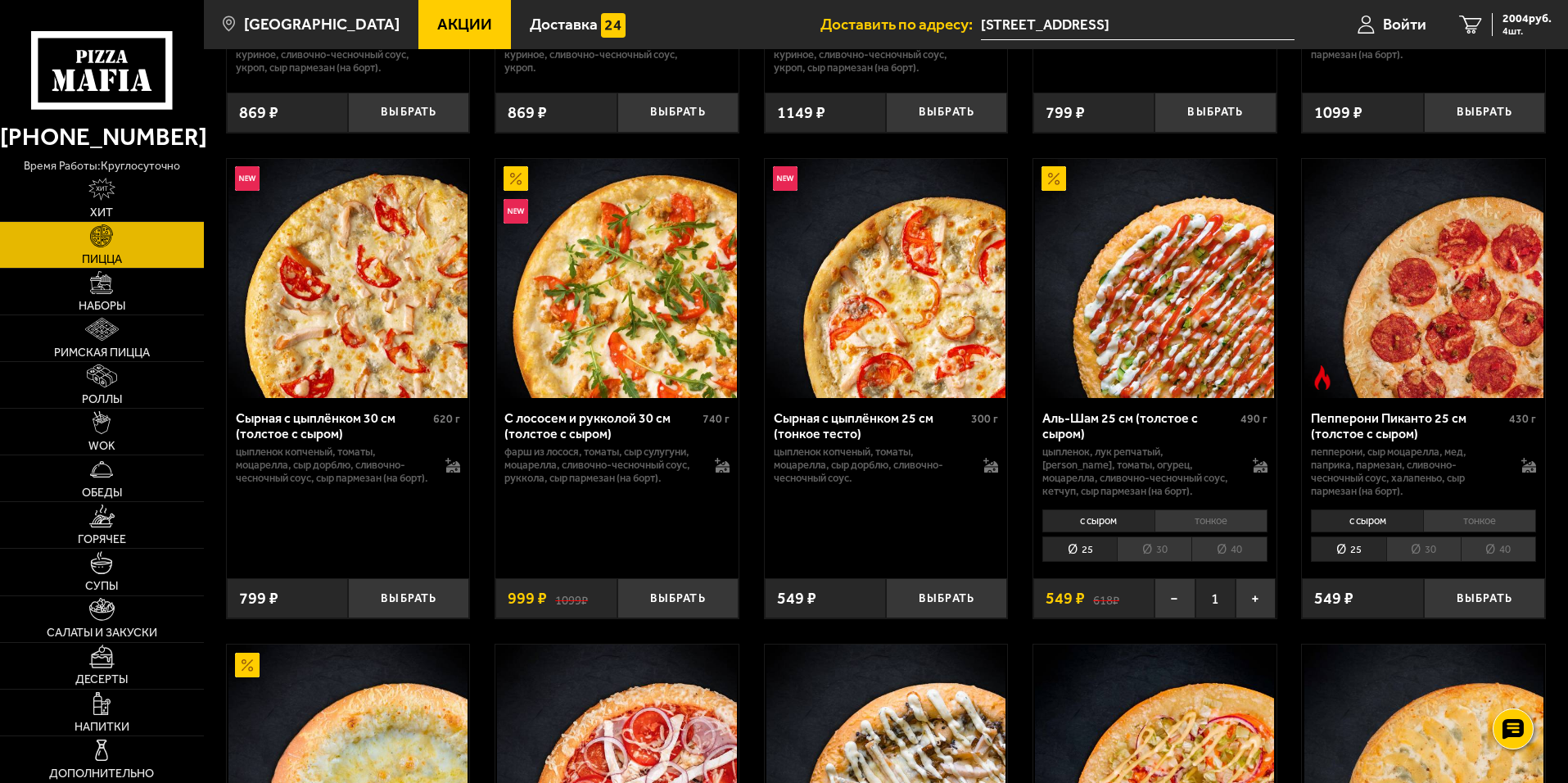
scroll to position [3849, 0]
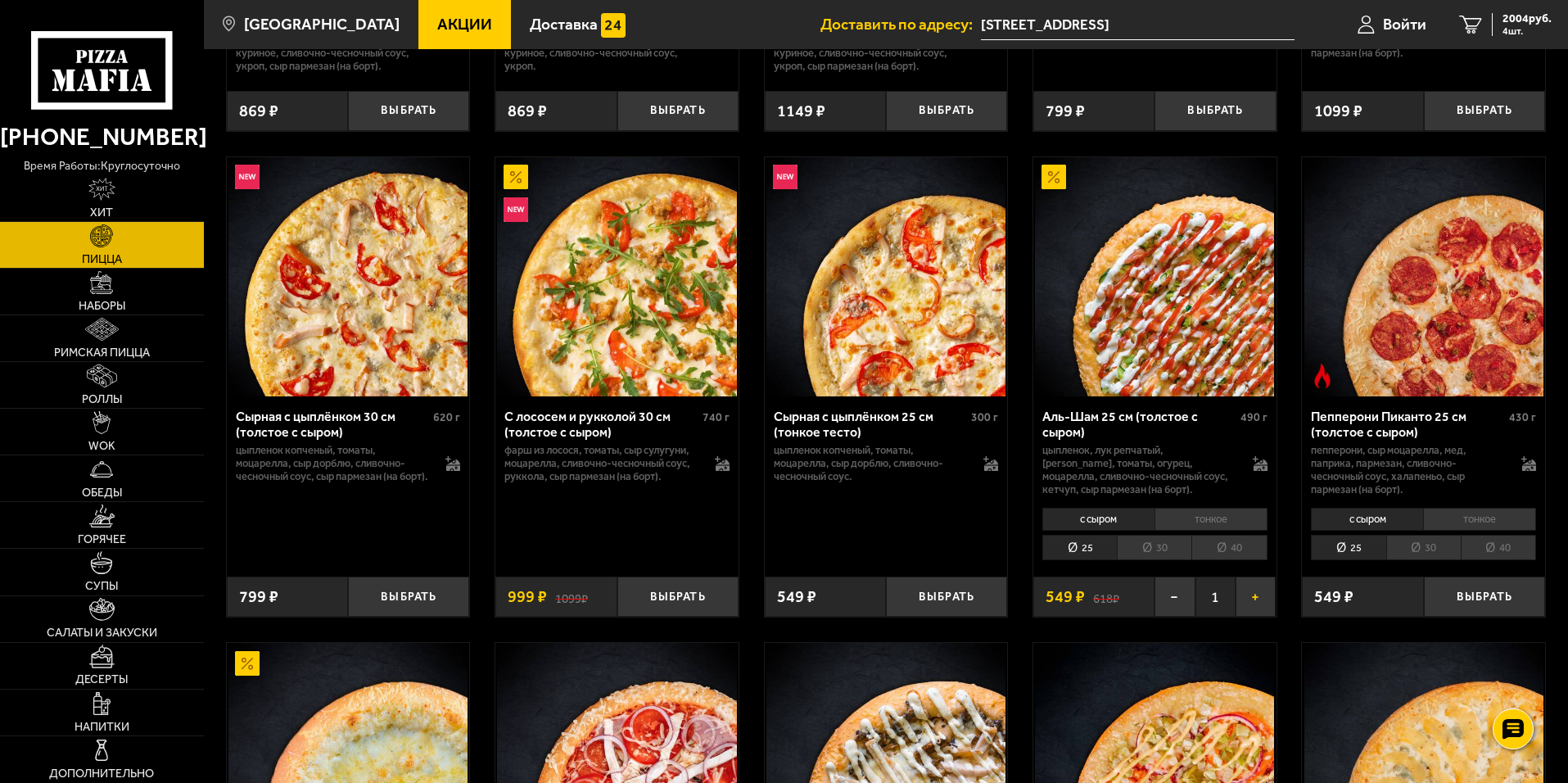
click at [1252, 617] on button "+" at bounding box center [1256, 596] width 40 height 40
click at [1536, 18] on span "2583 руб." at bounding box center [1527, 19] width 49 height 12
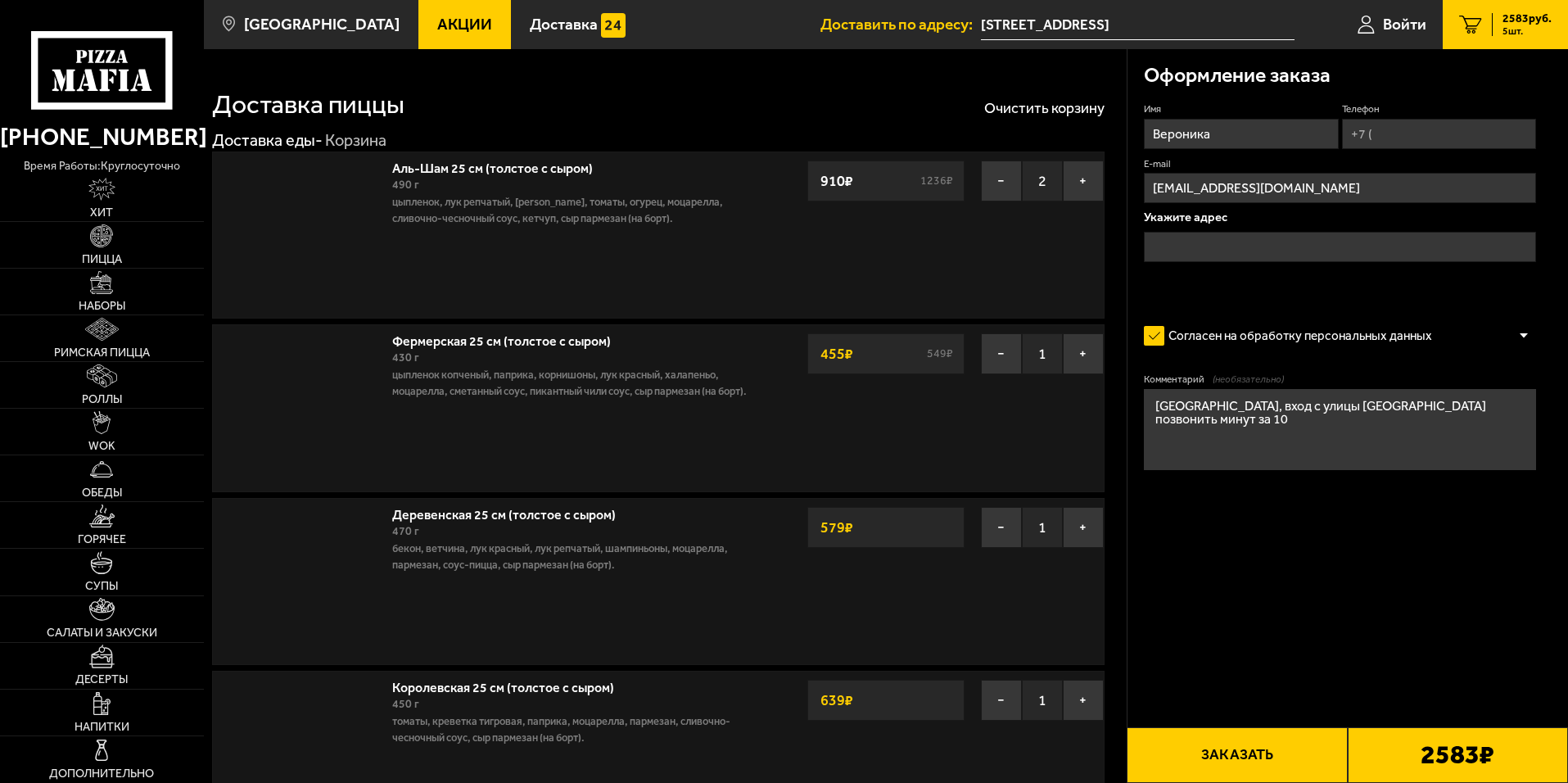
type input "[STREET_ADDRESS]"
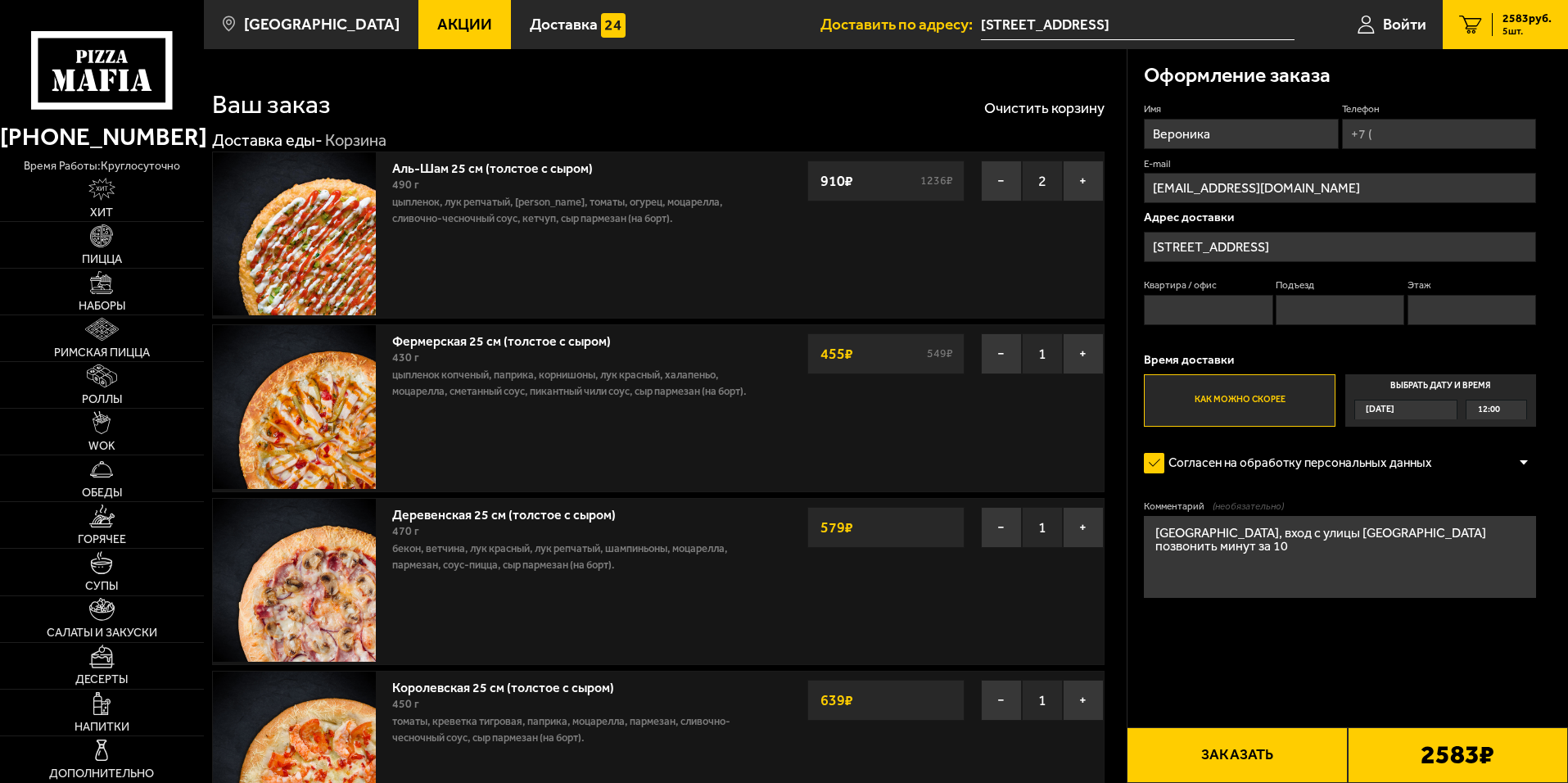
click at [1400, 423] on label "Выбрать дату и время [DATE] 12:00" at bounding box center [1441, 400] width 191 height 52
click at [0, 0] on input "Выбрать дату и время [DATE] 12:00" at bounding box center [0, 0] width 0 height 0
click at [1523, 411] on div "12:00" at bounding box center [1496, 409] width 60 height 19
click at [1494, 471] on span "12:30" at bounding box center [1489, 470] width 22 height 19
click at [1385, 551] on textarea "[GEOGRAPHIC_DATA], вход с улицы [GEOGRAPHIC_DATA] позвонить минут за 10" at bounding box center [1339, 557] width 392 height 82
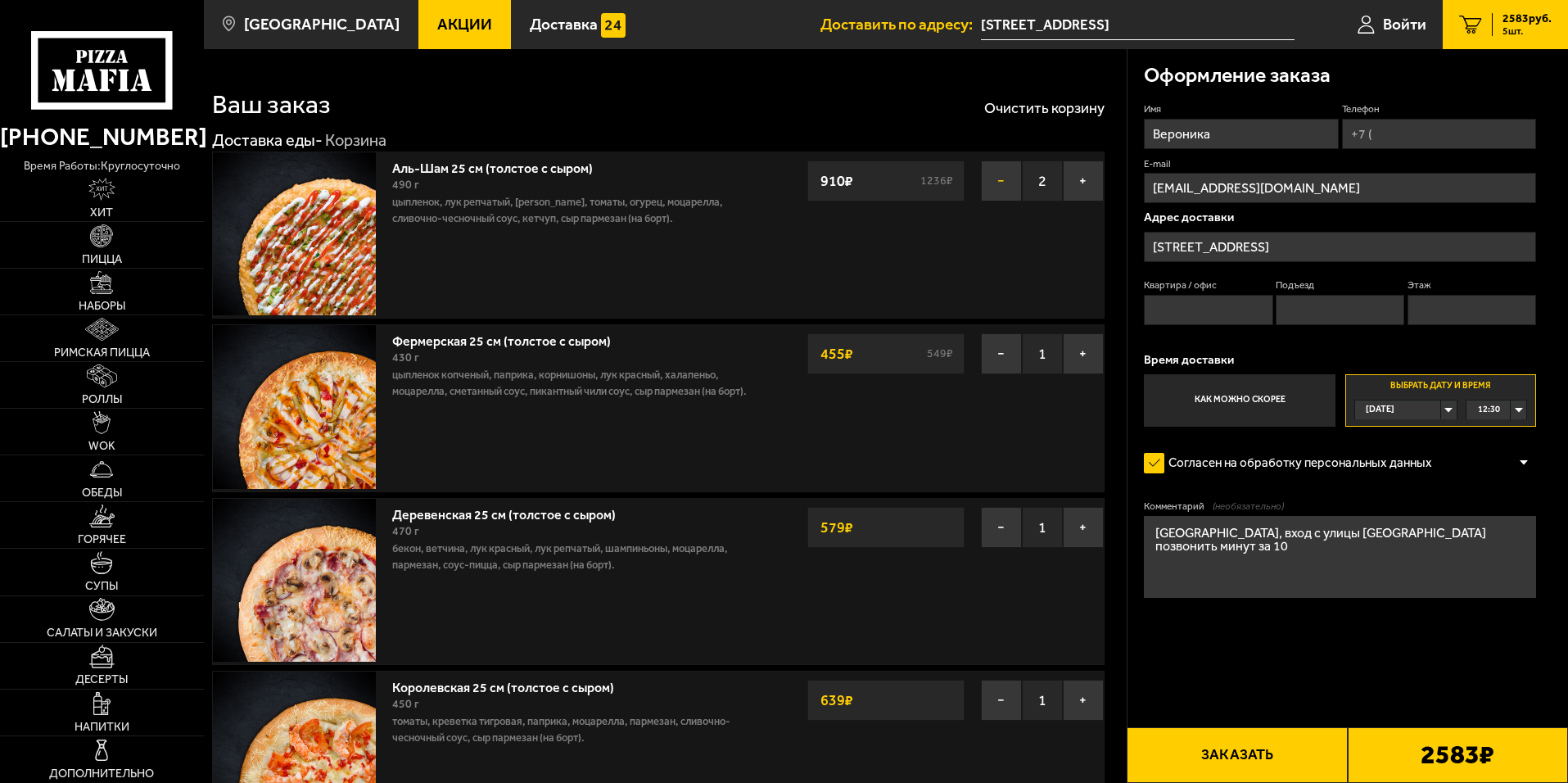
click at [995, 183] on button "−" at bounding box center [1002, 181] width 41 height 41
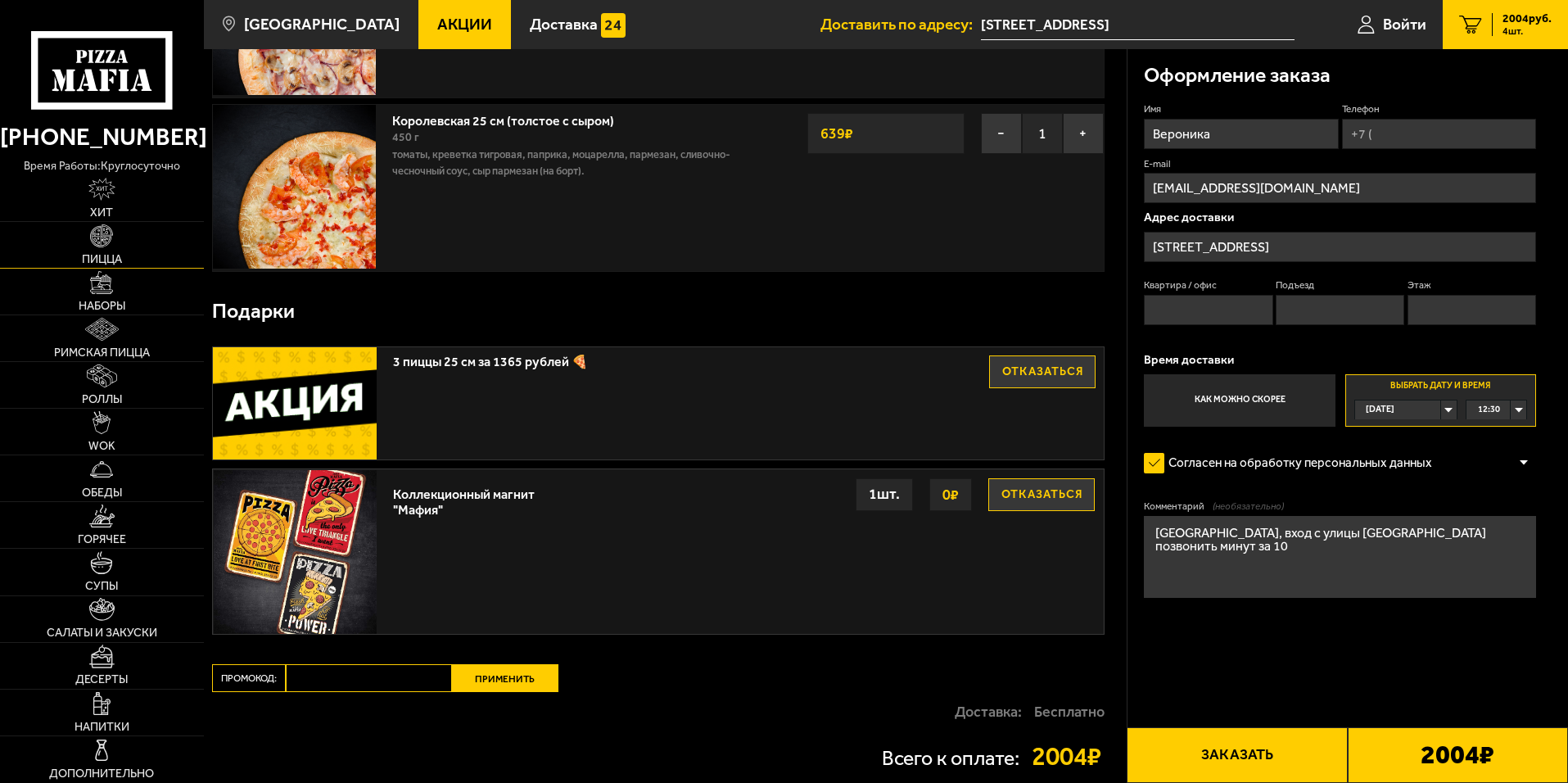
scroll to position [574, 0]
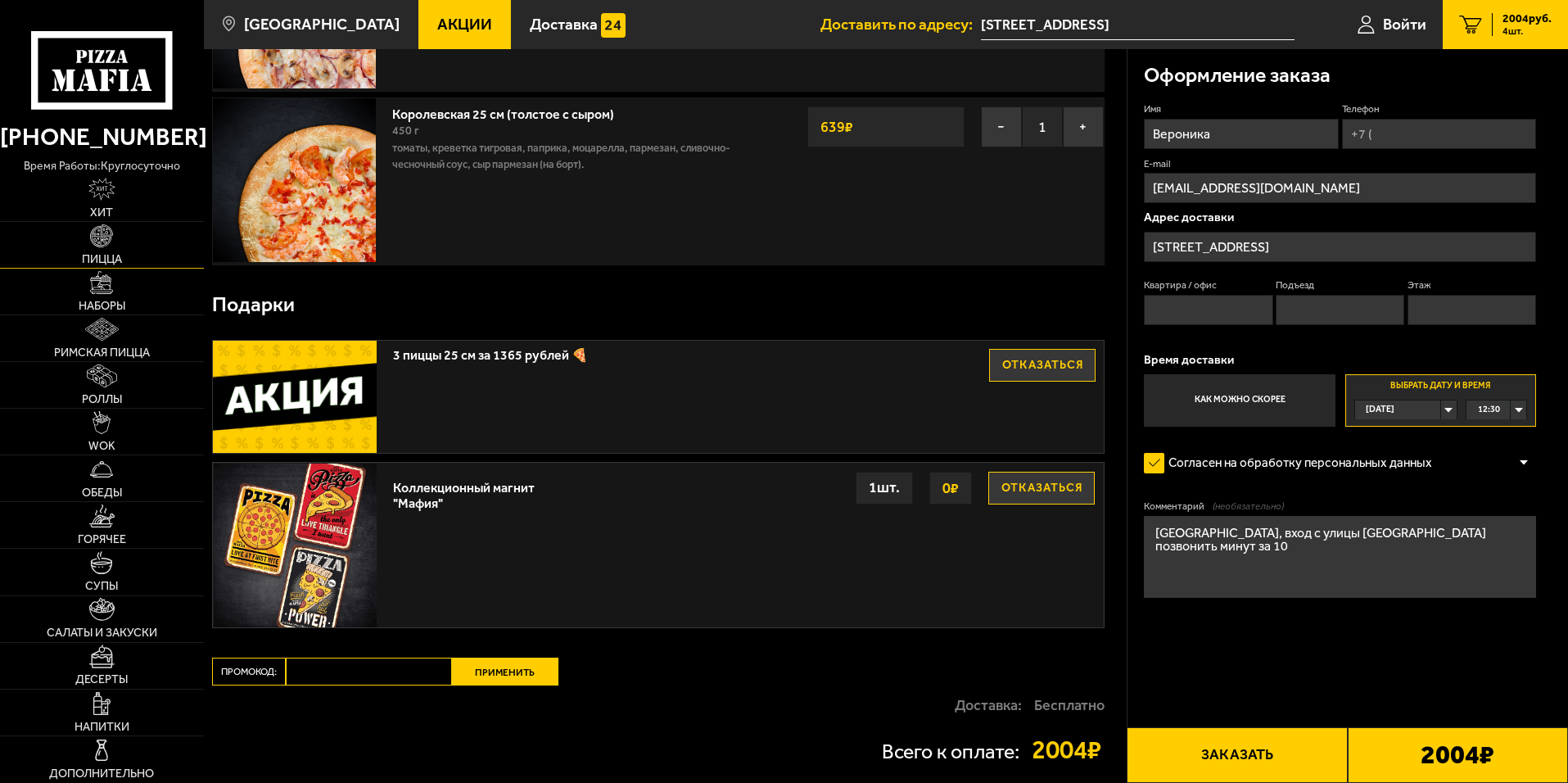
click at [108, 245] on img at bounding box center [101, 236] width 23 height 23
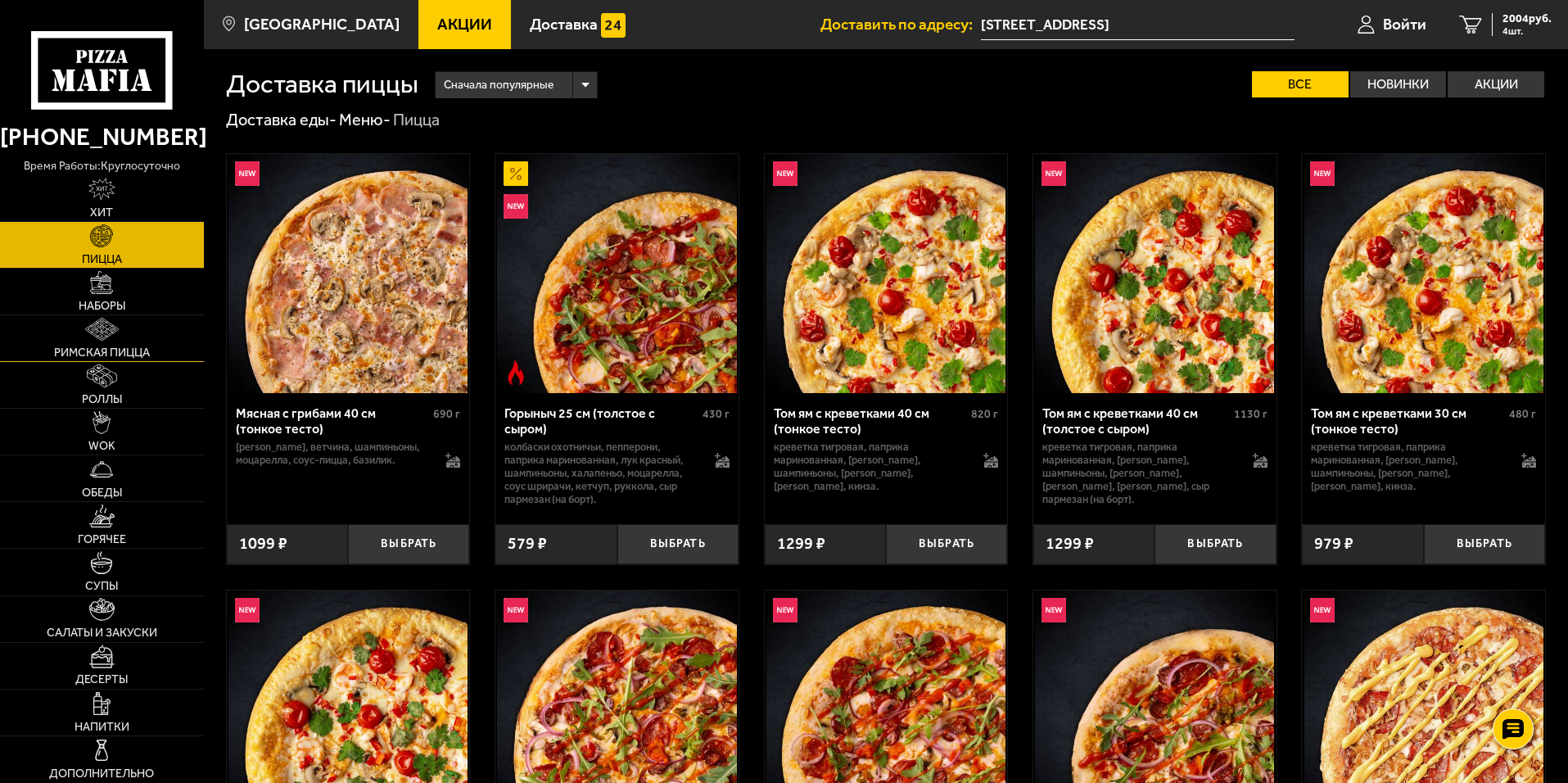
click at [125, 345] on link "Римская пицца" at bounding box center [101, 338] width 204 height 46
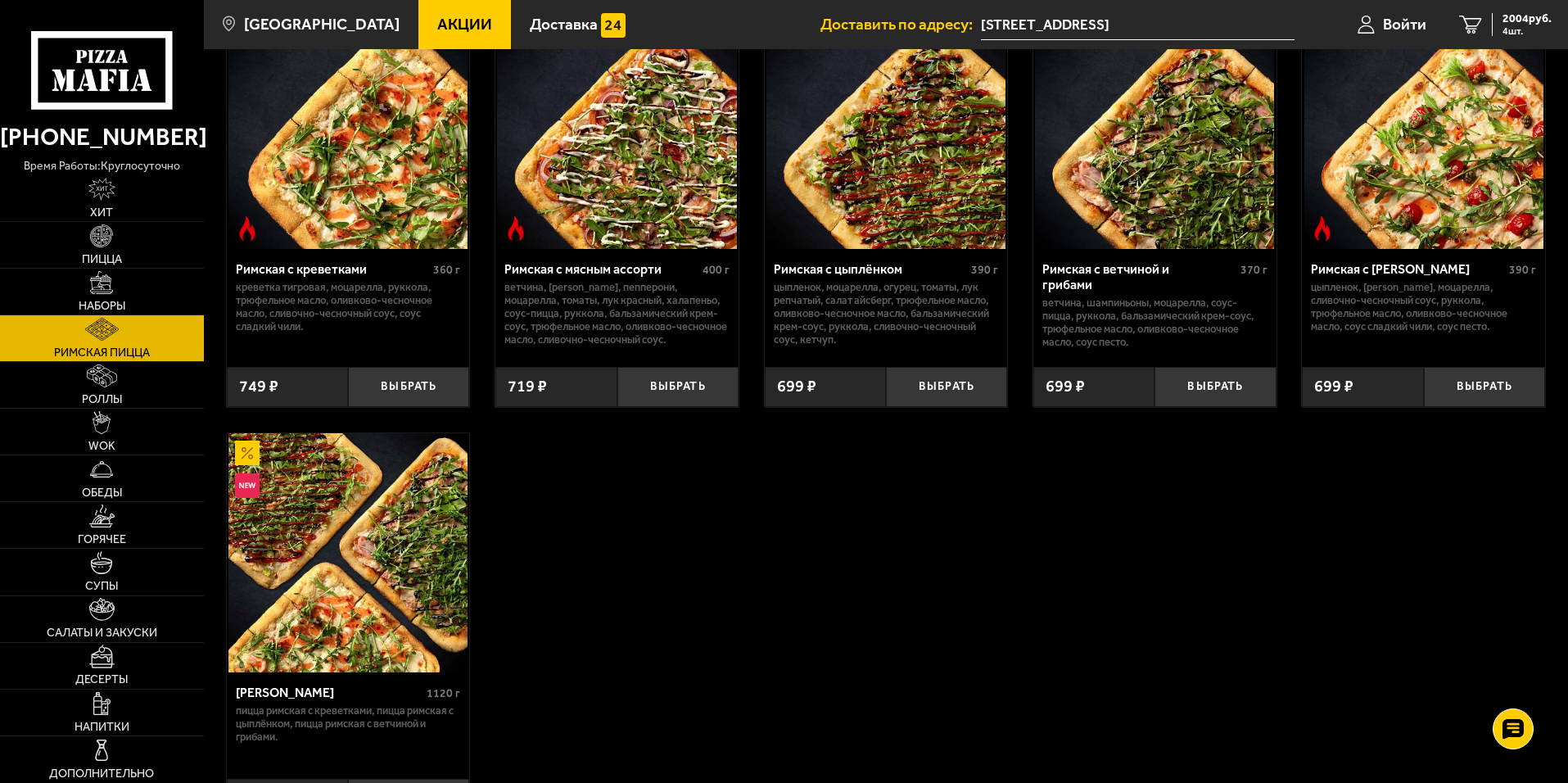
scroll to position [246, 0]
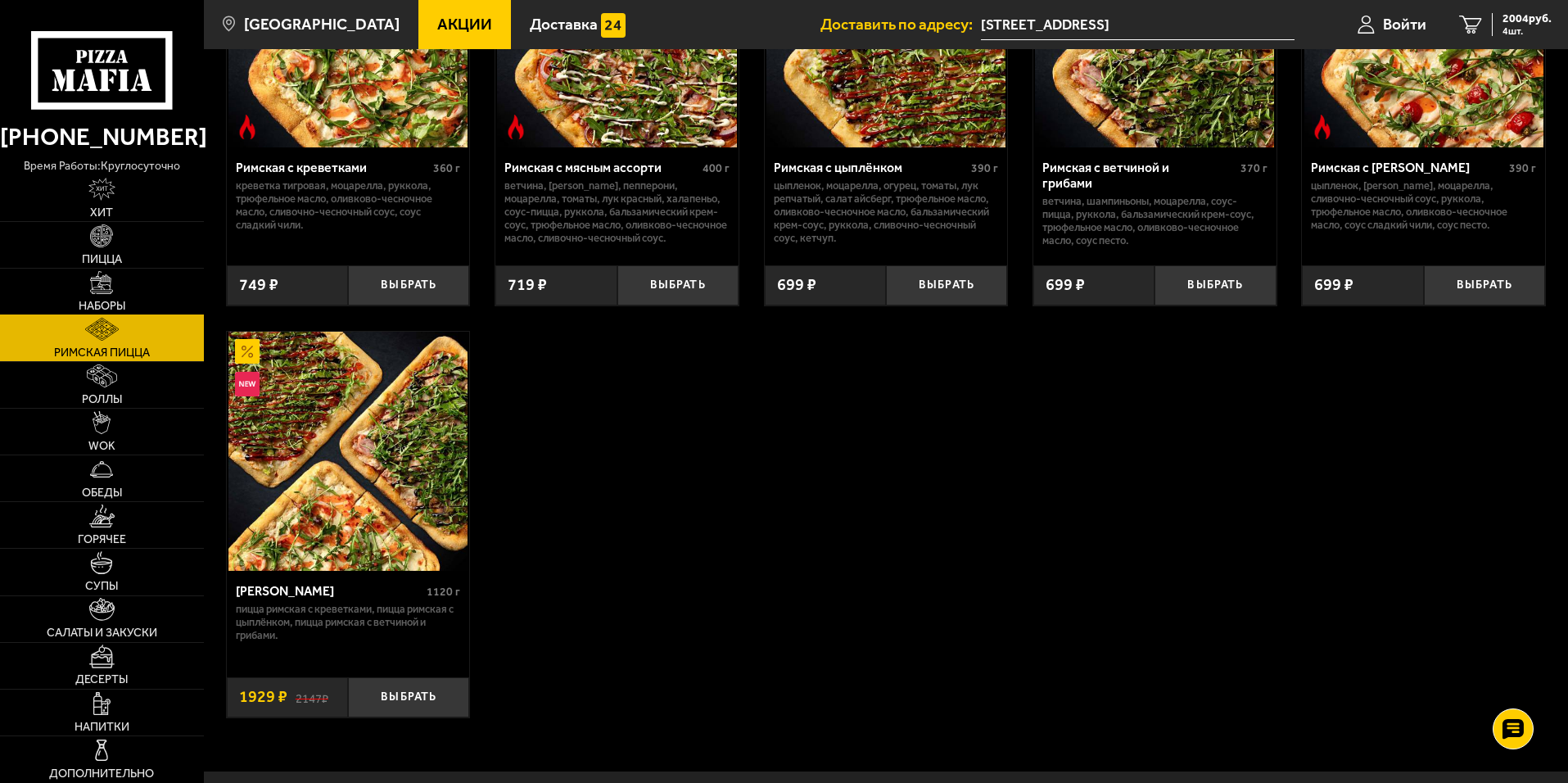
click at [109, 293] on img at bounding box center [101, 283] width 23 height 23
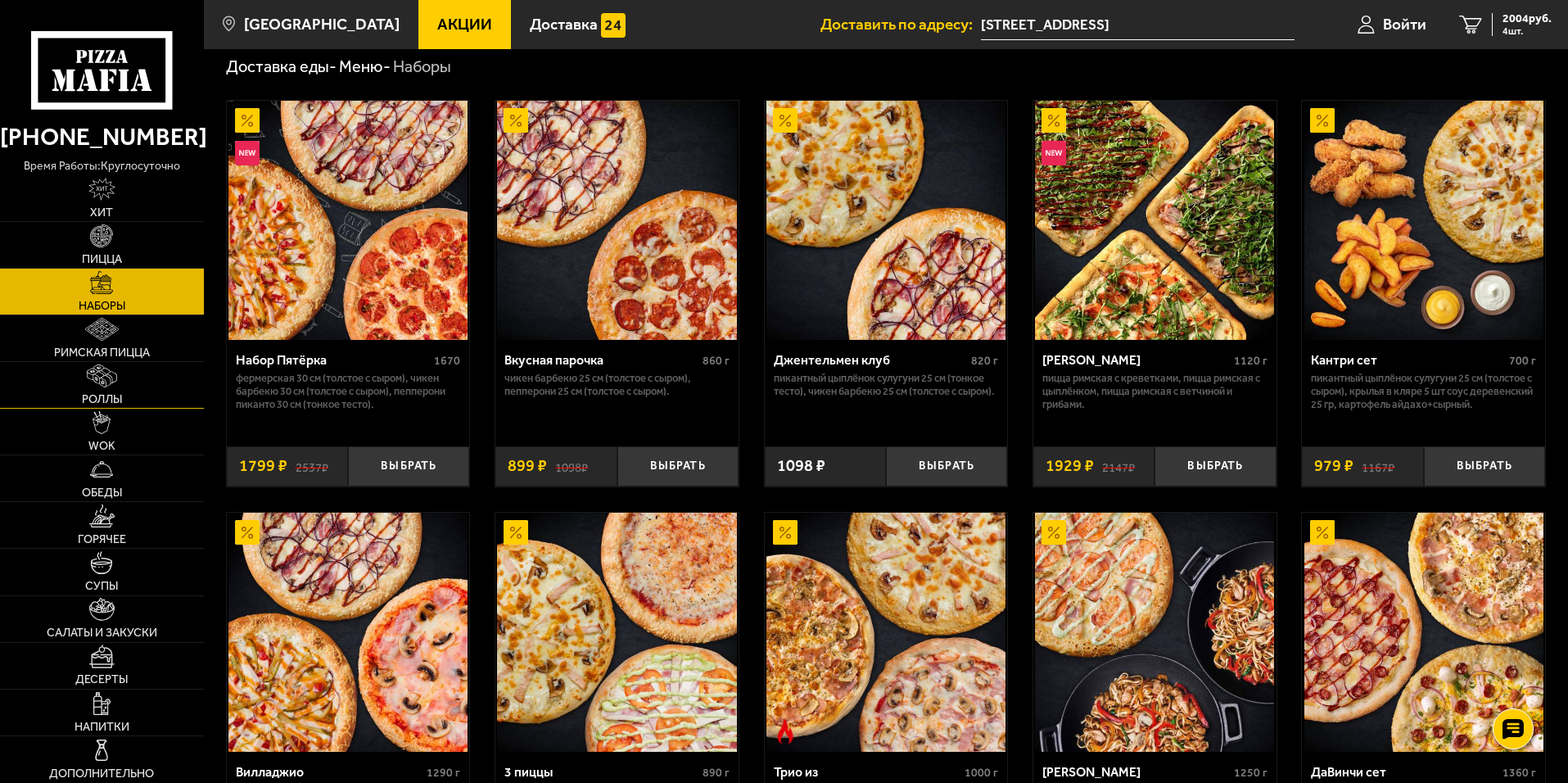
scroll to position [82, 0]
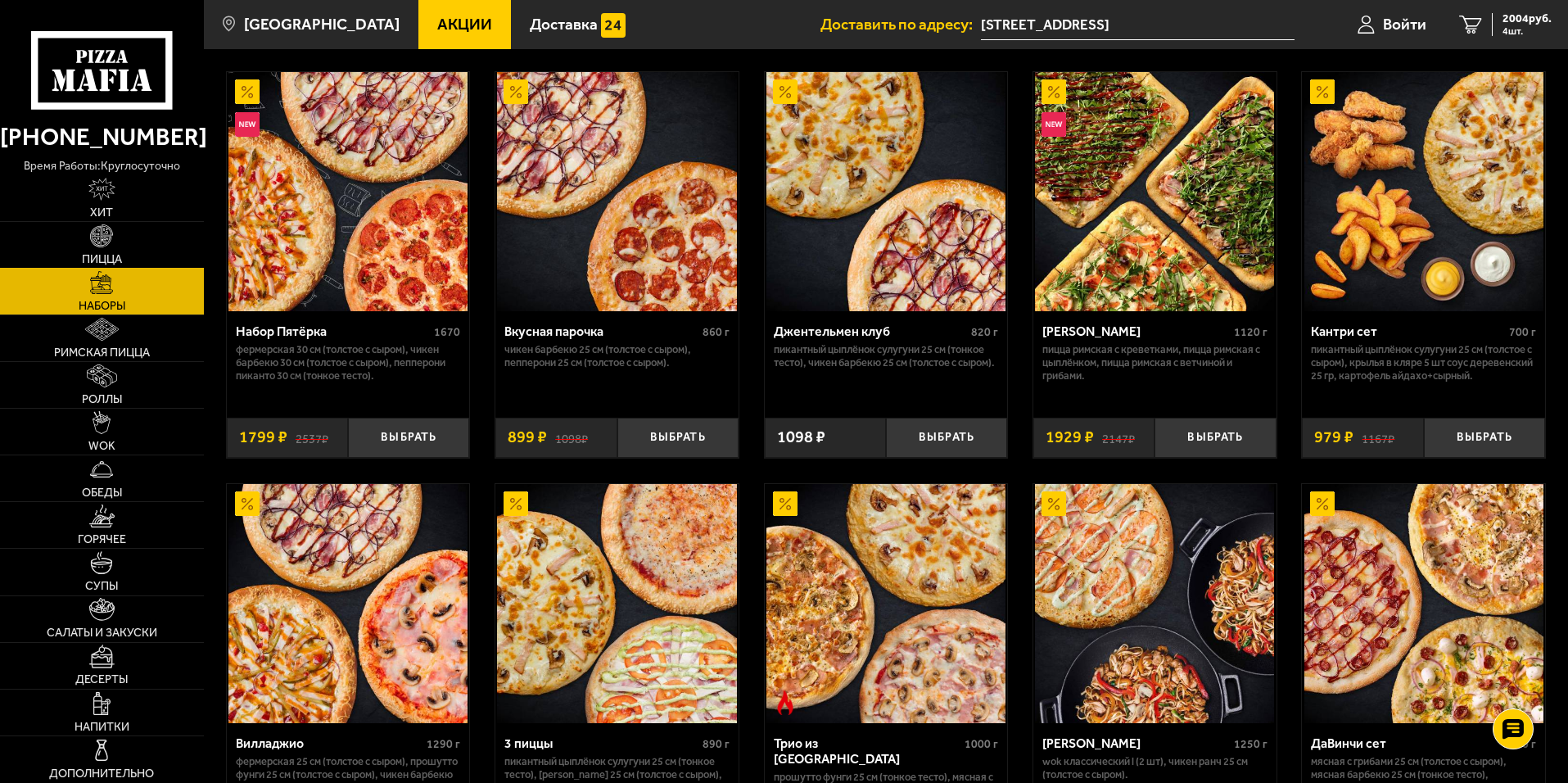
click at [105, 247] on img at bounding box center [101, 236] width 23 height 23
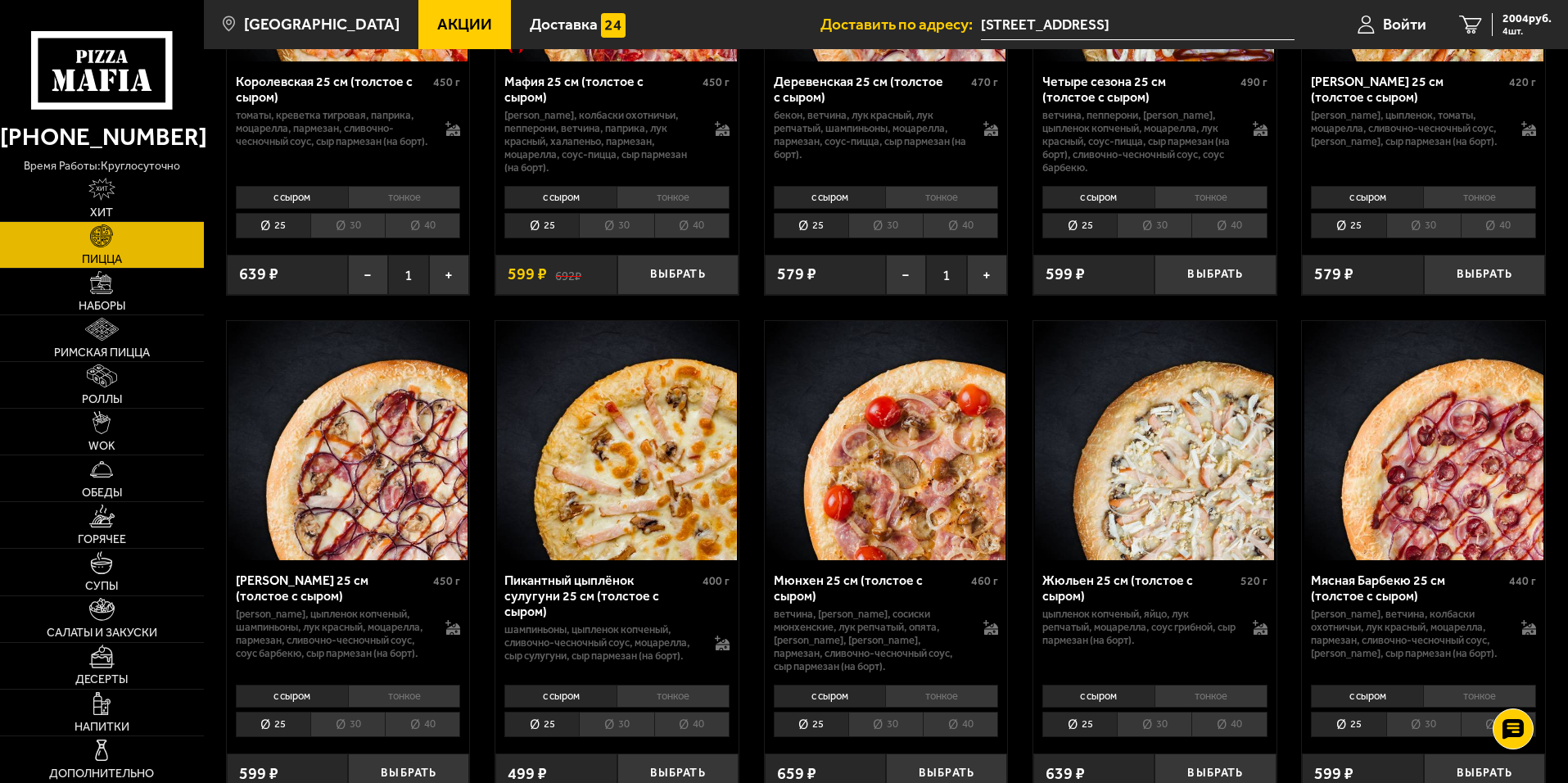
scroll to position [5488, 0]
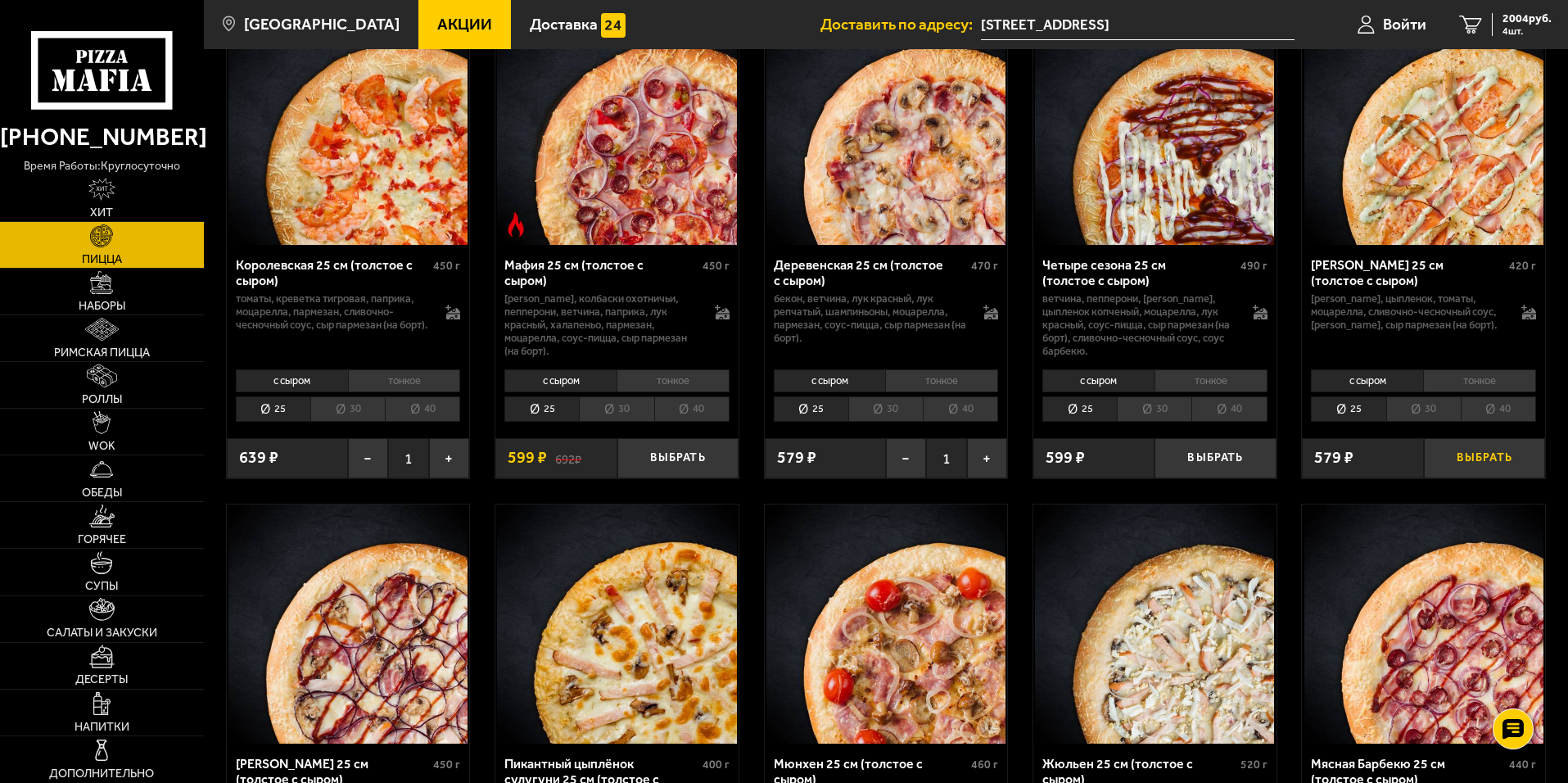
click at [1485, 479] on button "Выбрать" at bounding box center [1484, 458] width 121 height 40
click at [1526, 23] on span "2583 руб." at bounding box center [1527, 19] width 49 height 12
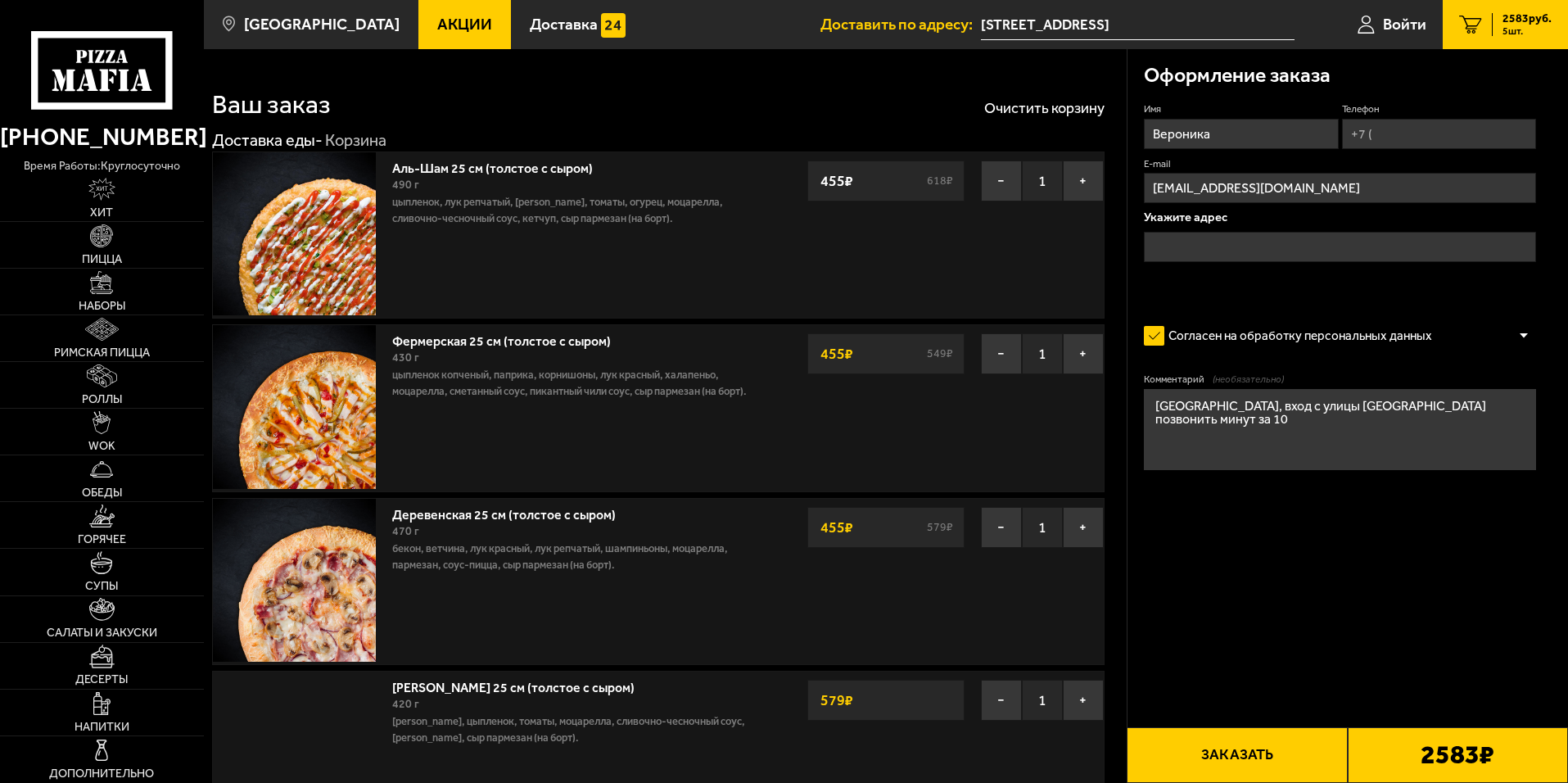
type input "[STREET_ADDRESS]"
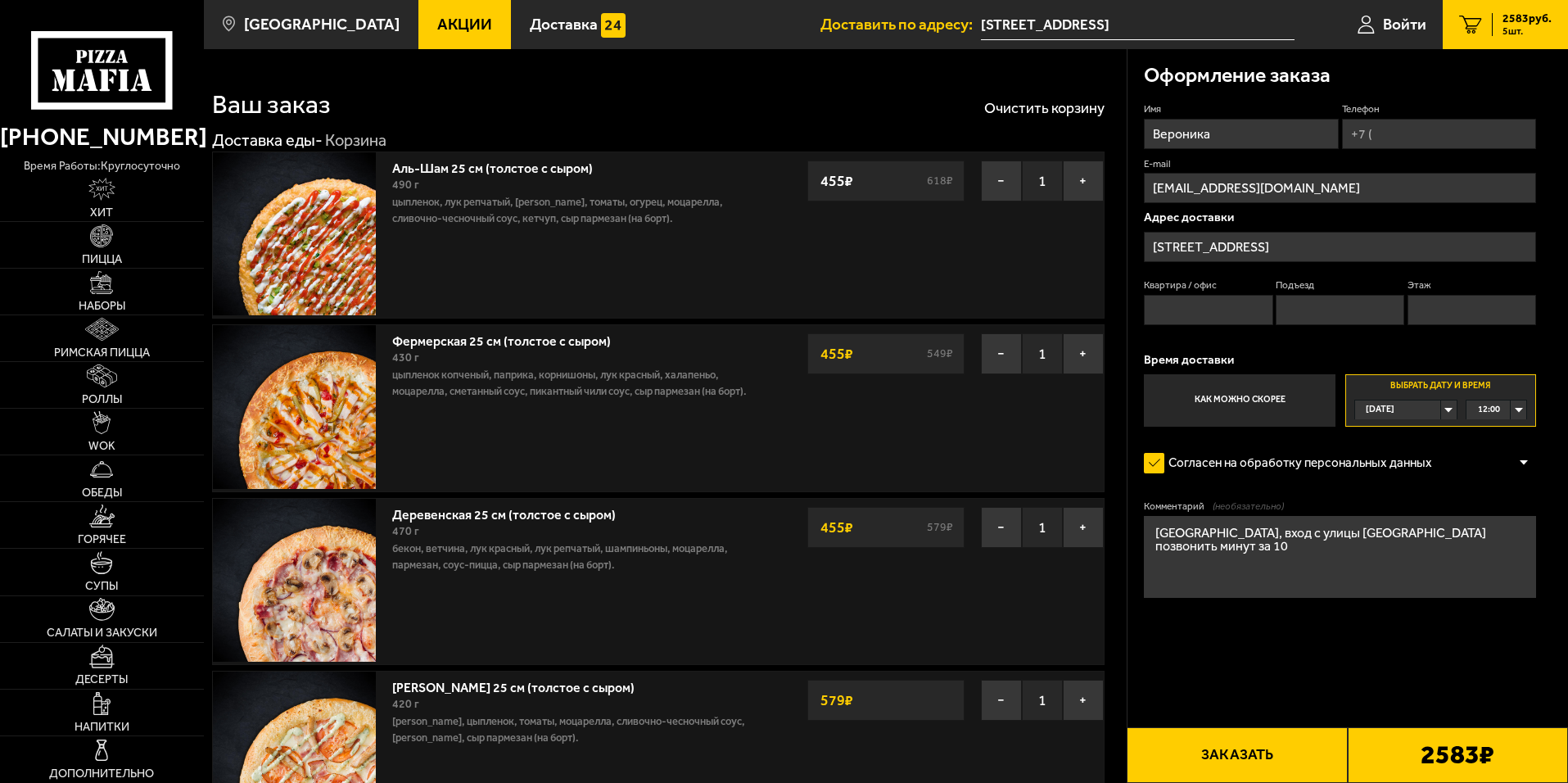
drag, startPoint x: 1383, startPoint y: 144, endPoint x: 1402, endPoint y: 154, distance: 21.5
click at [1384, 143] on input "Телефон" at bounding box center [1439, 134] width 194 height 31
type input "[PHONE_NUMBER]"
drag, startPoint x: 1363, startPoint y: 667, endPoint x: 1357, endPoint y: 639, distance: 28.6
click at [1365, 667] on form "Имя Вероника Телефон Применить скидку Вы будете зарегистрированы автоматически.…" at bounding box center [1339, 399] width 392 height 593
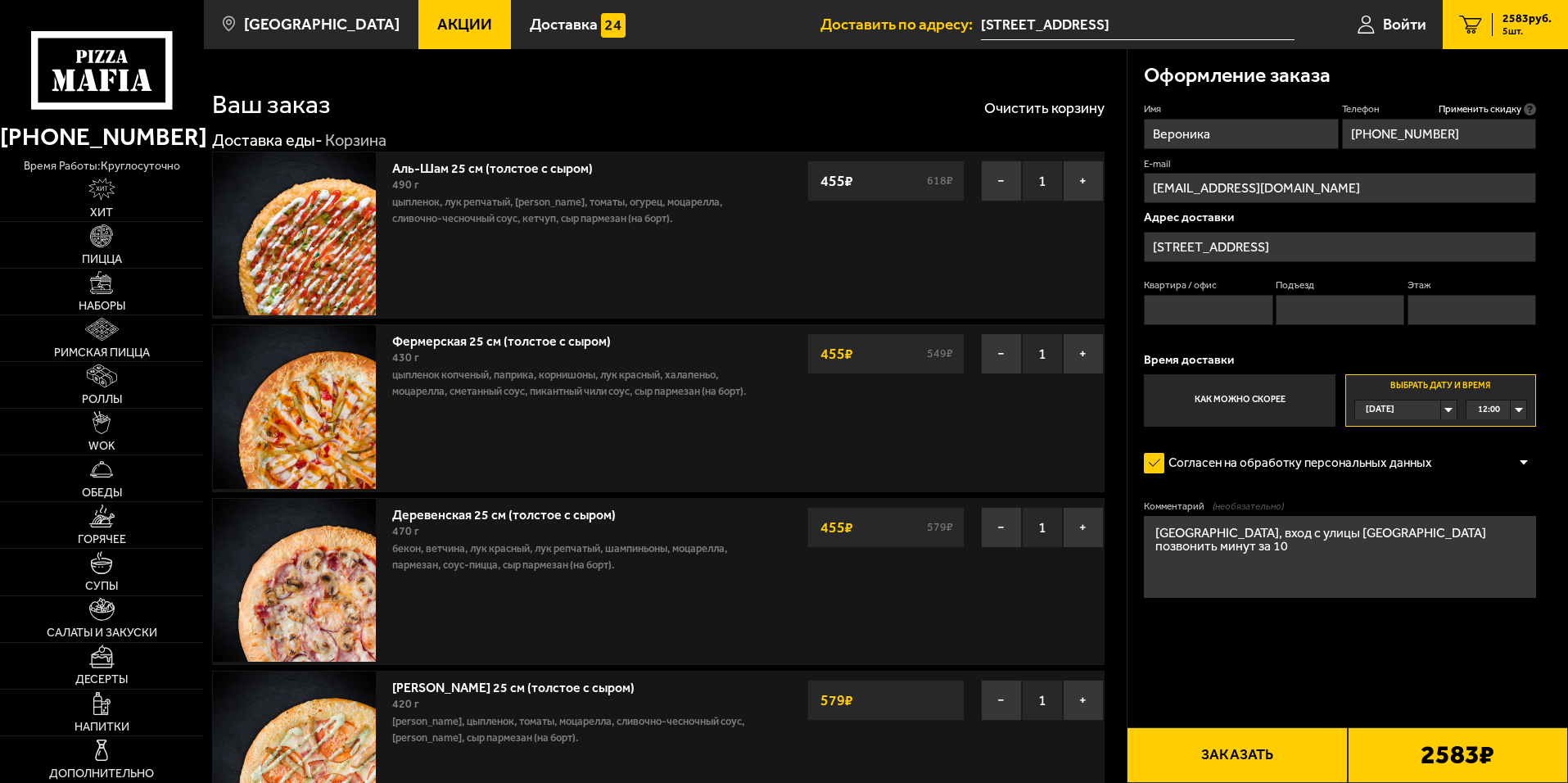
click at [1526, 409] on label "Выбрать дату и время [DATE] 12:00" at bounding box center [1441, 400] width 191 height 52
click at [1522, 412] on div "12:00" at bounding box center [1496, 409] width 60 height 19
click at [1506, 464] on li "12:30" at bounding box center [1496, 471] width 58 height 21
click at [1255, 748] on button "Заказать" at bounding box center [1236, 755] width 220 height 56
click at [1178, 303] on input "Квартира / офис" at bounding box center [1207, 310] width 128 height 31
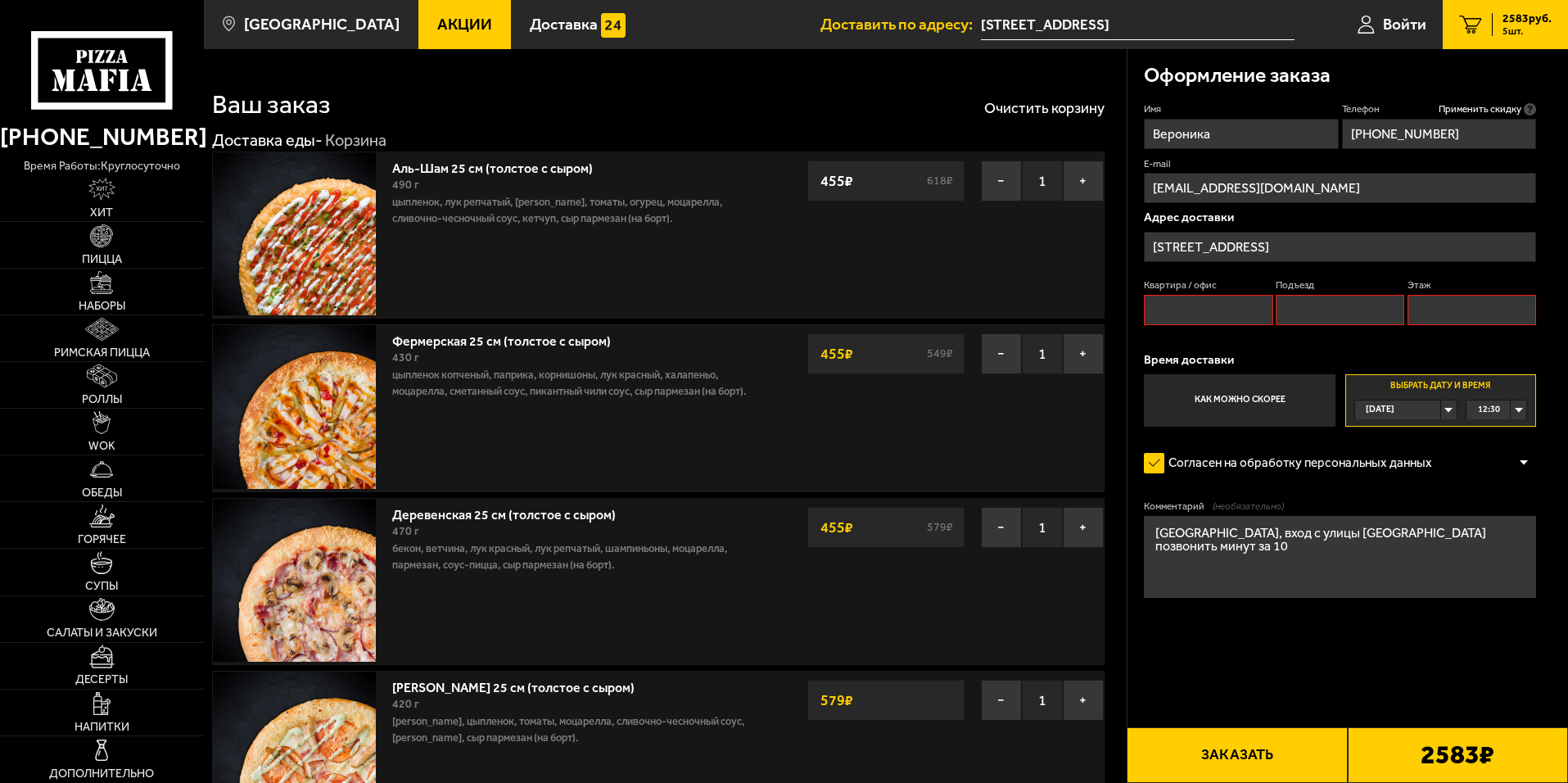
type input "о"
click at [1318, 306] on input "Подъезд" at bounding box center [1339, 310] width 128 height 31
type input "1"
click at [1450, 313] on input "Этаж" at bounding box center [1471, 310] width 128 height 31
type input "1"
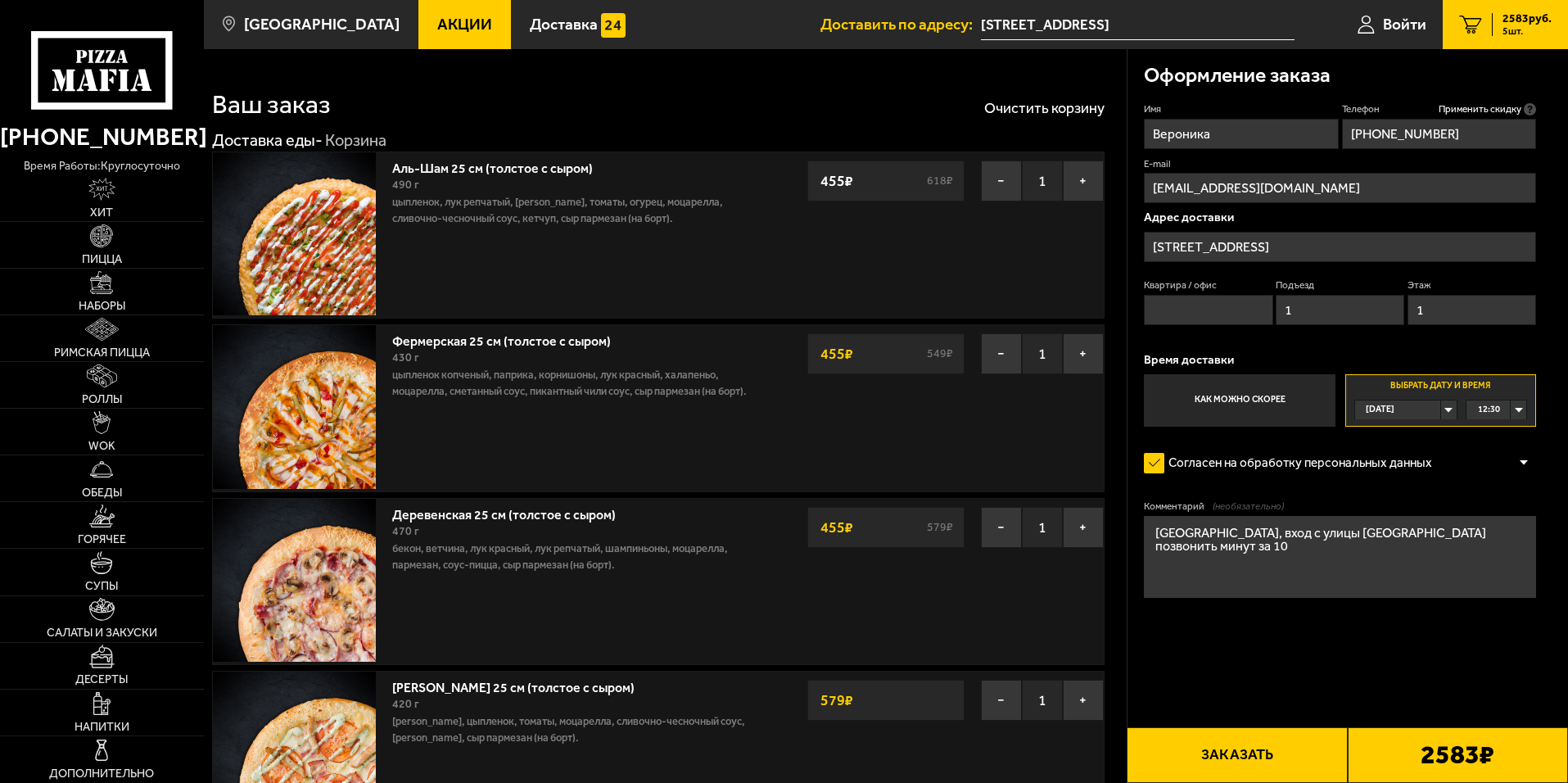
click at [1199, 305] on input "Квартира / офис" at bounding box center [1207, 310] width 128 height 31
type input "офис"
click at [1263, 755] on button "Заказать" at bounding box center [1236, 755] width 220 height 56
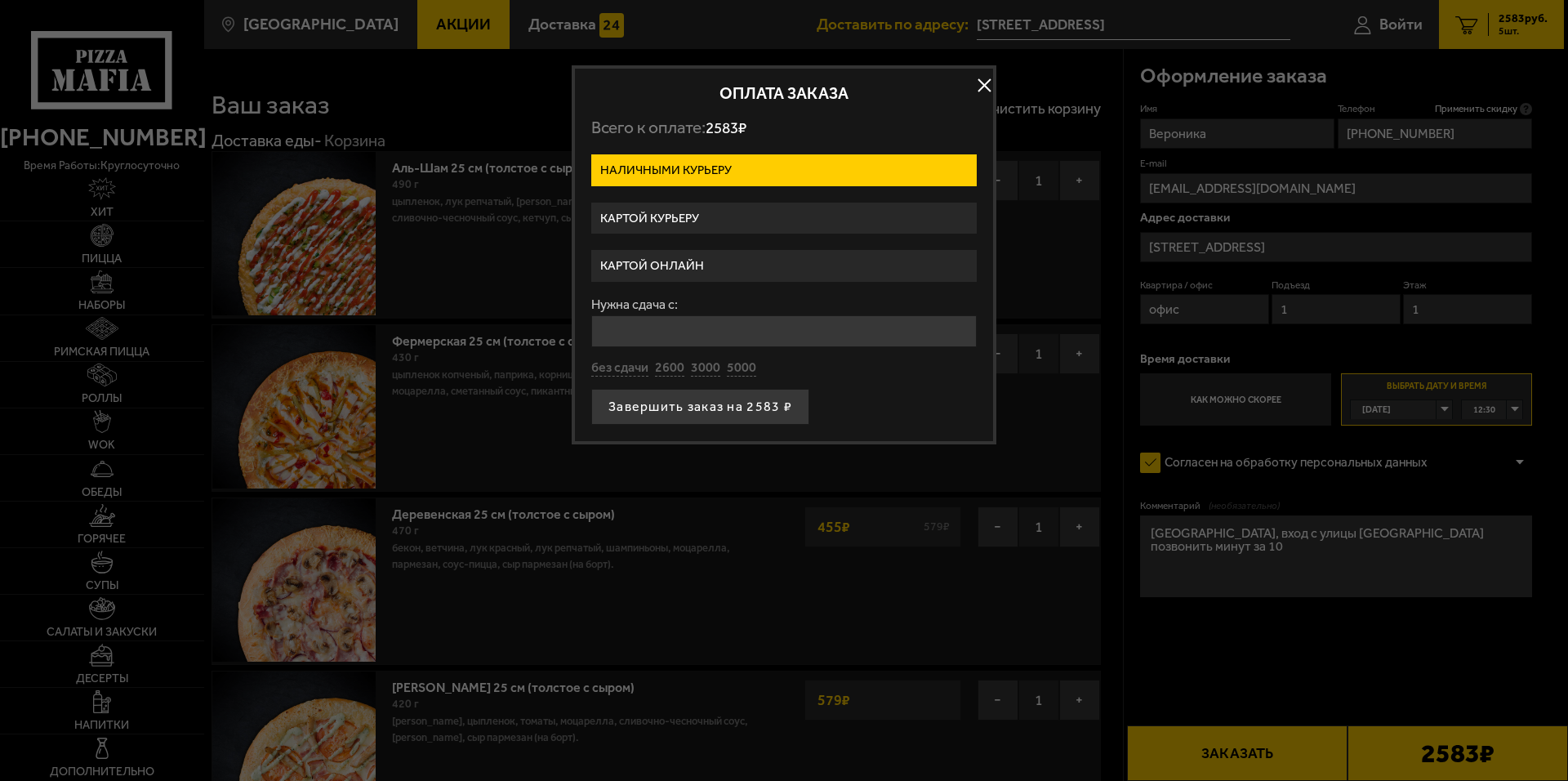
click at [715, 262] on label "Картой онлайн" at bounding box center [784, 266] width 386 height 32
click at [0, 0] on input "Картой онлайн" at bounding box center [0, 0] width 0 height 0
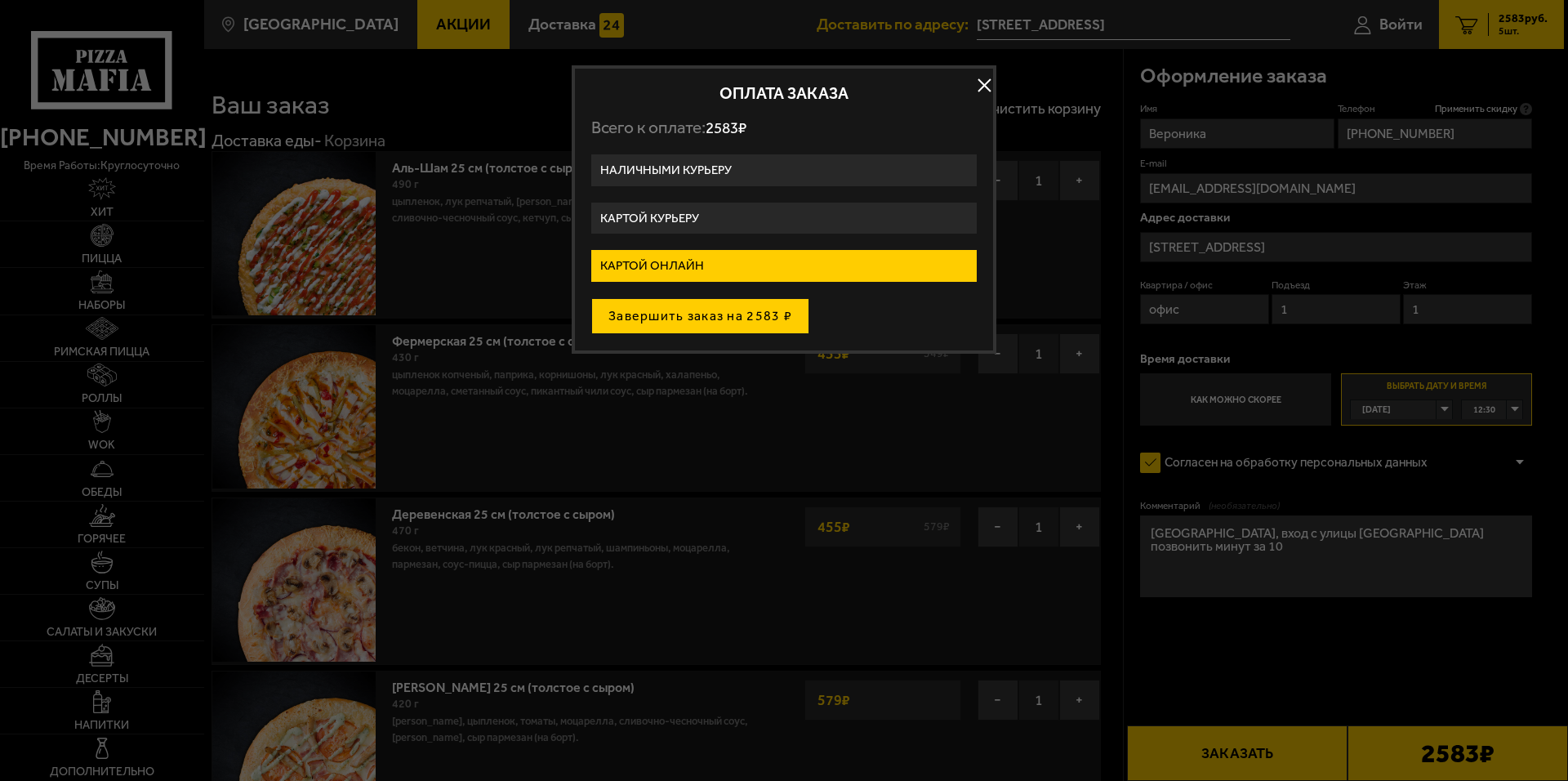
click at [723, 317] on button "Завершить заказ на 2583 ₽" at bounding box center [700, 316] width 218 height 36
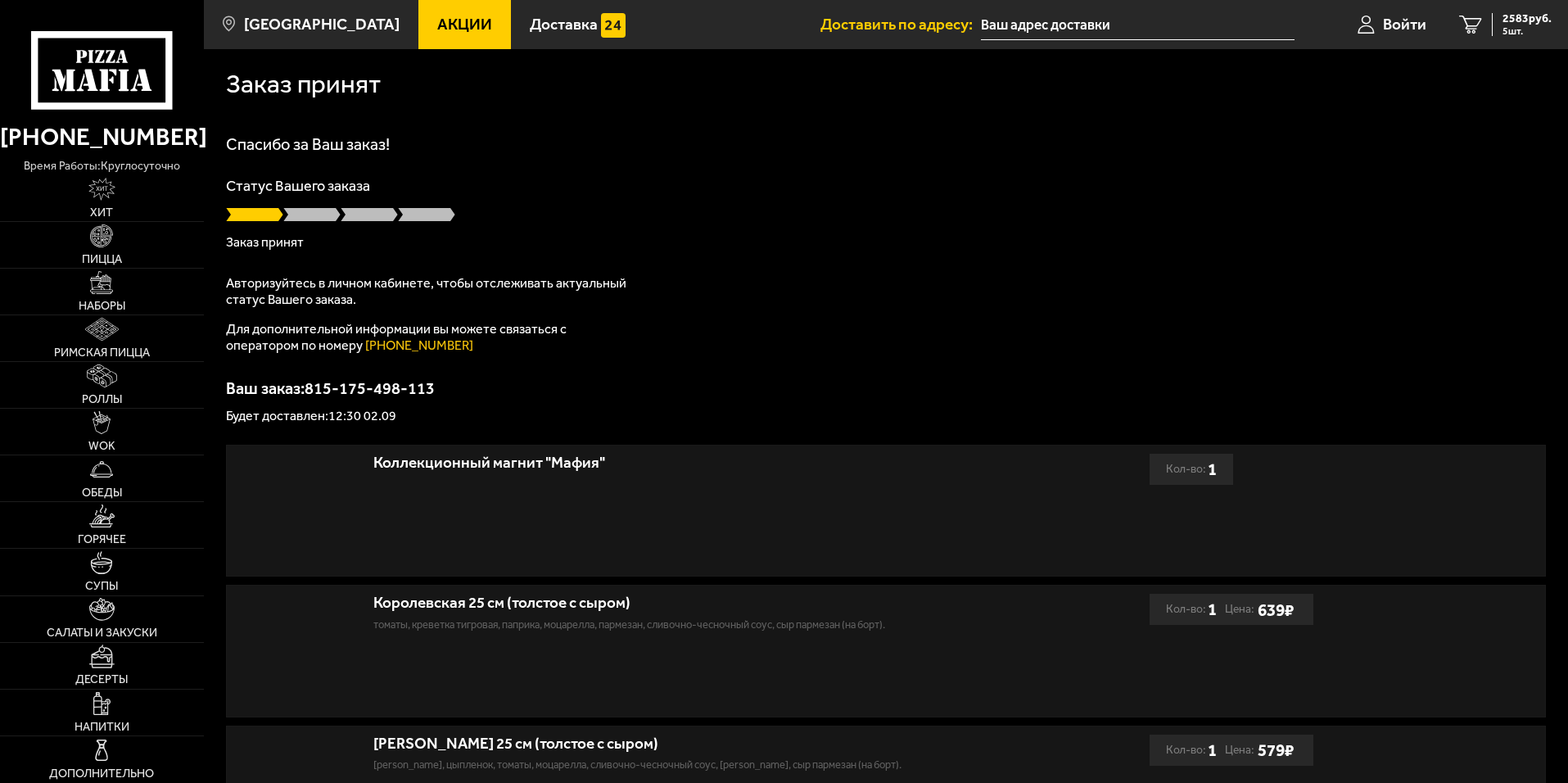
type input "[STREET_ADDRESS]"
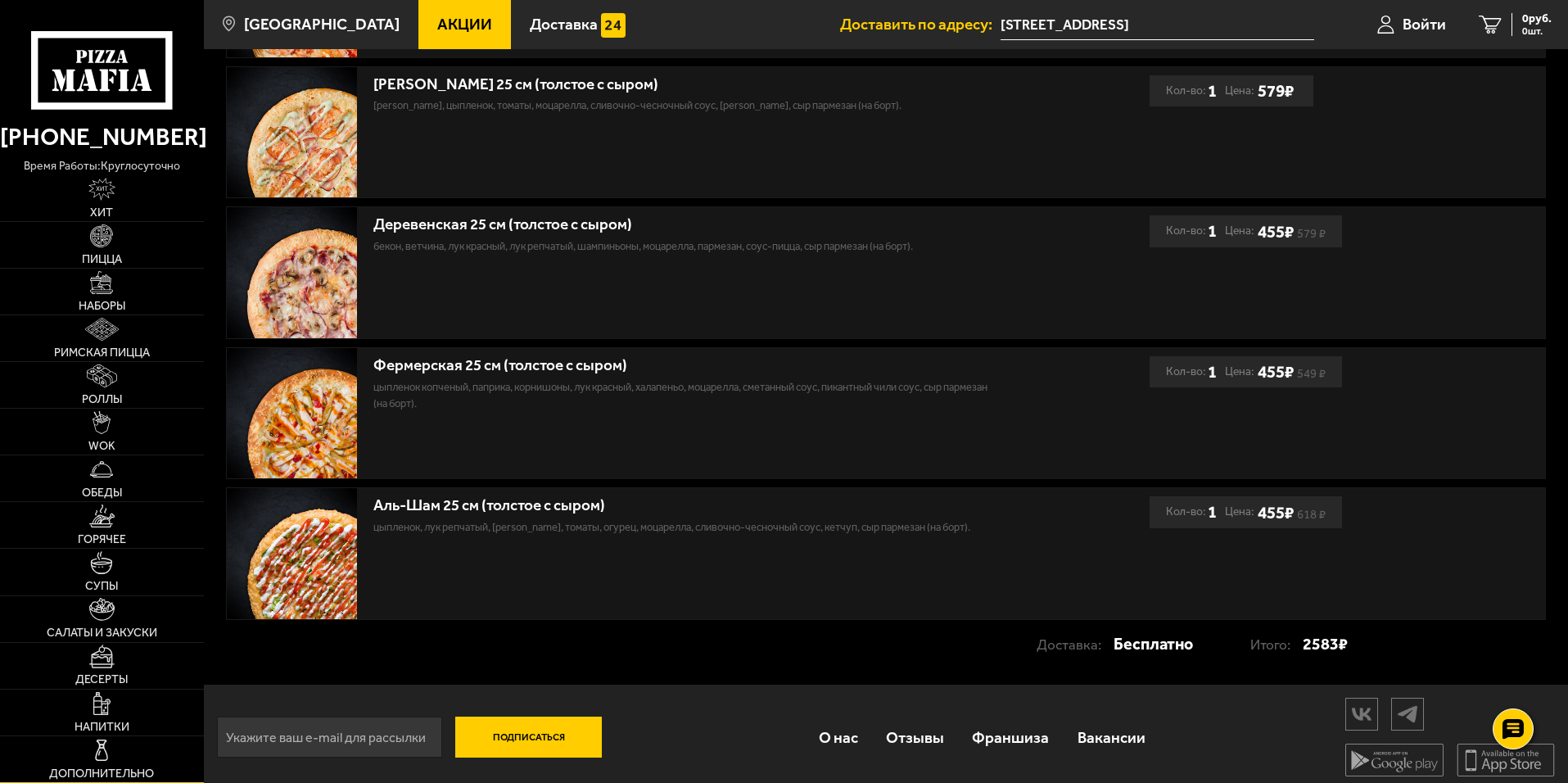
scroll to position [669, 0]
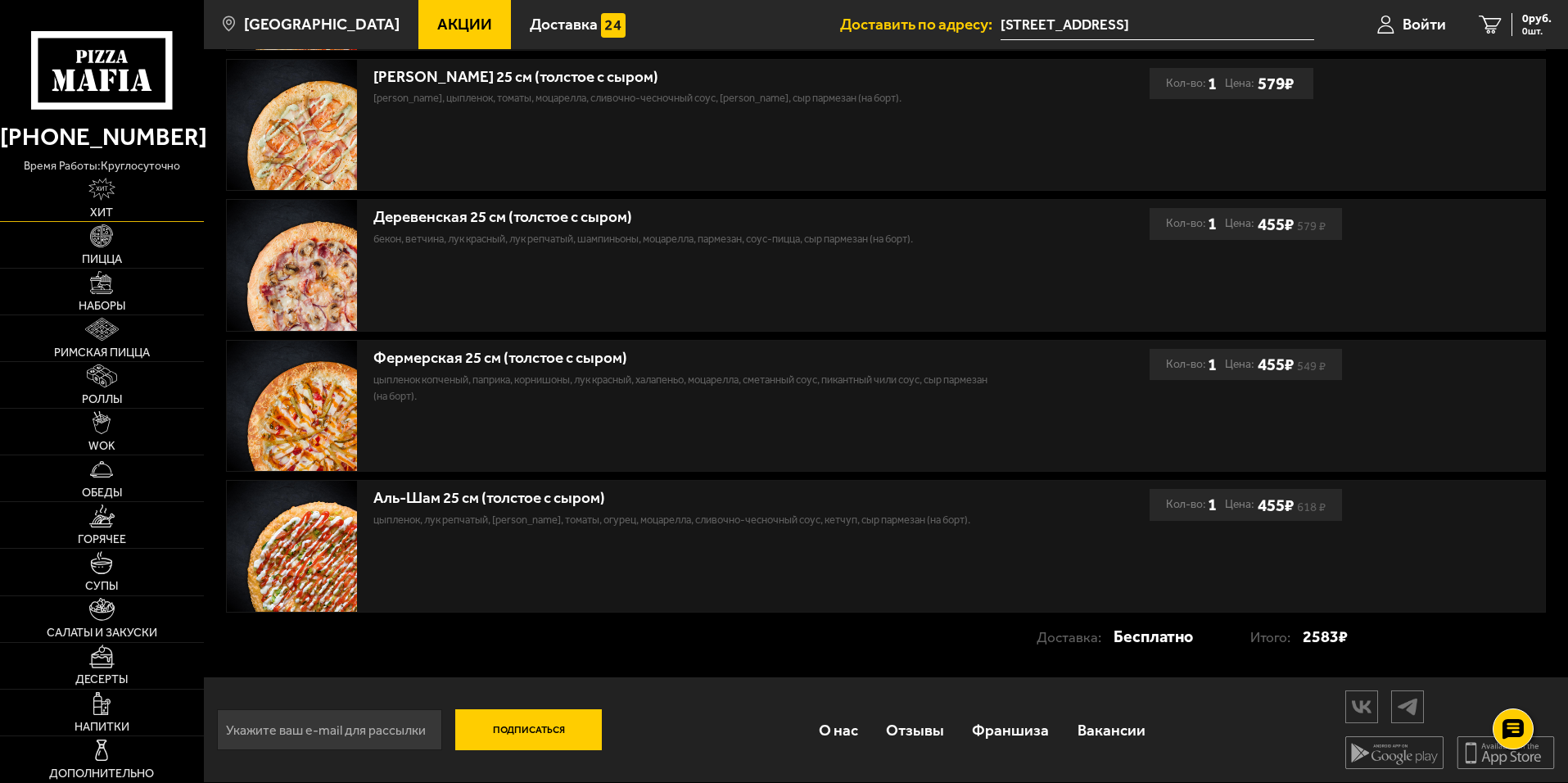
click at [103, 198] on img at bounding box center [102, 189] width 28 height 23
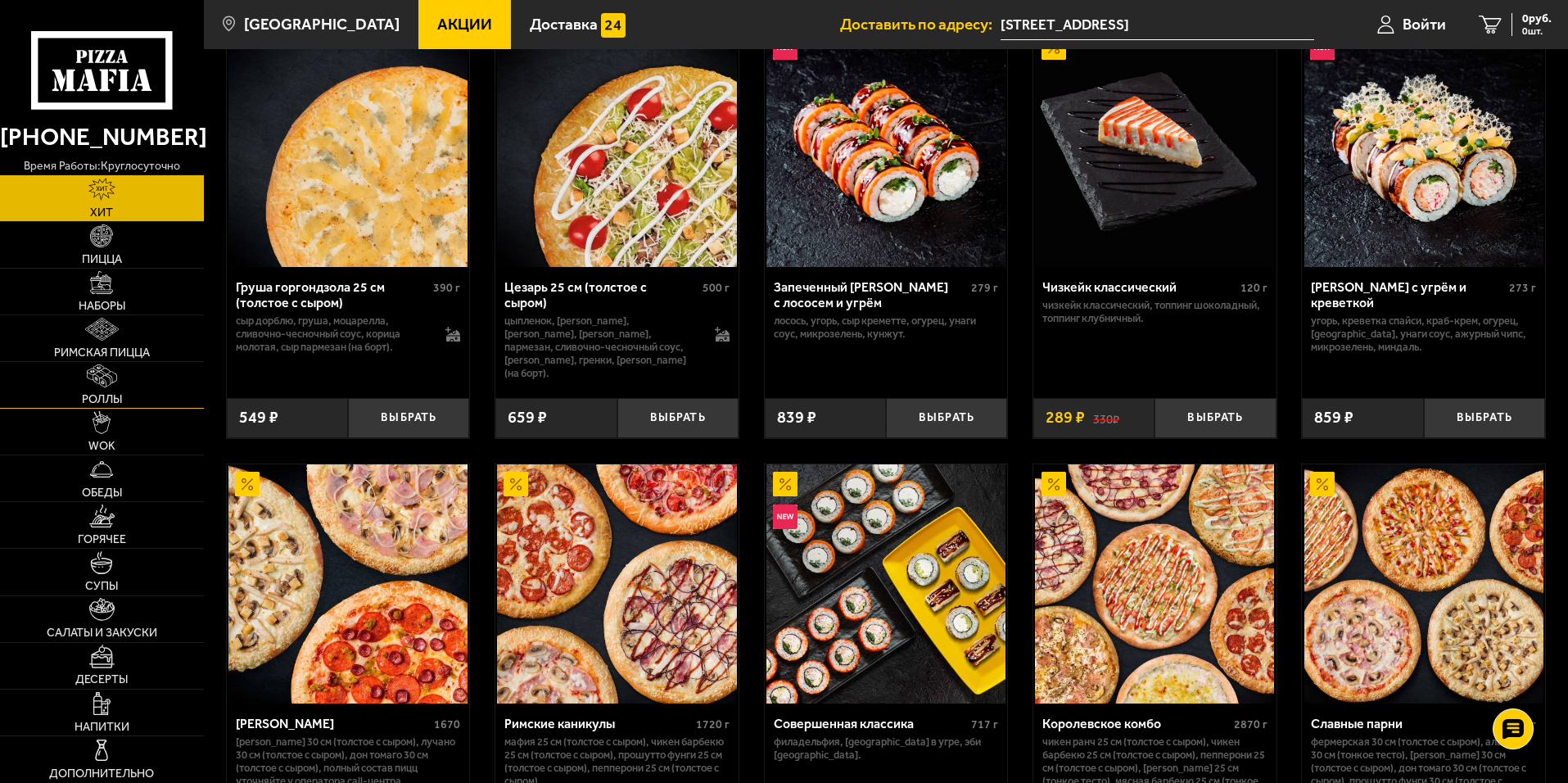
scroll to position [409, 0]
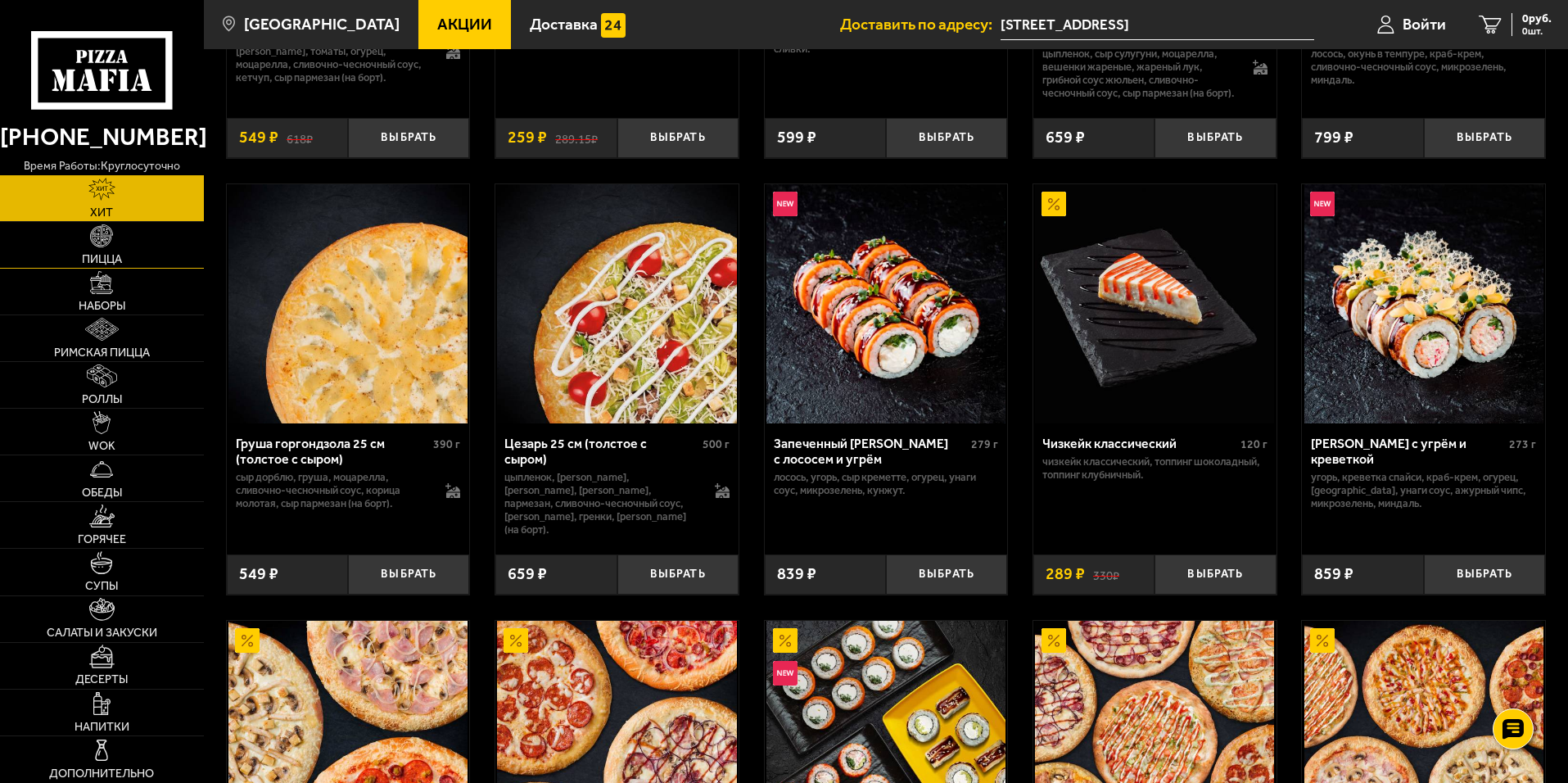
click at [111, 263] on span "Пицца" at bounding box center [101, 260] width 40 height 12
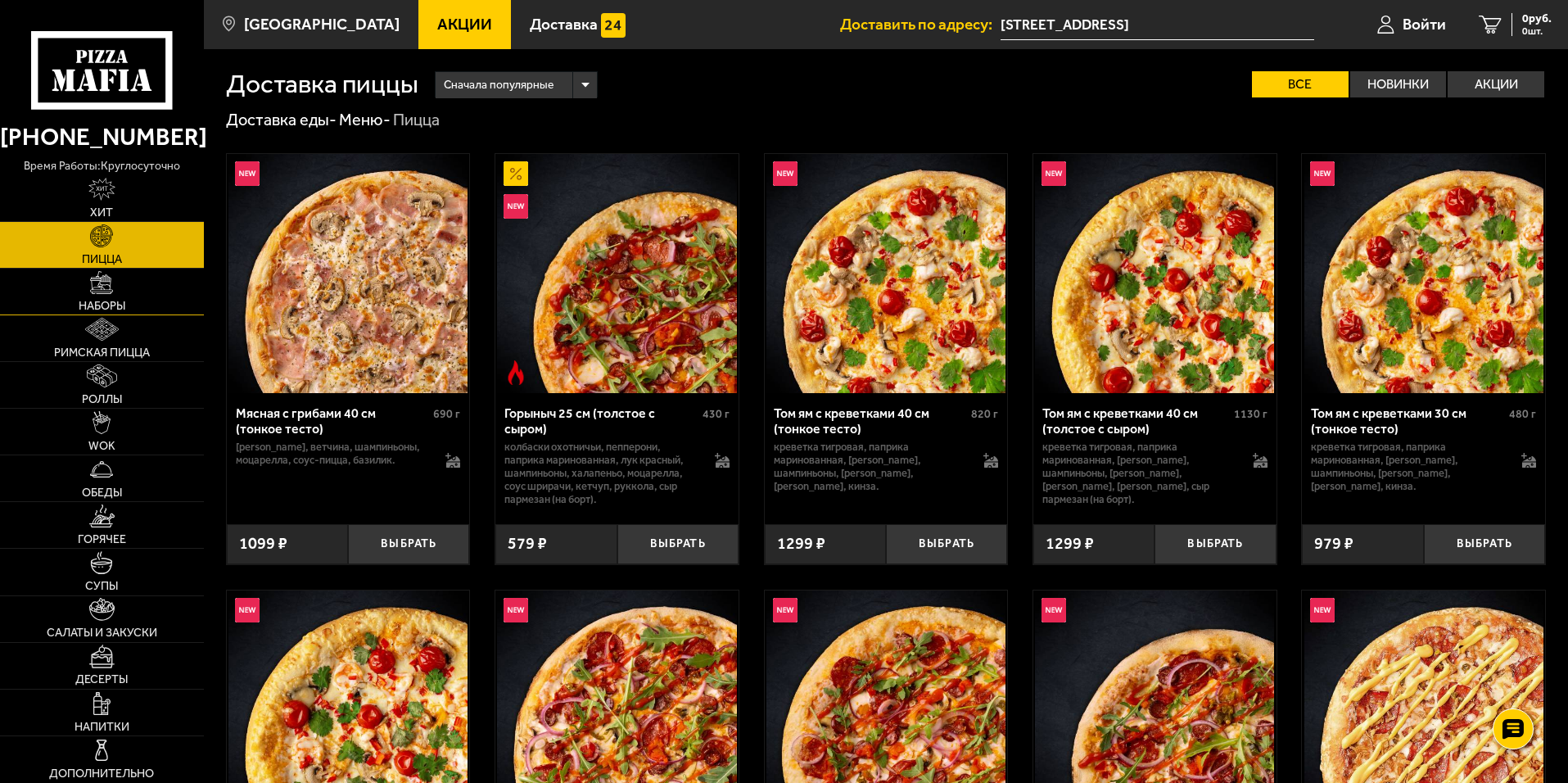
click at [118, 289] on link "Наборы" at bounding box center [101, 291] width 204 height 46
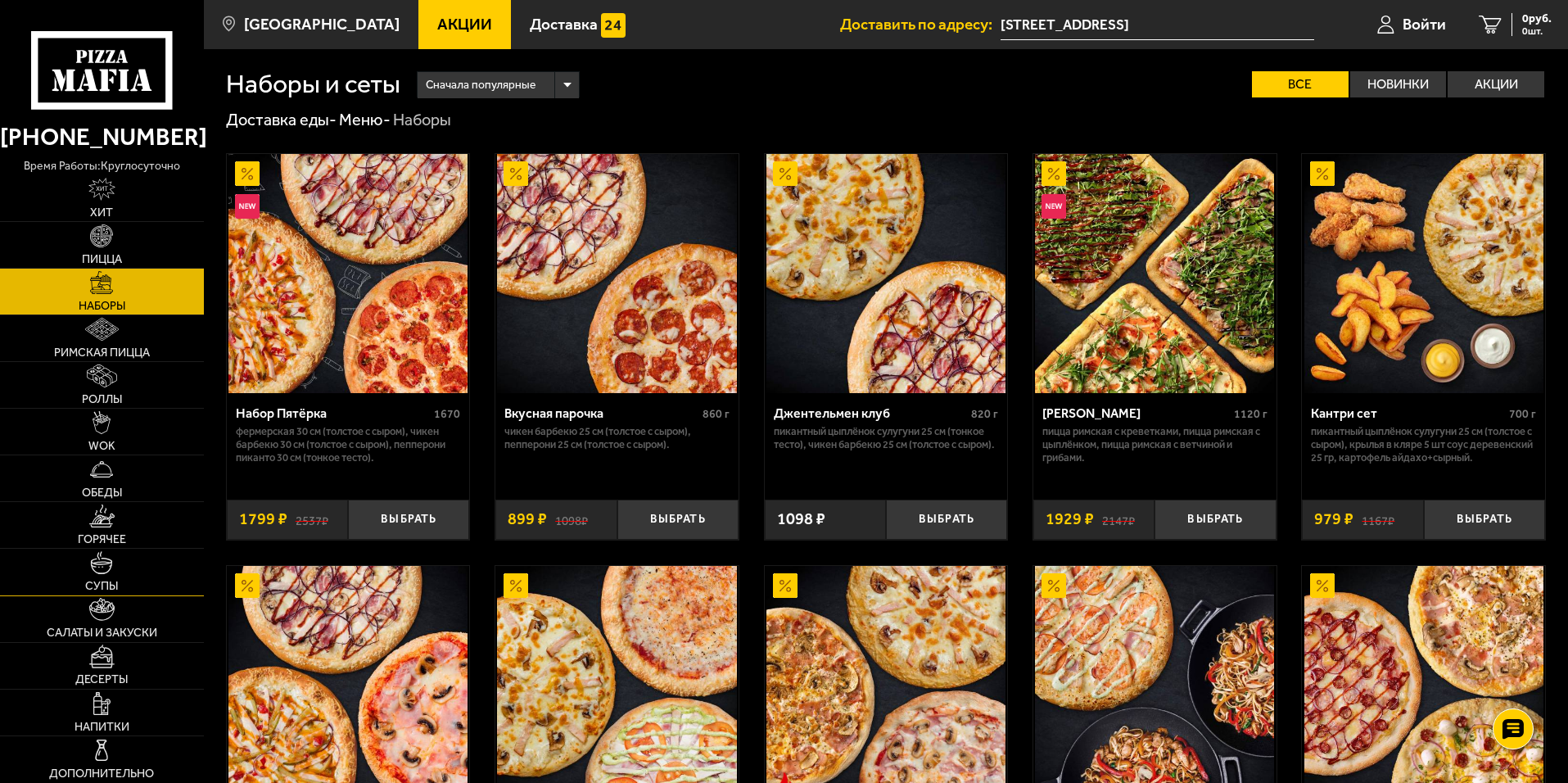
drag, startPoint x: 109, startPoint y: 480, endPoint x: 110, endPoint y: 583, distance: 103.0
click at [110, 480] on img at bounding box center [101, 470] width 23 height 23
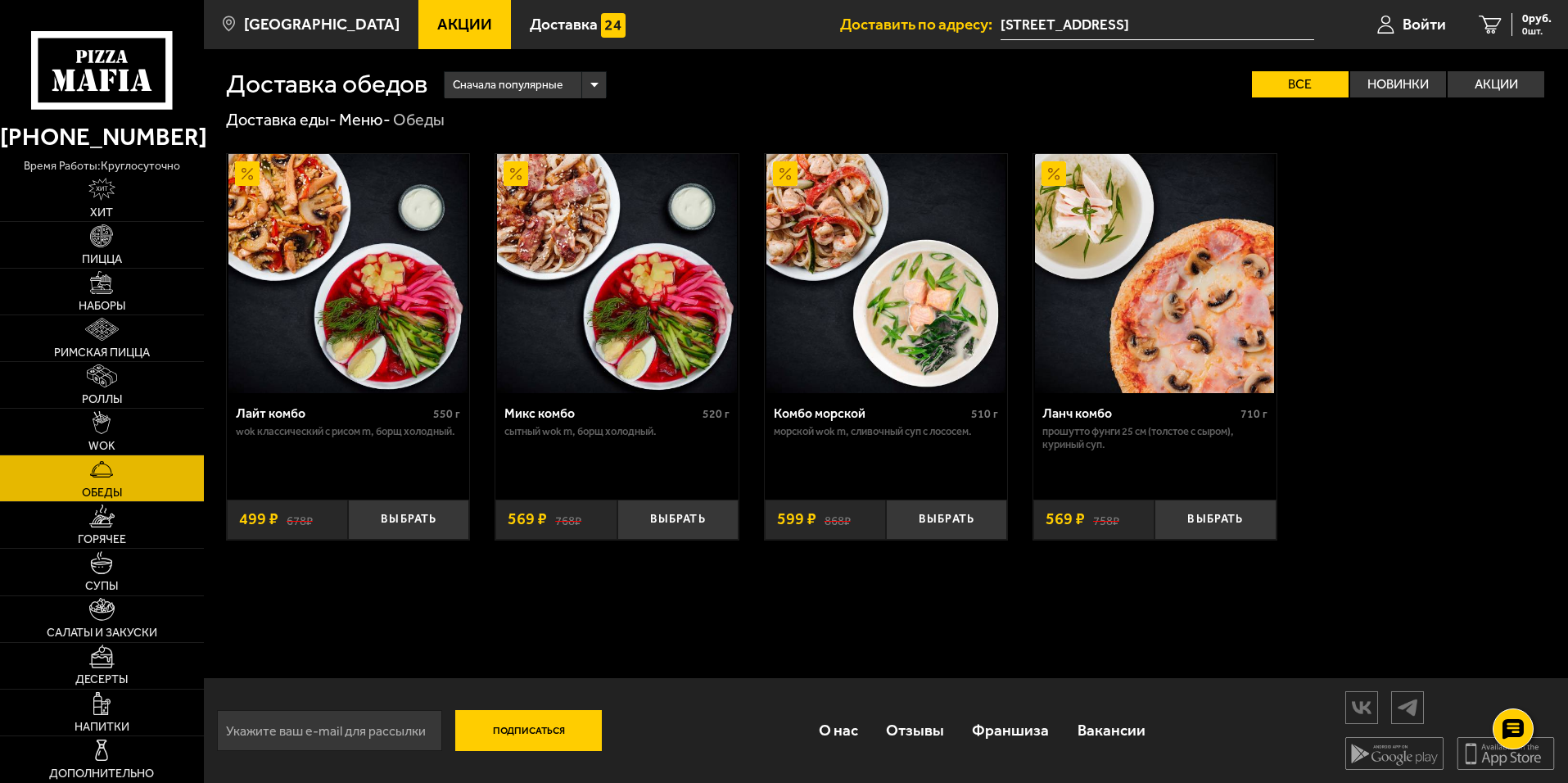
scroll to position [1, 0]
click at [440, 23] on span "Акции" at bounding box center [464, 23] width 55 height 15
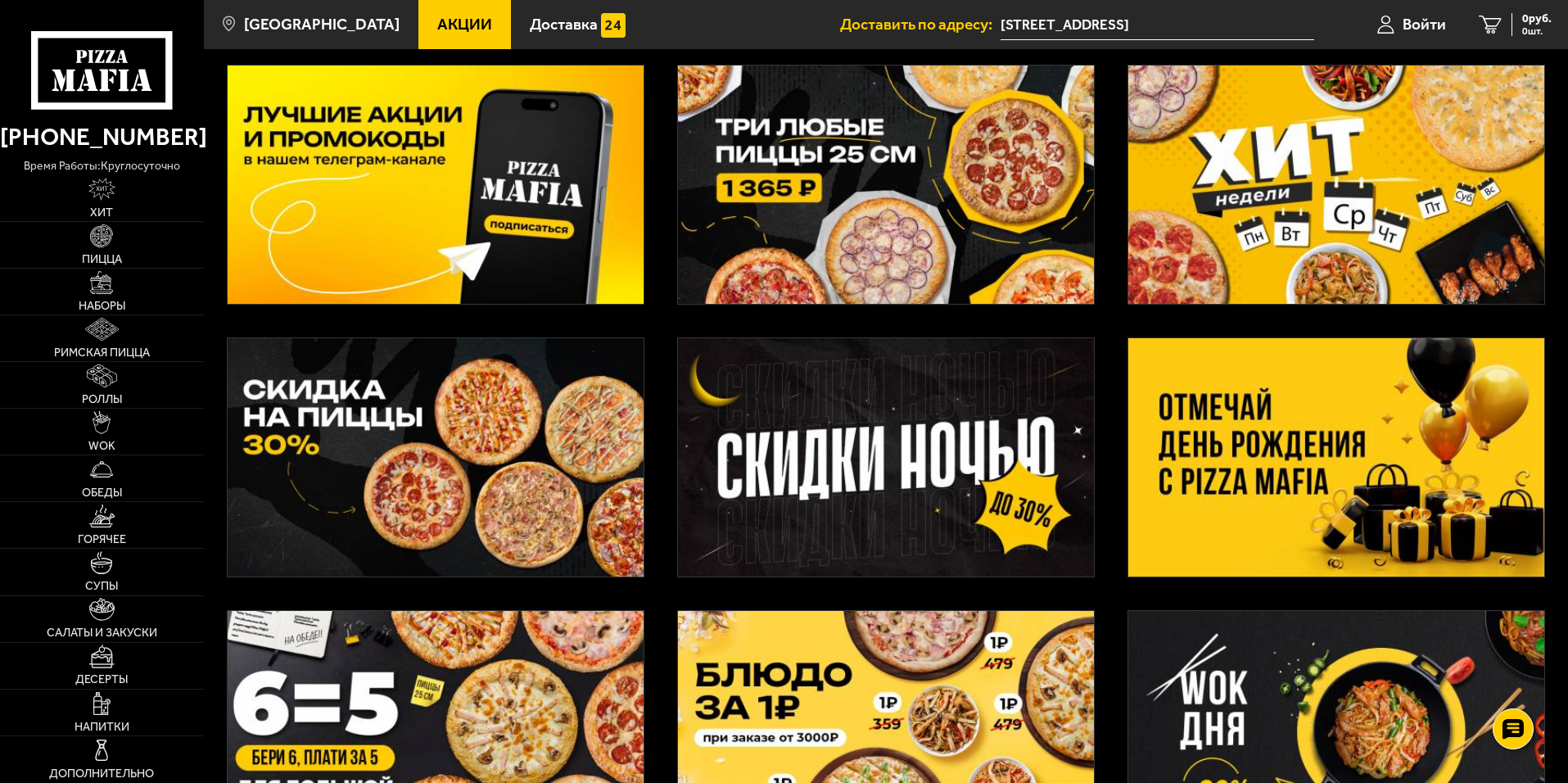
scroll to position [246, 0]
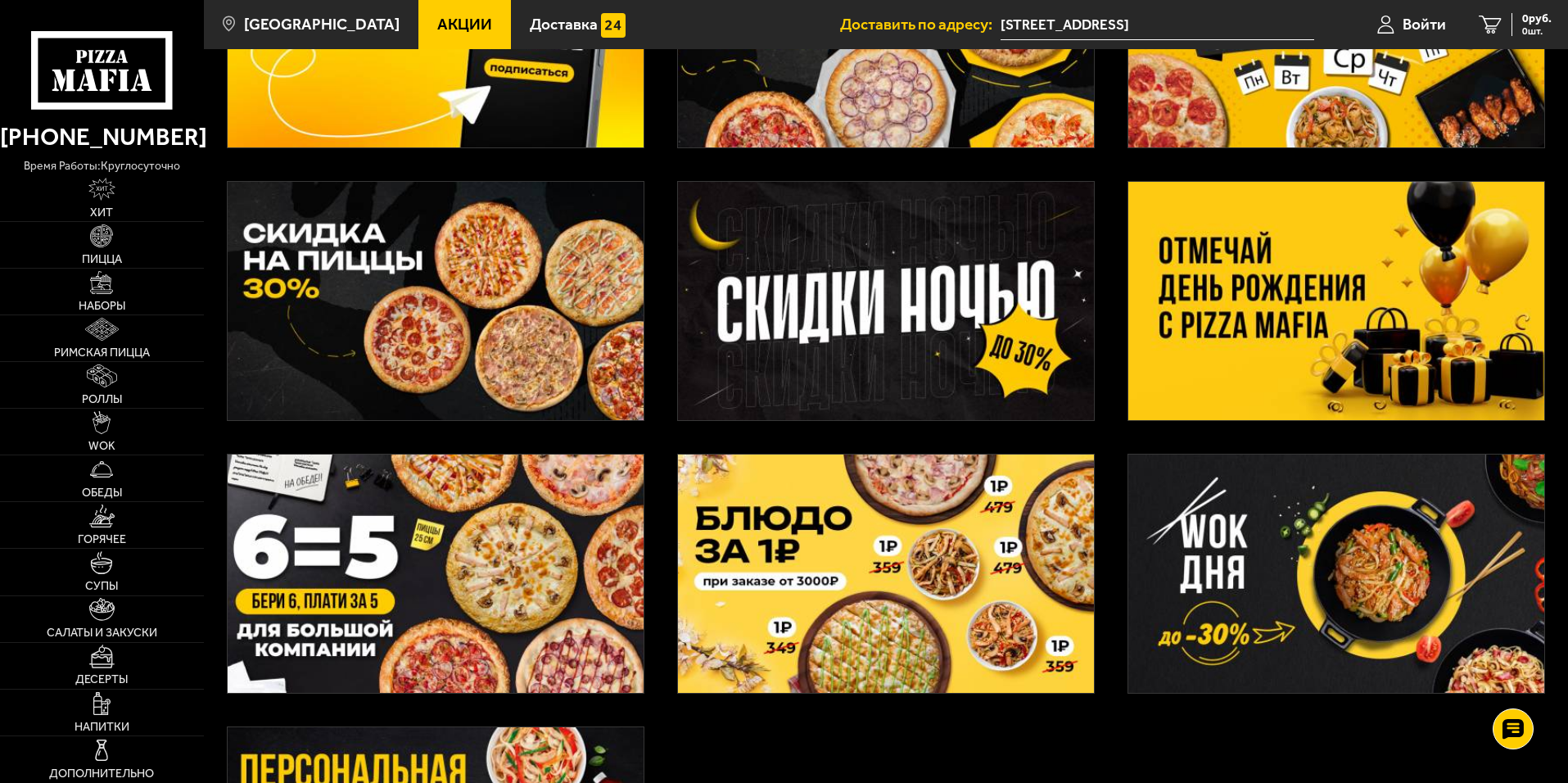
click at [1264, 312] on img at bounding box center [1336, 301] width 416 height 238
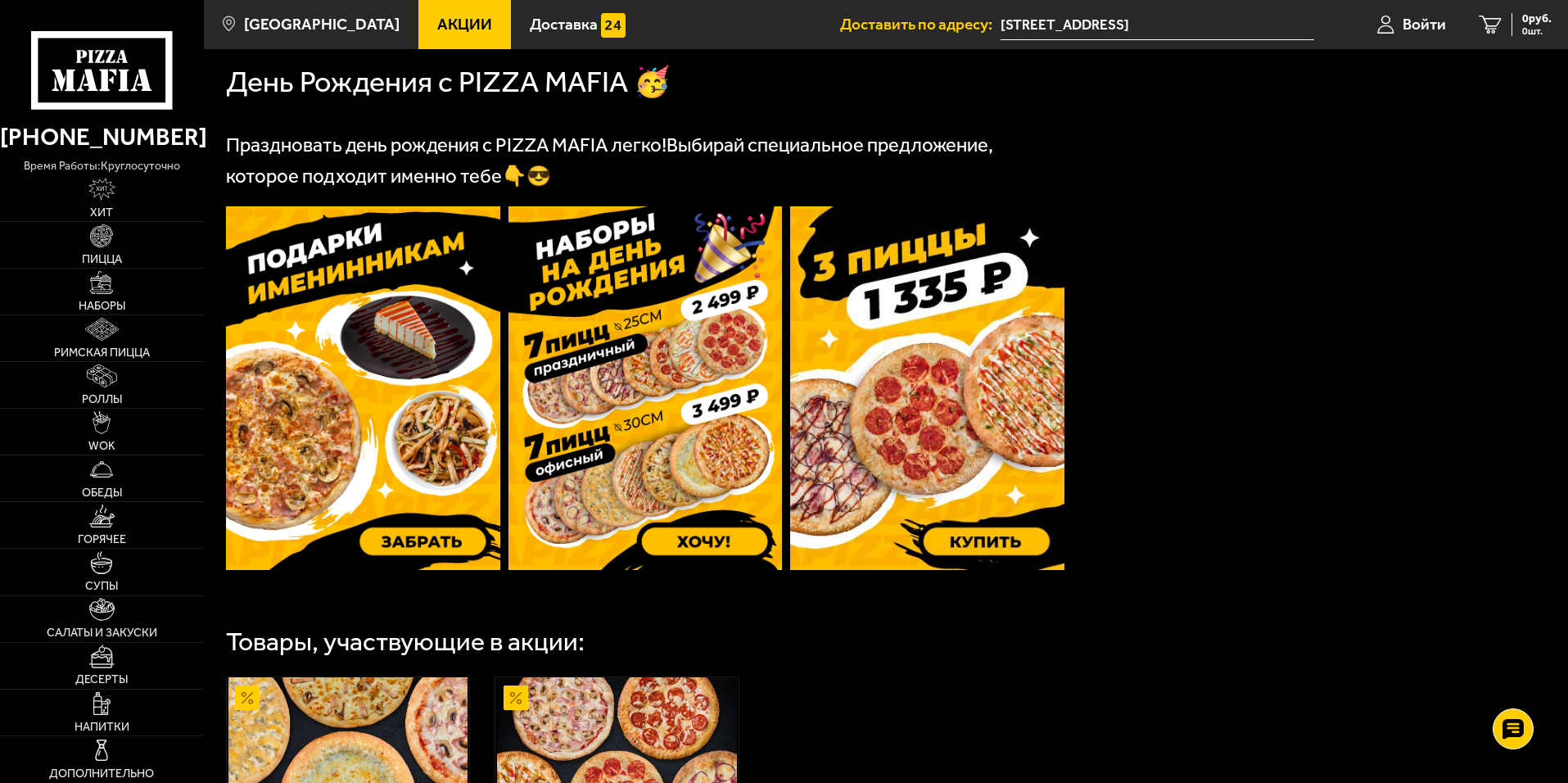
scroll to position [409, 0]
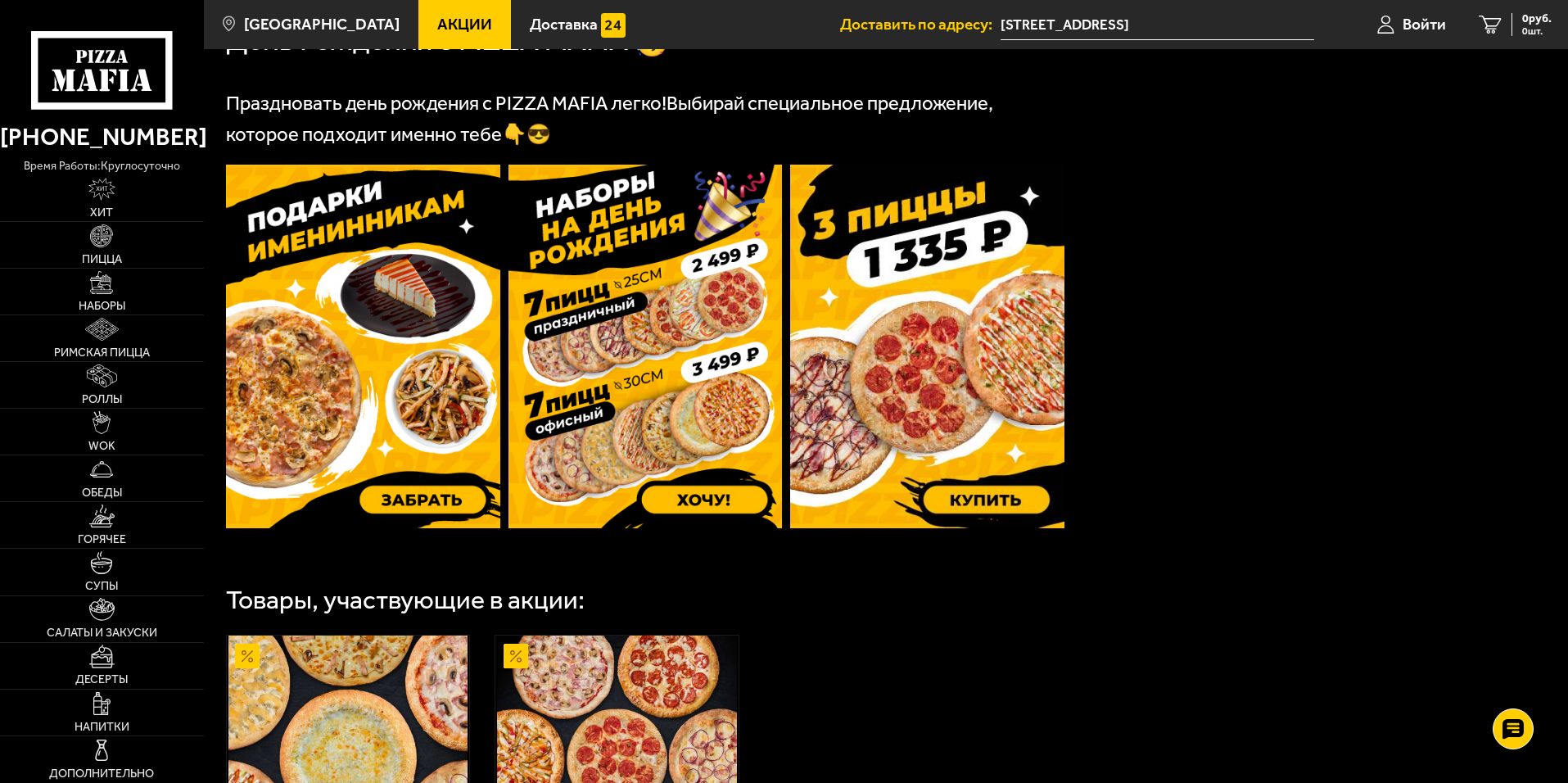
click at [410, 503] on img at bounding box center [364, 346] width 275 height 364
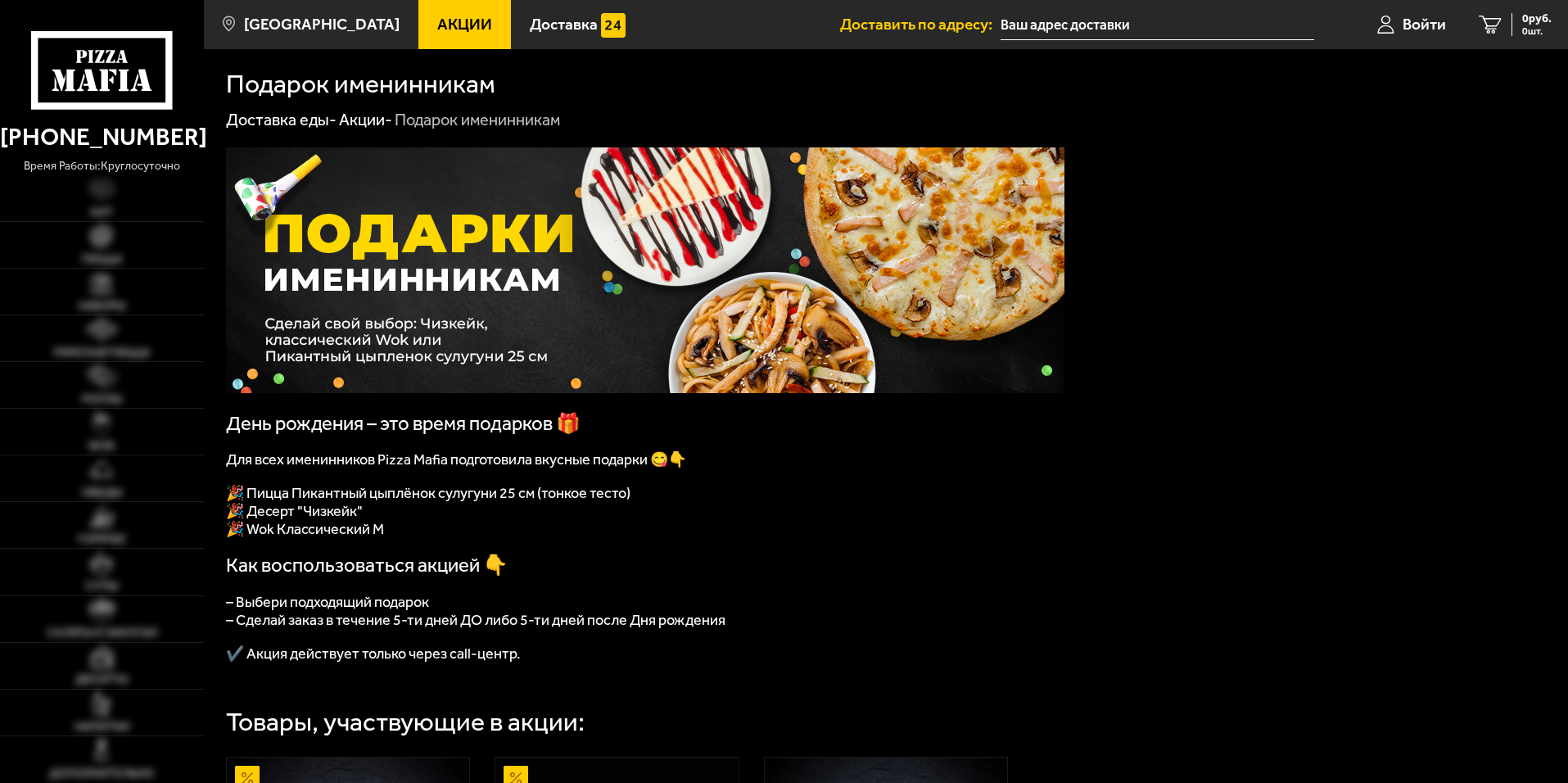
type input "[STREET_ADDRESS]"
